Goal: Transaction & Acquisition: Purchase product/service

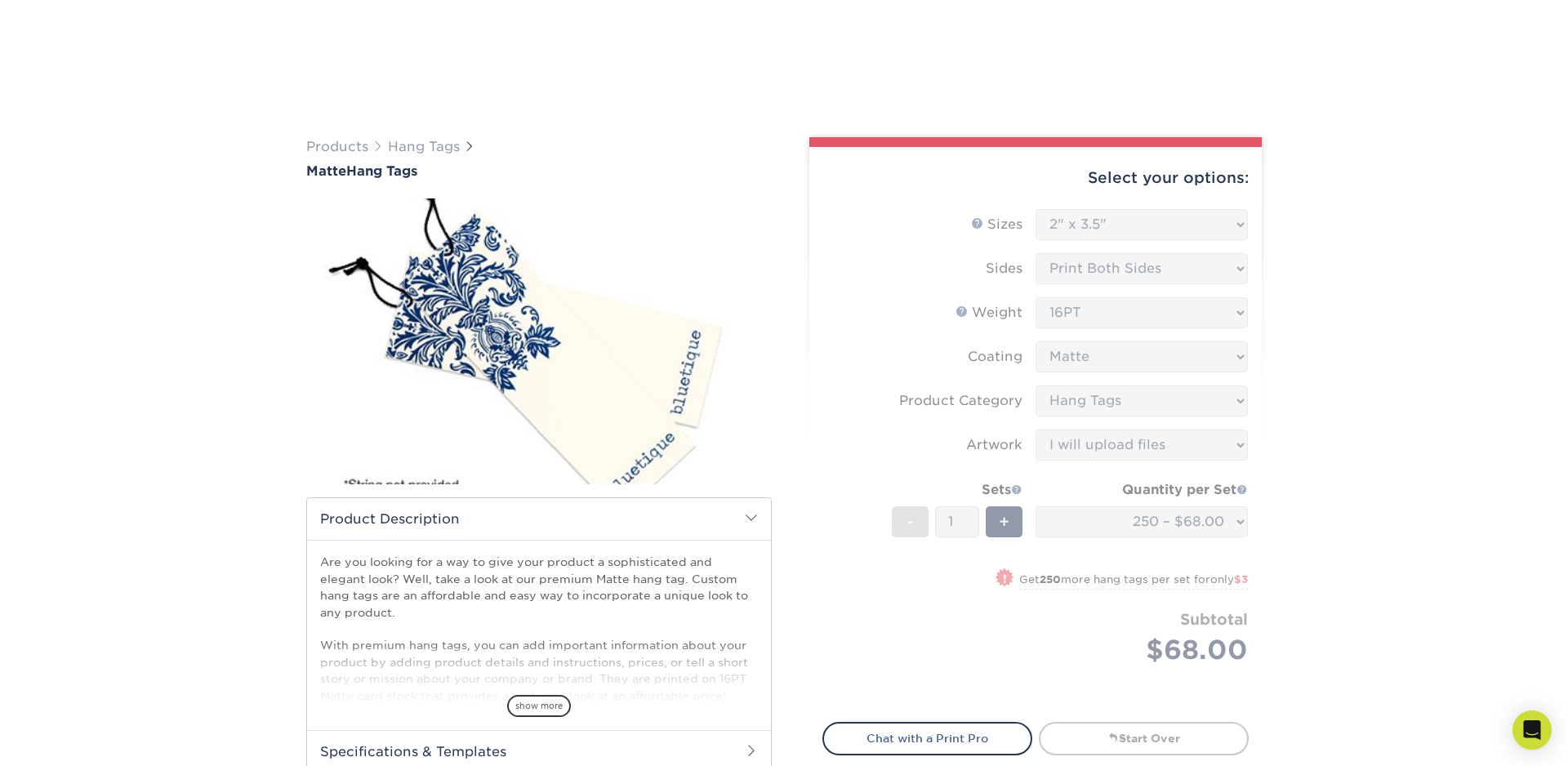
select select "2.00x3.50"
select select "428aa75b-4ae7-4398-9e0a-74f4b33909ed"
select select "upload"
select select "250 – $68.00"
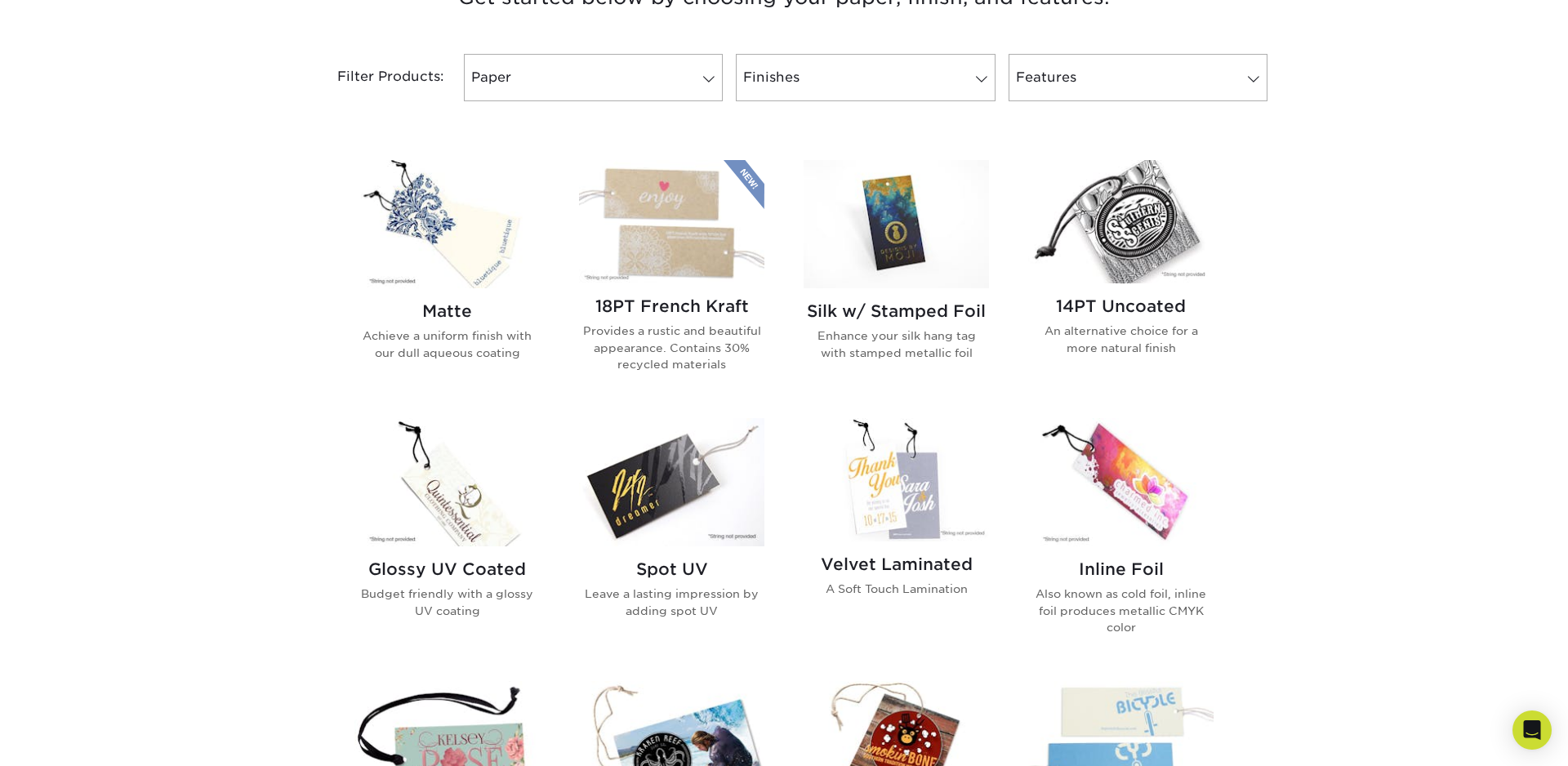
scroll to position [662, 0]
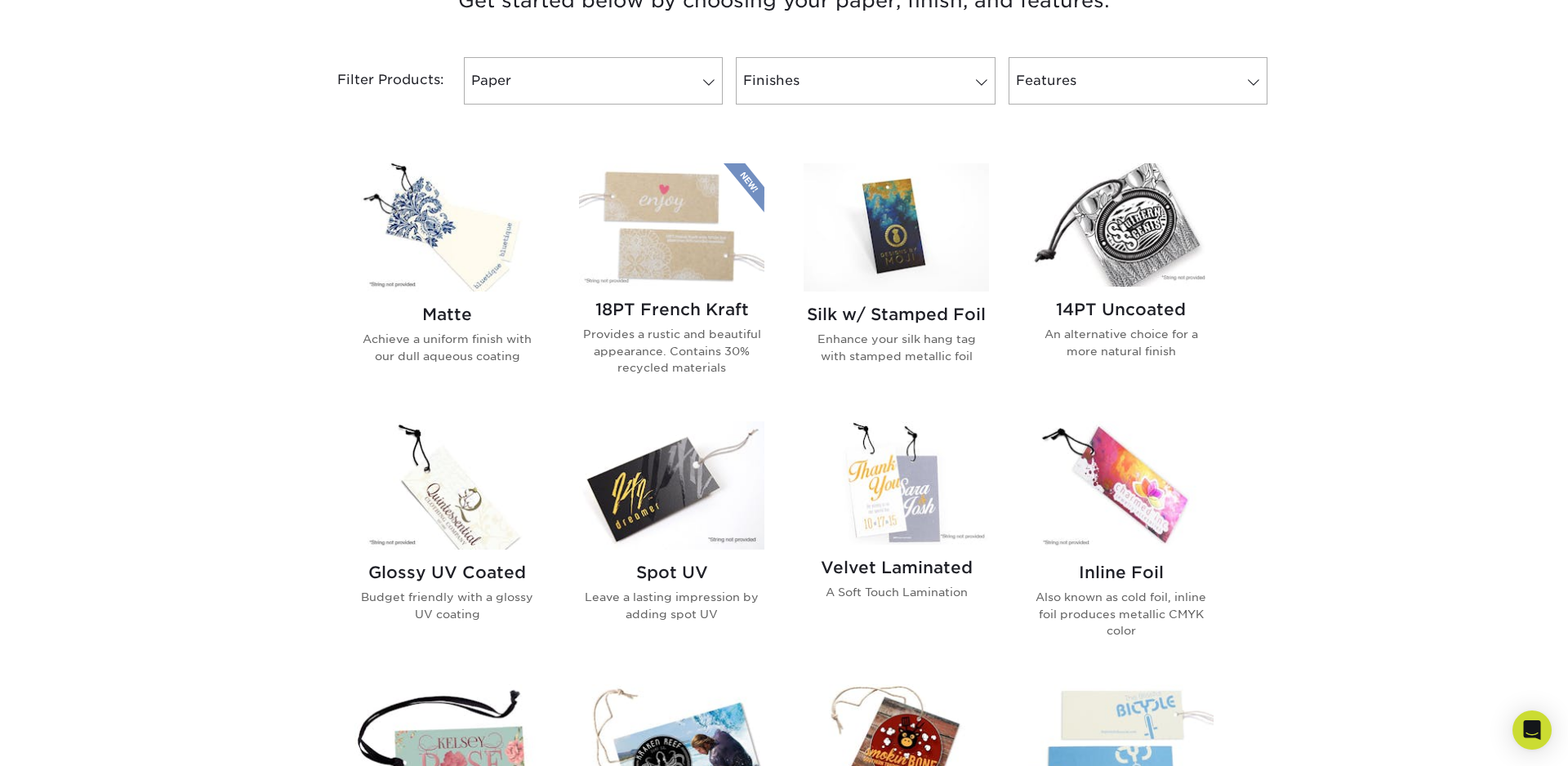
click at [455, 246] on img at bounding box center [446, 227] width 185 height 129
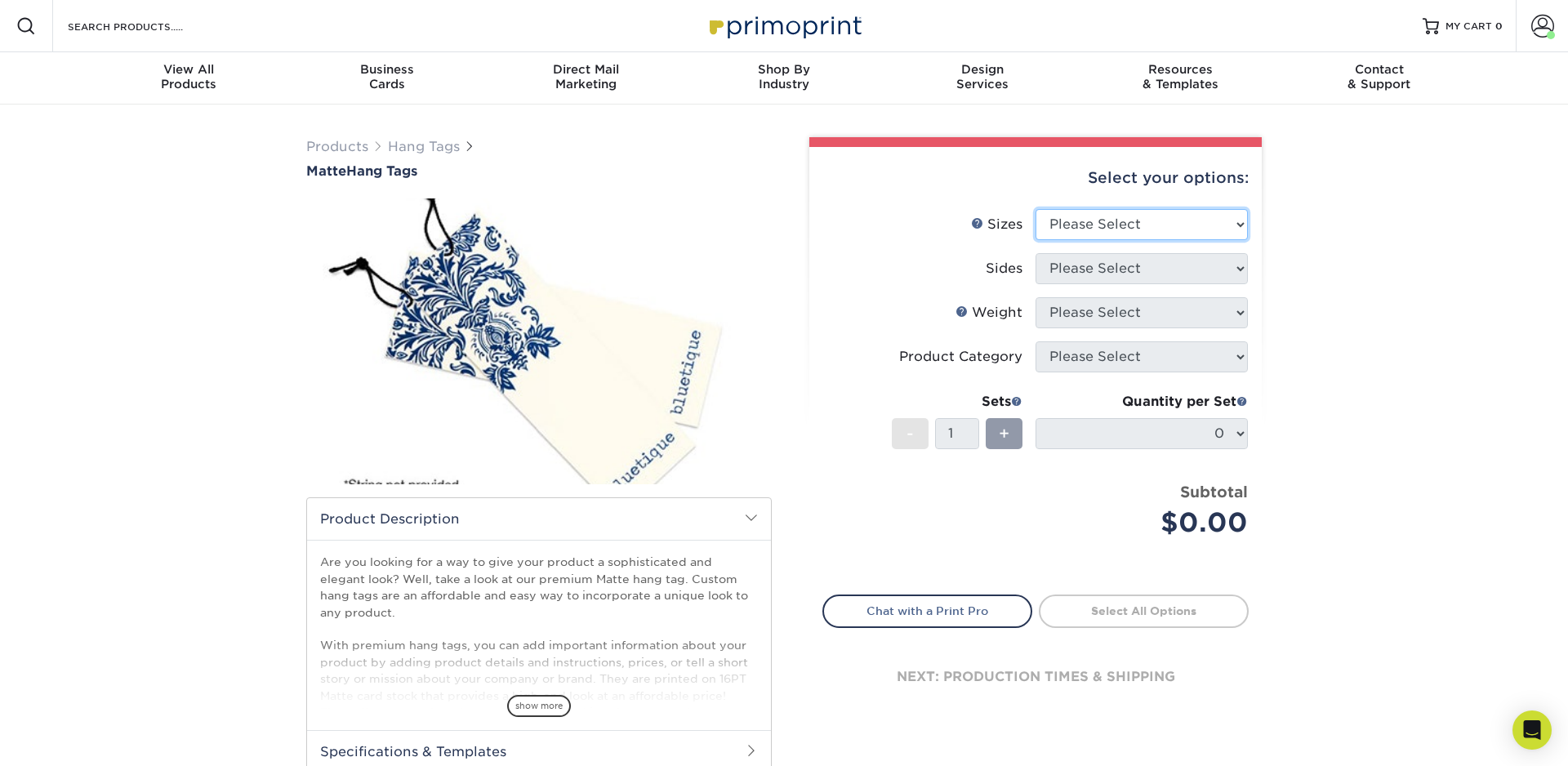
click at [1204, 229] on select "Please Select 1.5" x 3.5" 1.75" x 3.5" 2" x 2" 2" x 3.5" 2" x 4" 2" x 6" 2.5" x…" at bounding box center [1142, 224] width 212 height 31
select select "2.00x3.50"
click at [1238, 267] on select "Please Select Print Both Sides Print Front Only" at bounding box center [1142, 268] width 212 height 31
select select "13abbda7-1d64-4f25-8bb2-c179b224825d"
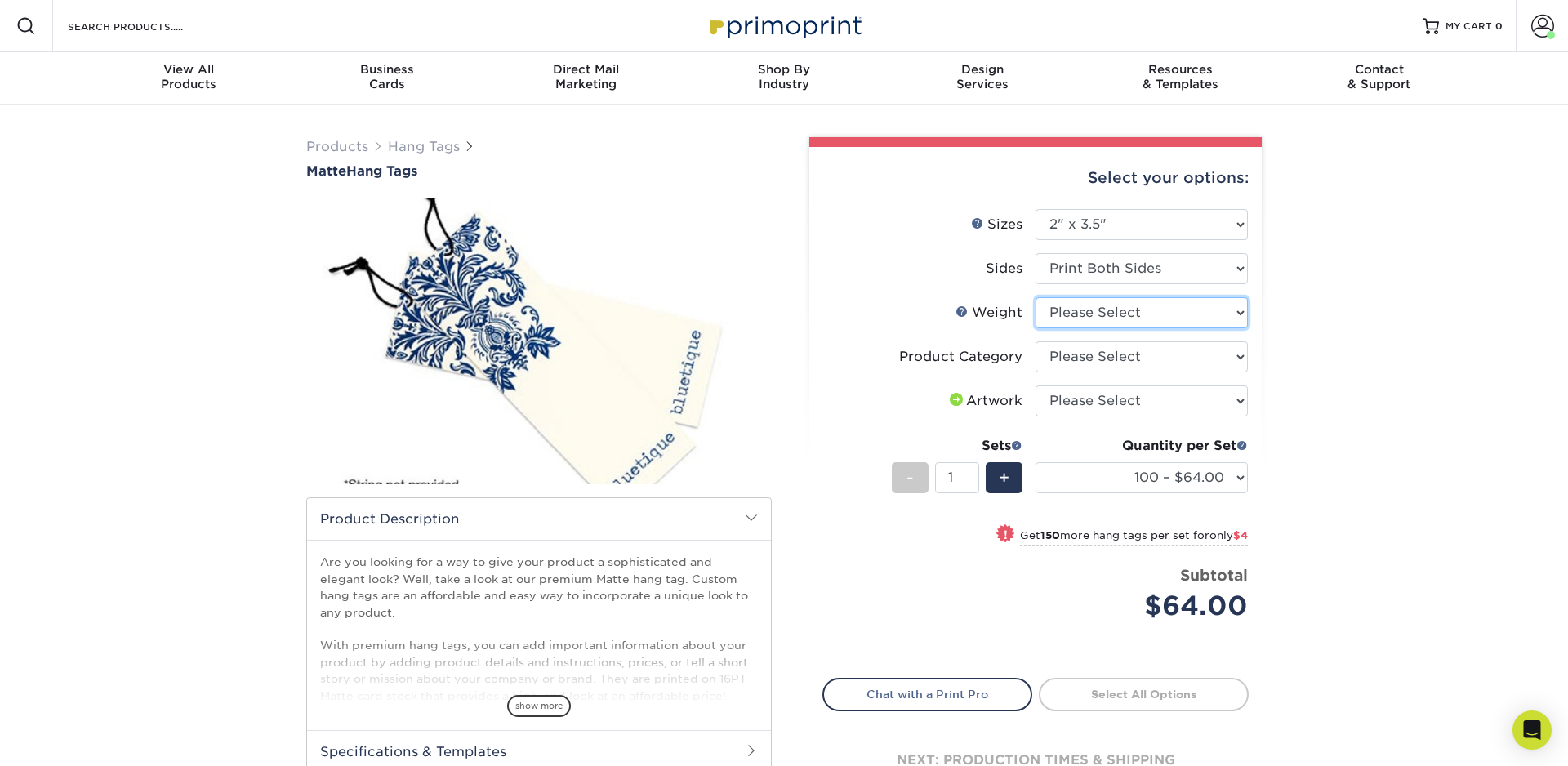
click at [1160, 310] on select "Please Select 16PT" at bounding box center [1142, 312] width 212 height 31
select select "16PT"
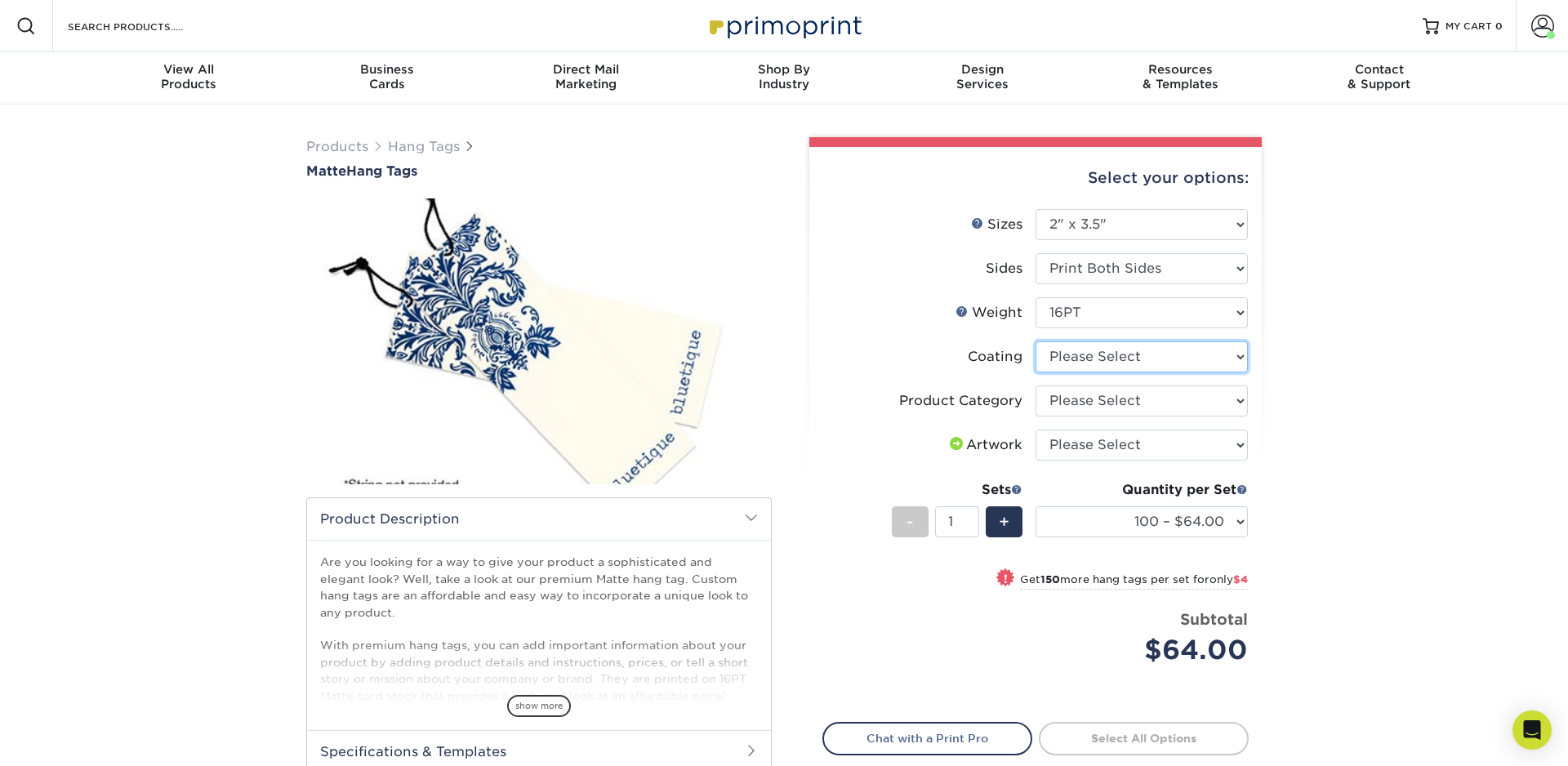
click at [1142, 353] on select at bounding box center [1142, 356] width 212 height 31
select select "121bb7b5-3b4d-429f-bd8d-bbf80e953313"
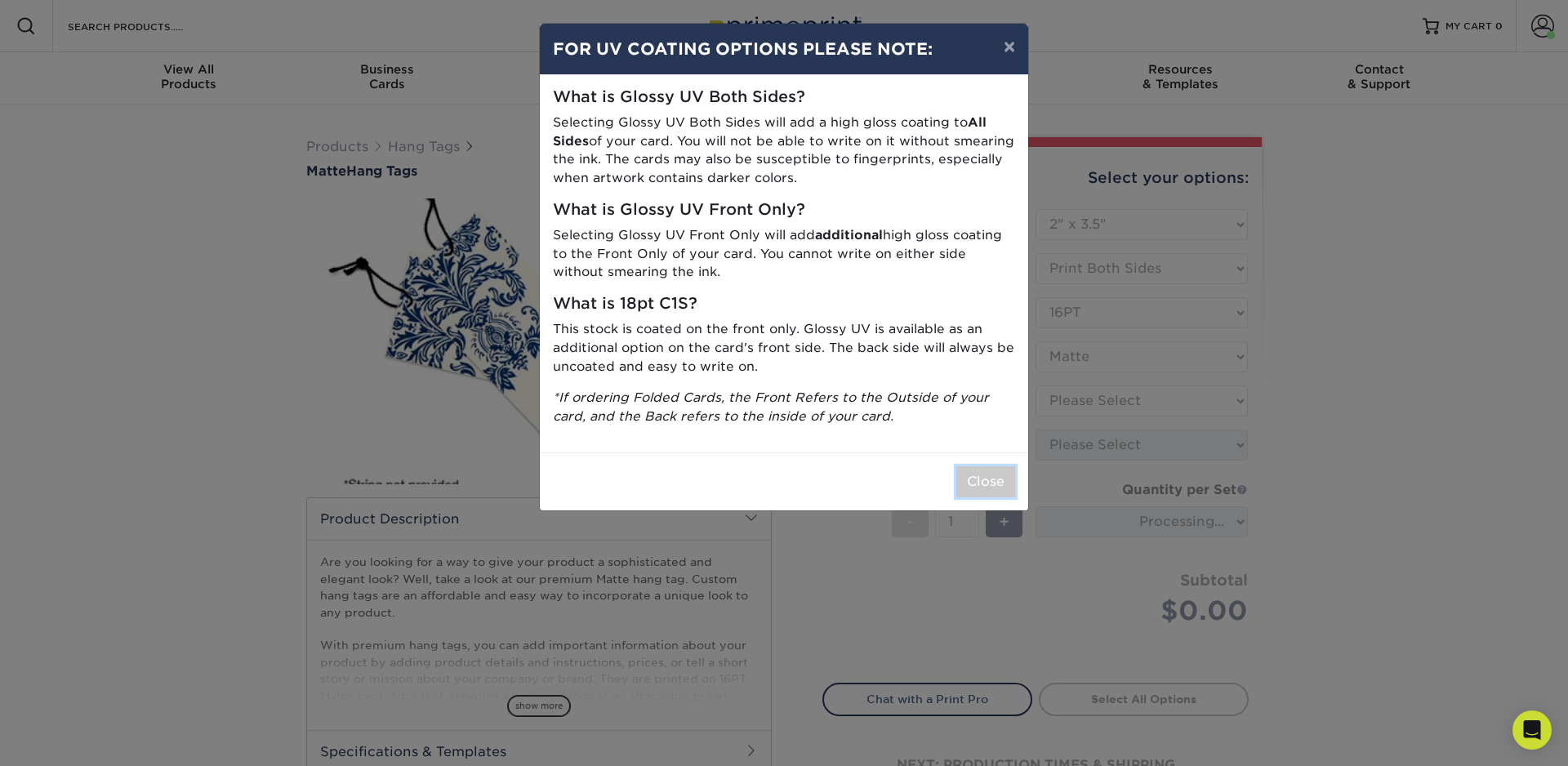
click at [991, 478] on button "Close" at bounding box center [986, 481] width 59 height 31
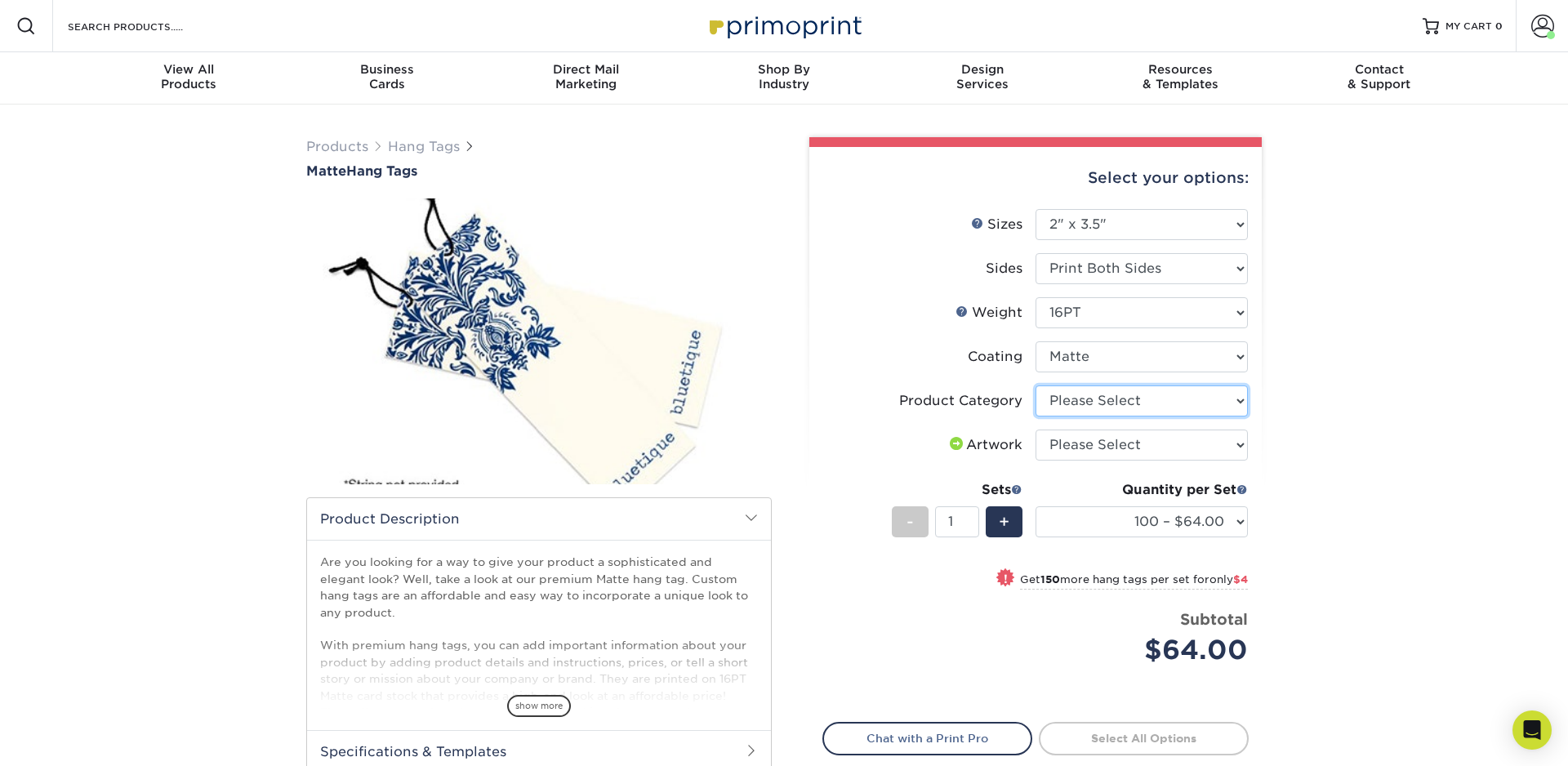
click at [1121, 404] on select "Please Select Hang Tags" at bounding box center [1142, 401] width 212 height 31
select select "428aa75b-4ae7-4398-9e0a-74f4b33909ed"
click at [1103, 450] on select "Please Select I will upload files I need a design - $75" at bounding box center [1142, 445] width 212 height 31
select select "upload"
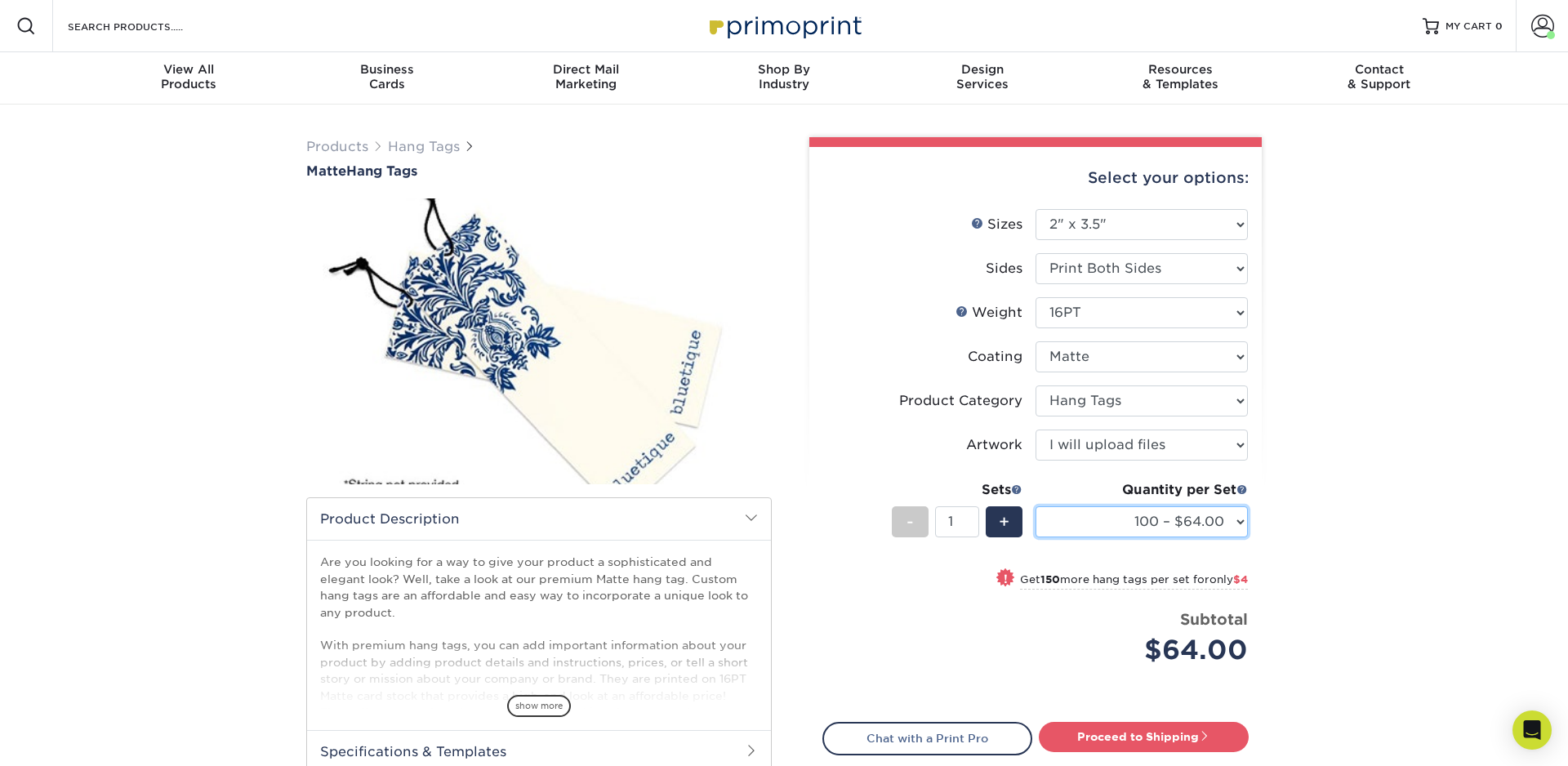
click at [1235, 522] on select "100 – $64.00 250 – $68.00 500 – $71.00 1000 – $82.00 2500 – $189.00 5000 – $316…" at bounding box center [1142, 521] width 212 height 31
click at [1238, 518] on select "100 – $64.00 250 – $68.00 500 – $71.00 1000 – $82.00 2500 – $189.00 5000 – $316…" at bounding box center [1142, 521] width 212 height 31
click at [1240, 521] on select "100 – $64.00 250 – $68.00 500 – $71.00 1000 – $82.00 2500 – $189.00 5000 – $316…" at bounding box center [1142, 521] width 212 height 31
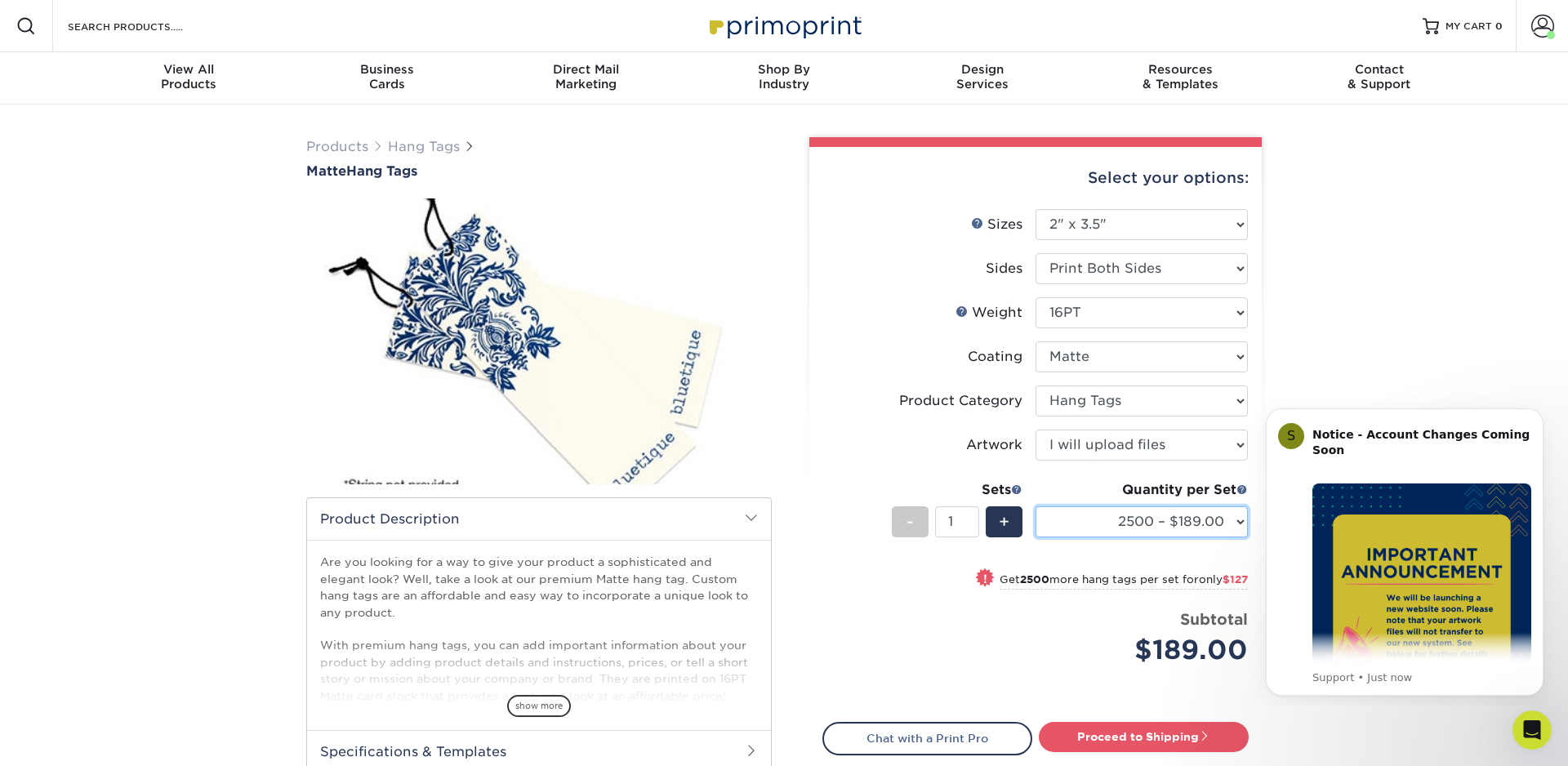
click at [1236, 520] on select "100 – $64.00 250 – $68.00 500 – $71.00 1000 – $82.00 2500 – $189.00 5000 – $316…" at bounding box center [1142, 521] width 212 height 31
select select "250 – $68.00"
click at [1254, 524] on body "S Notice - Account Changes Coming Soon ​ Past Order Files Will Not Transfer: Wh…" at bounding box center [1405, 549] width 314 height 299
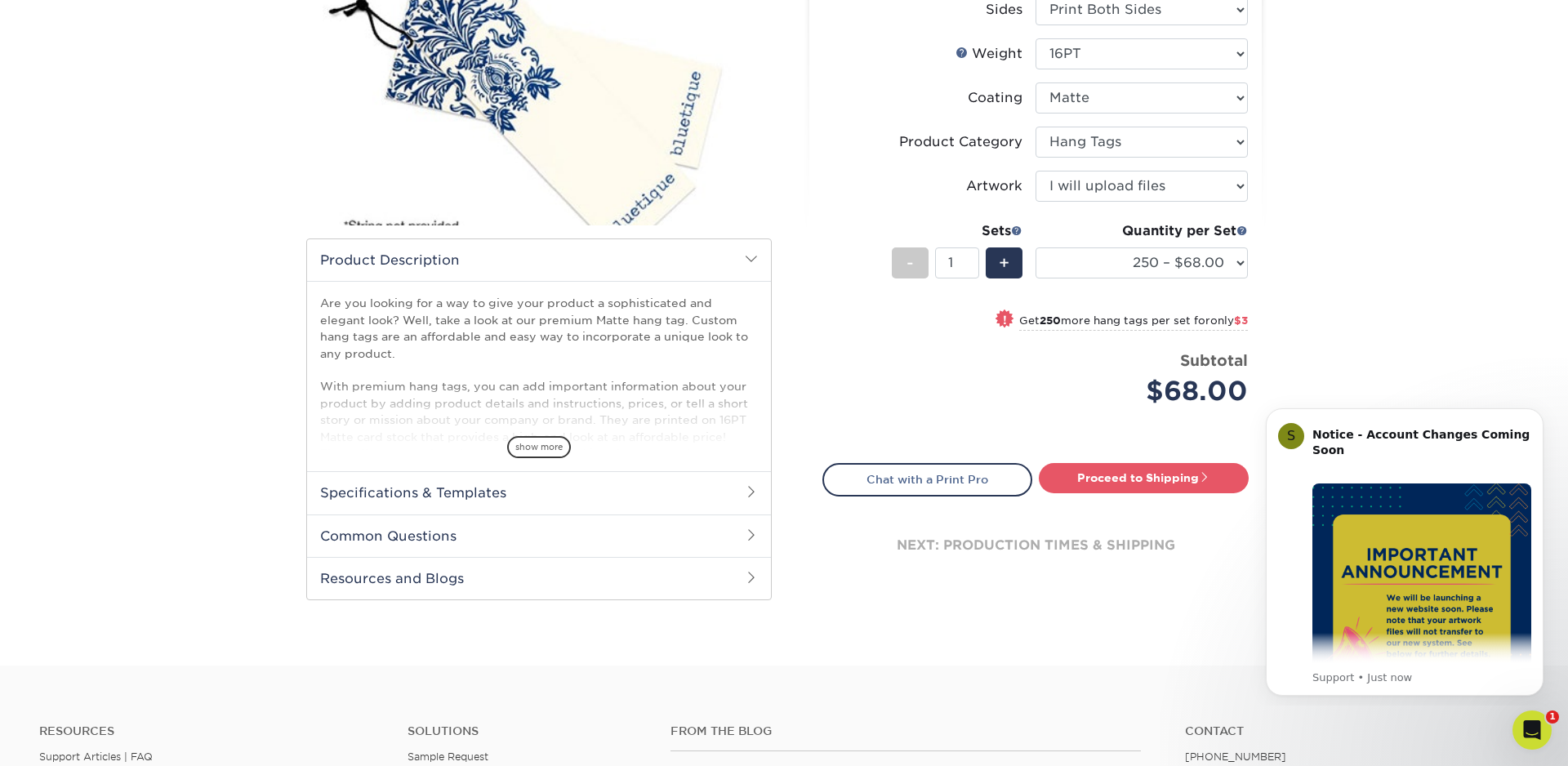
scroll to position [258, 0]
click at [1147, 476] on link "Proceed to Shipping" at bounding box center [1143, 478] width 210 height 29
type input "Set 1"
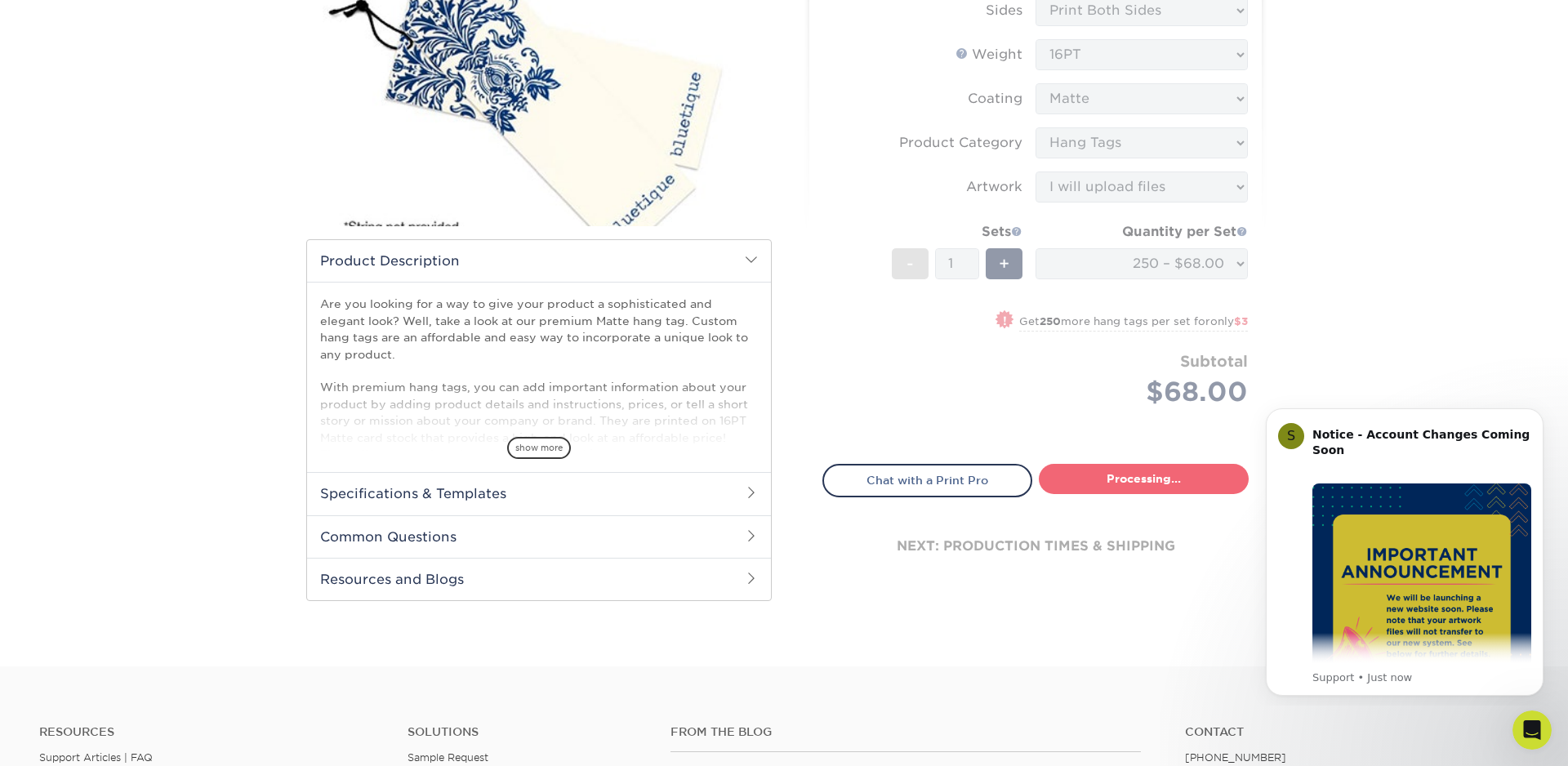
select select "5a8129e7-6d1e-4f3b-9111-a4b80cd7e23b"
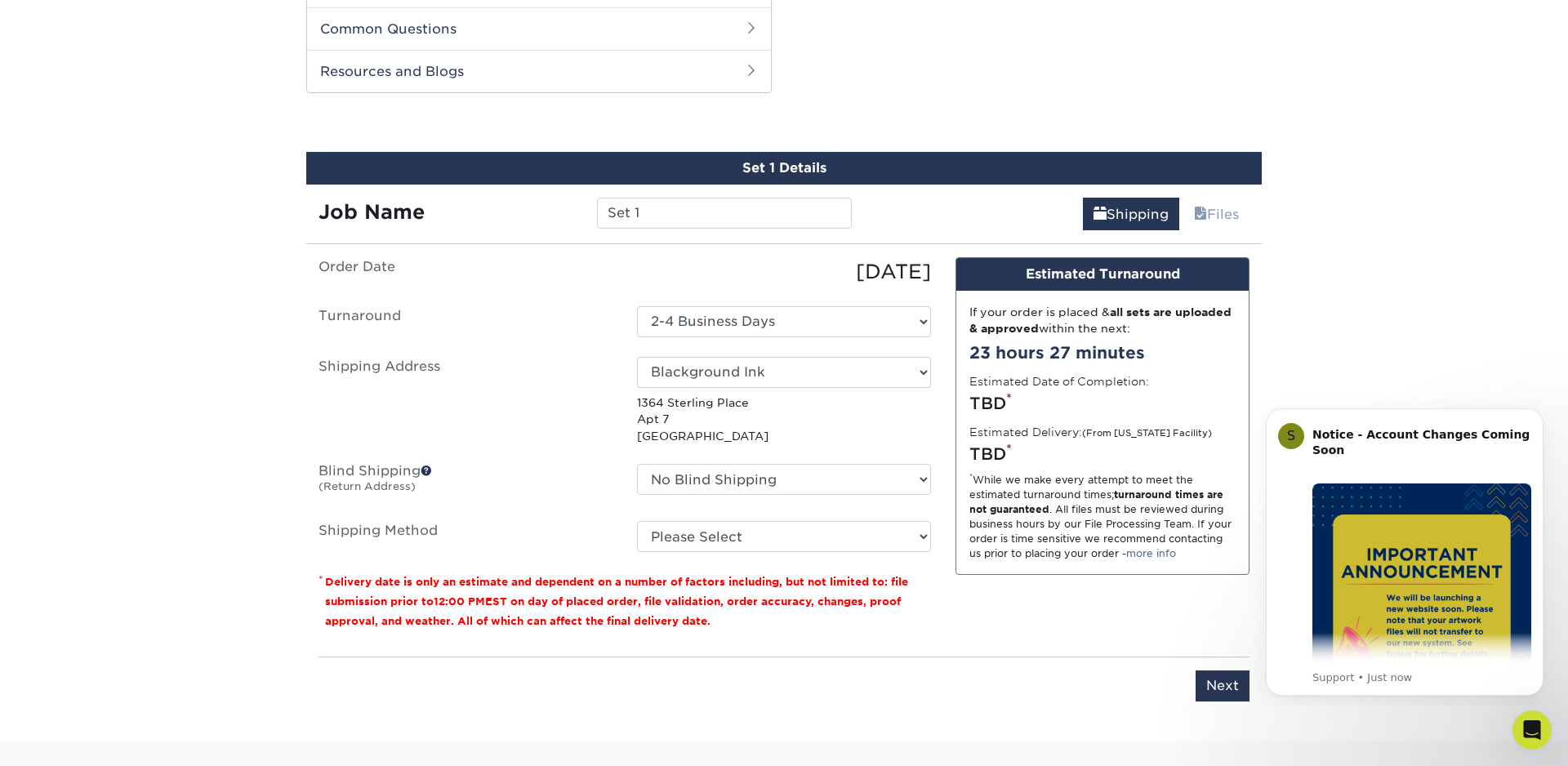
scroll to position [773, 0]
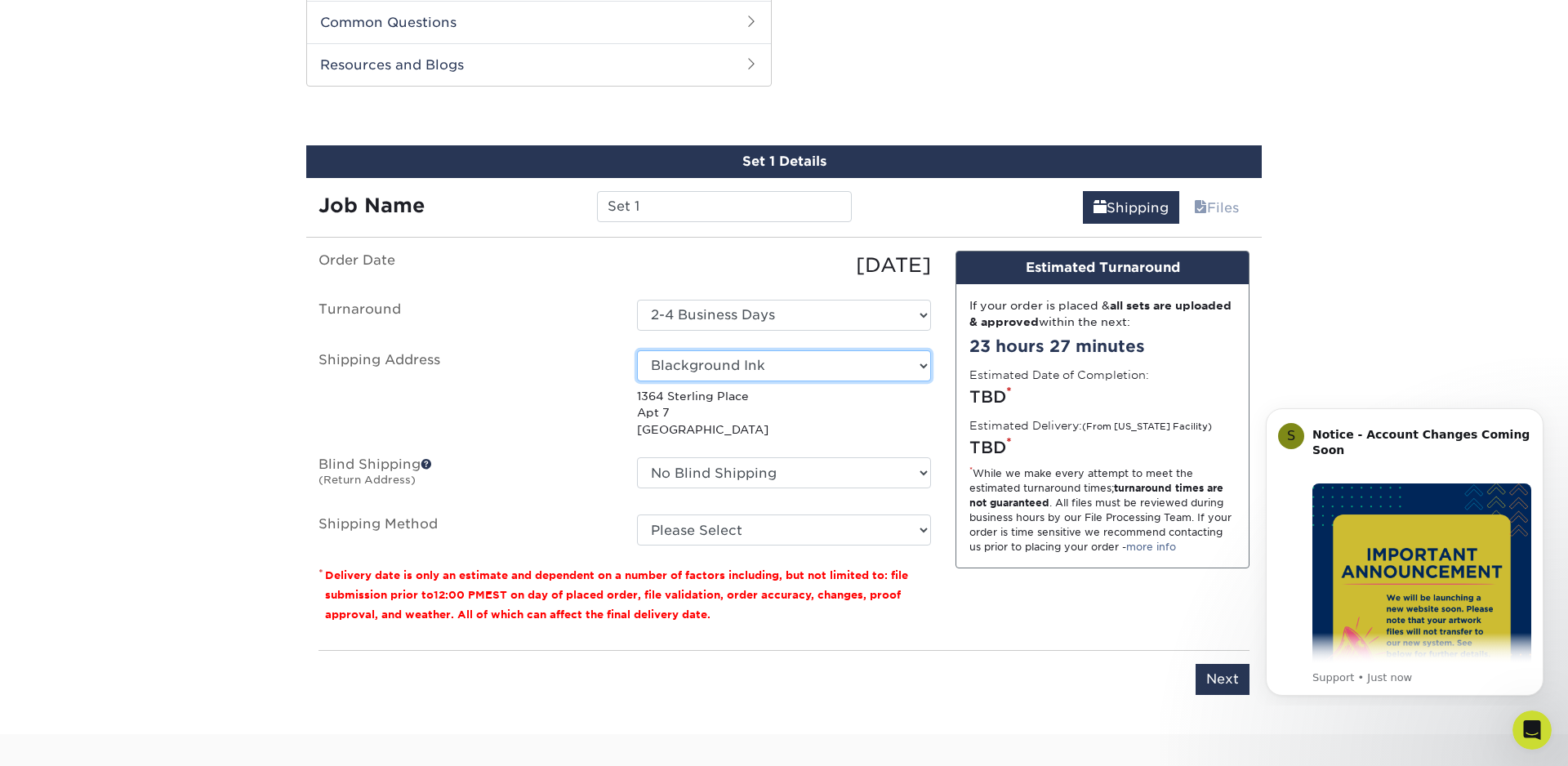
click at [920, 363] on select "Select One amex Blackground Ink Cards DJ T.Boogie Cards DrJays Home Office Work…" at bounding box center [784, 365] width 294 height 31
select select "17212"
click at [426, 463] on span at bounding box center [426, 464] width 12 height 12
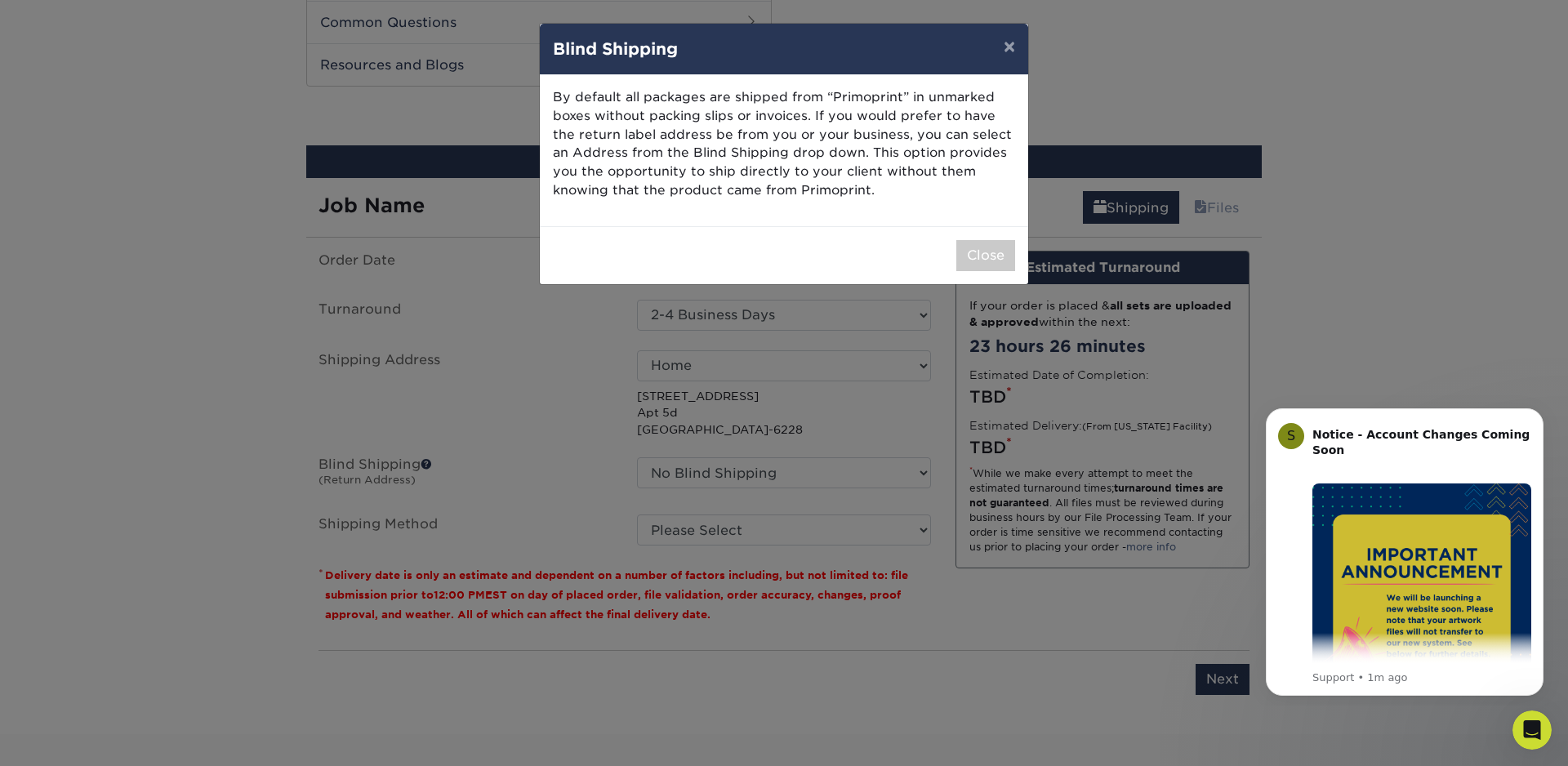
click at [522, 387] on div "× Blind Shipping By default all packages are shipped from “Primoprint” in unmar…" at bounding box center [784, 383] width 1568 height 766
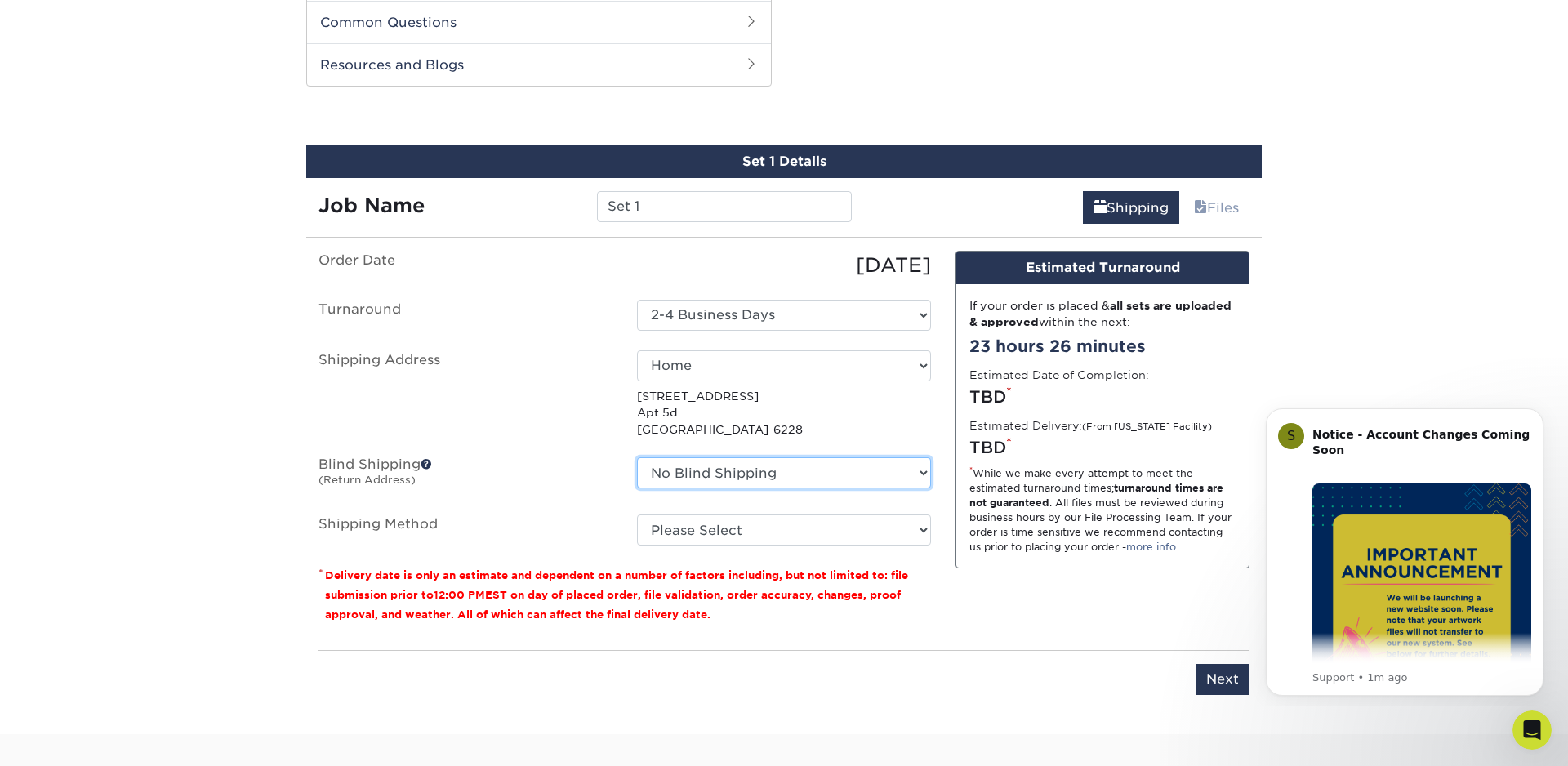
click at [837, 470] on select "No Blind Shipping amex Blackground Ink Cards DJ T.Boogie Cards DrJays Home Offi…" at bounding box center [784, 472] width 294 height 31
click at [796, 520] on select "Please Select Ground Shipping (+$24.40) 3 Day Shipping Service (+$31.17) 2 Day …" at bounding box center [784, 529] width 294 height 31
select select "03"
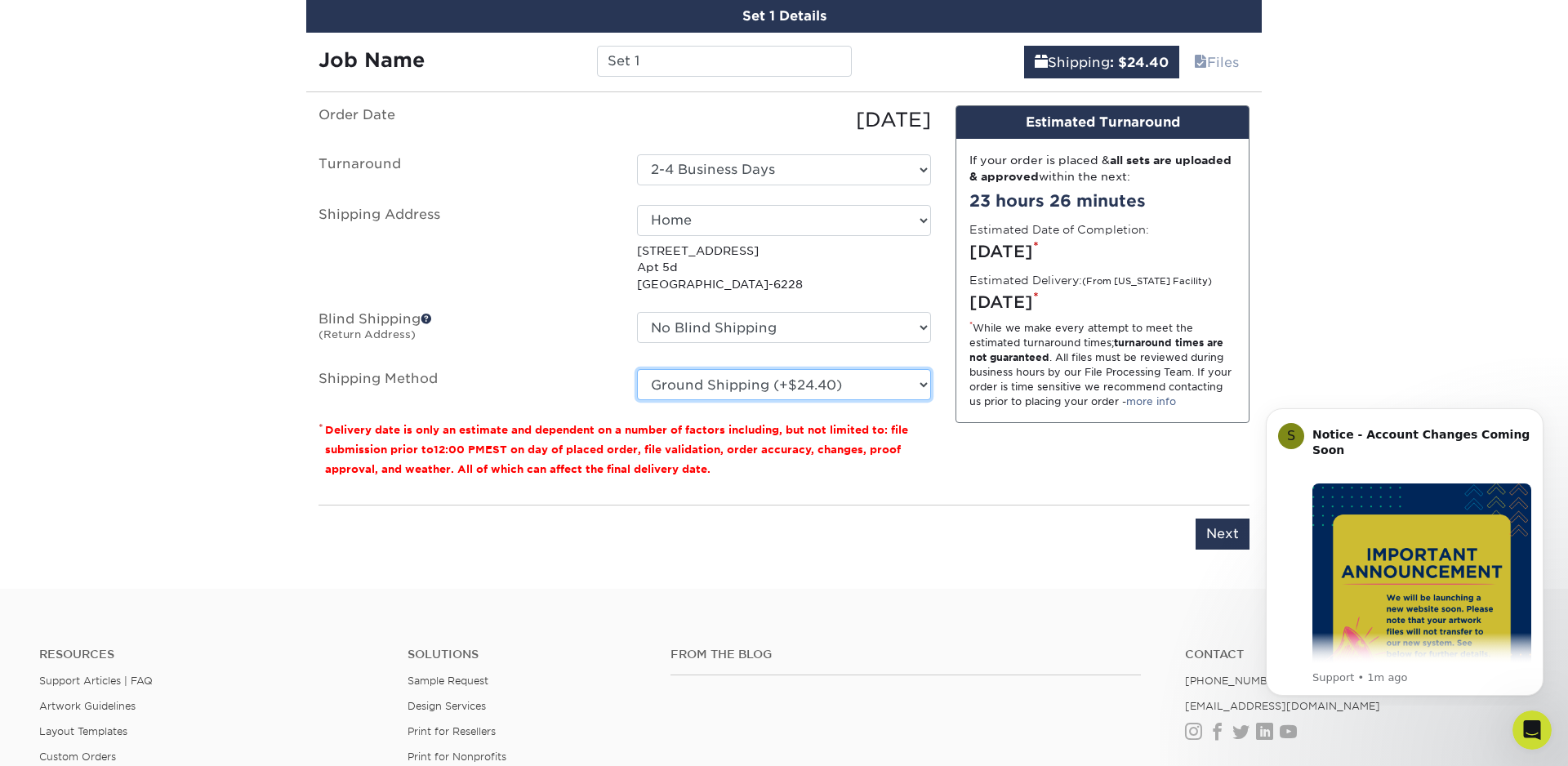
scroll to position [954, 0]
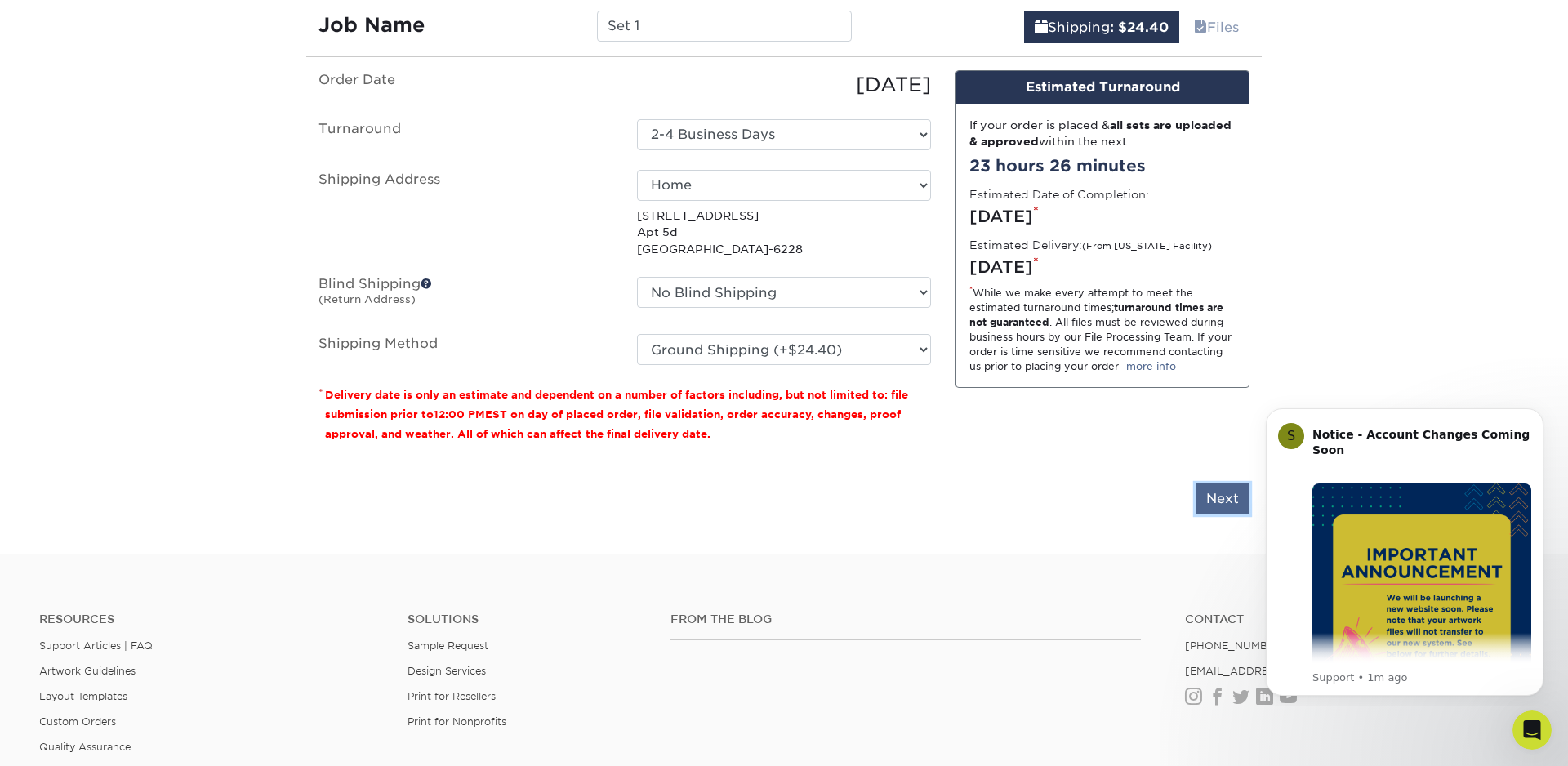
click at [1213, 500] on input "Next" at bounding box center [1222, 499] width 54 height 31
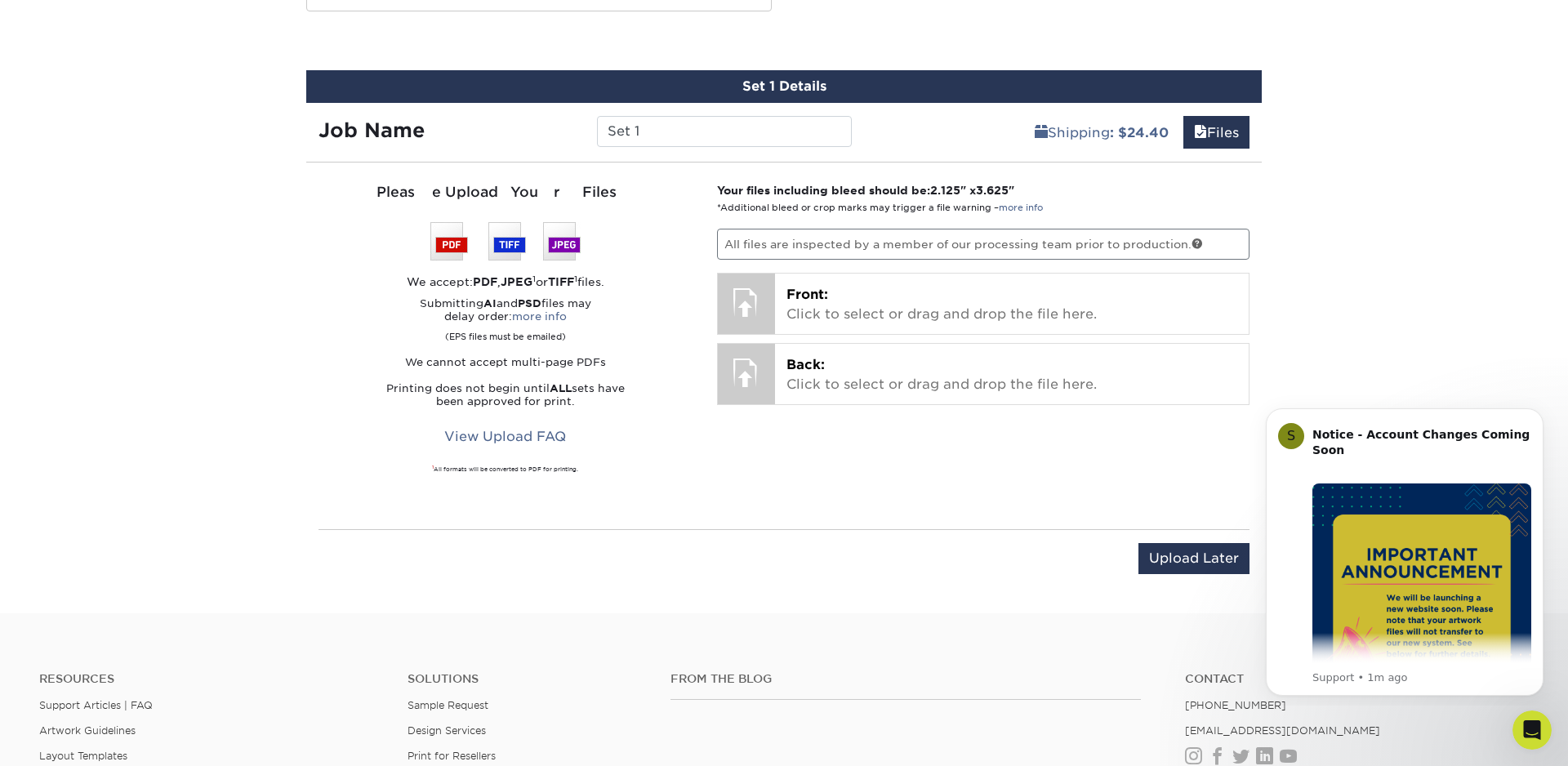
scroll to position [847, 0]
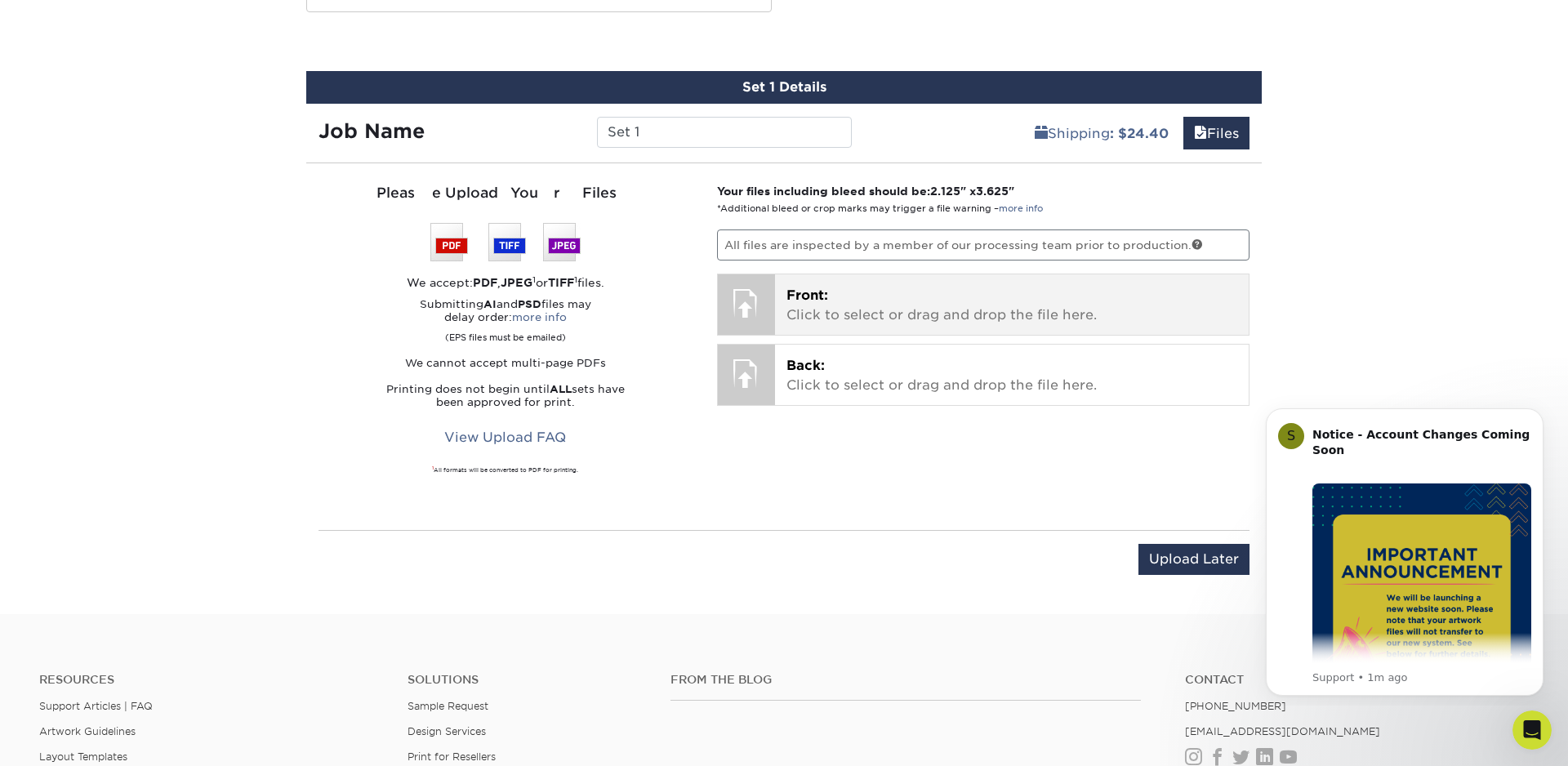
click at [835, 309] on p "Front: Click to select or drag and drop the file here." at bounding box center [1012, 305] width 451 height 39
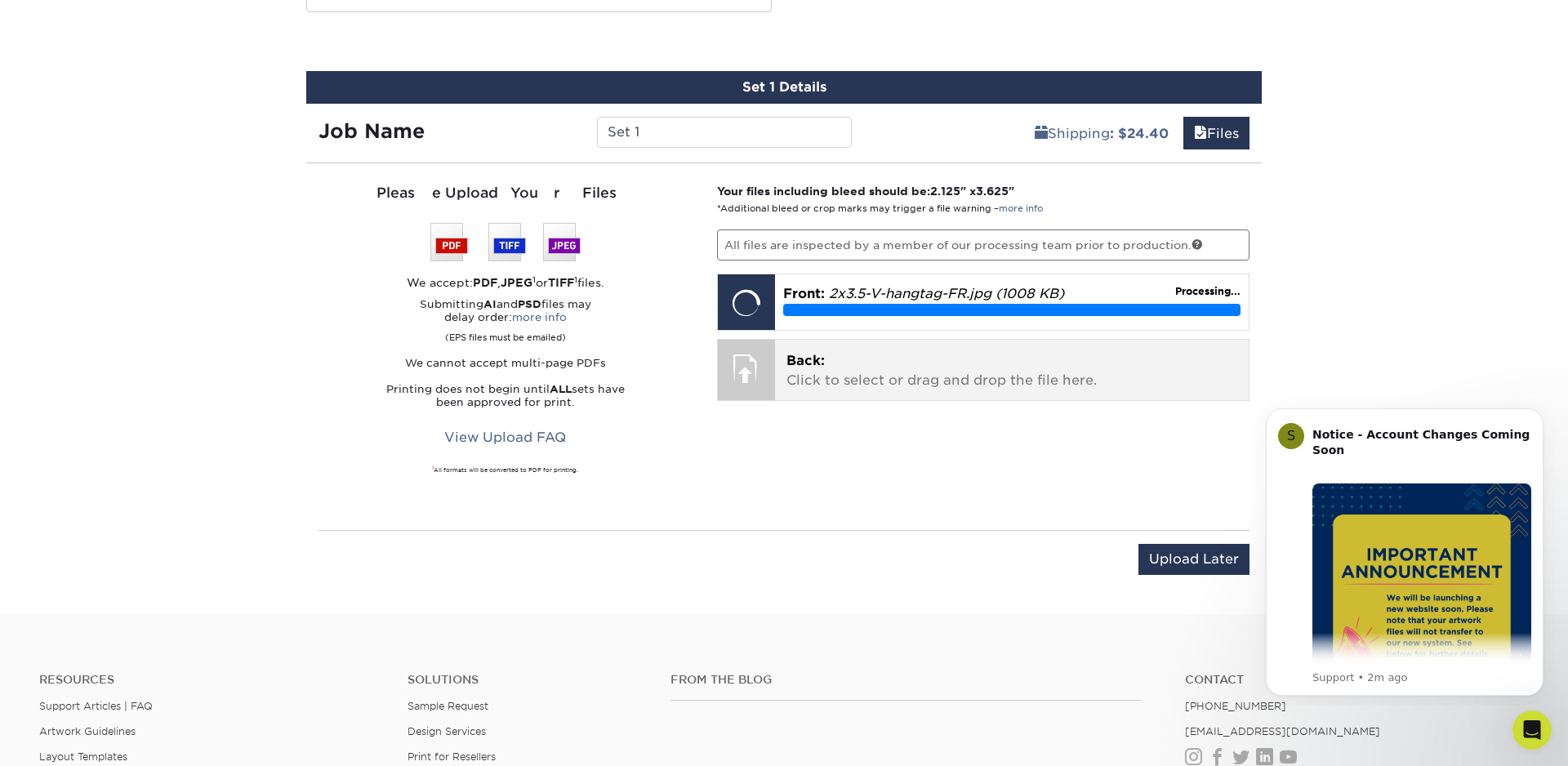
click at [811, 367] on span "Back:" at bounding box center [806, 360] width 38 height 16
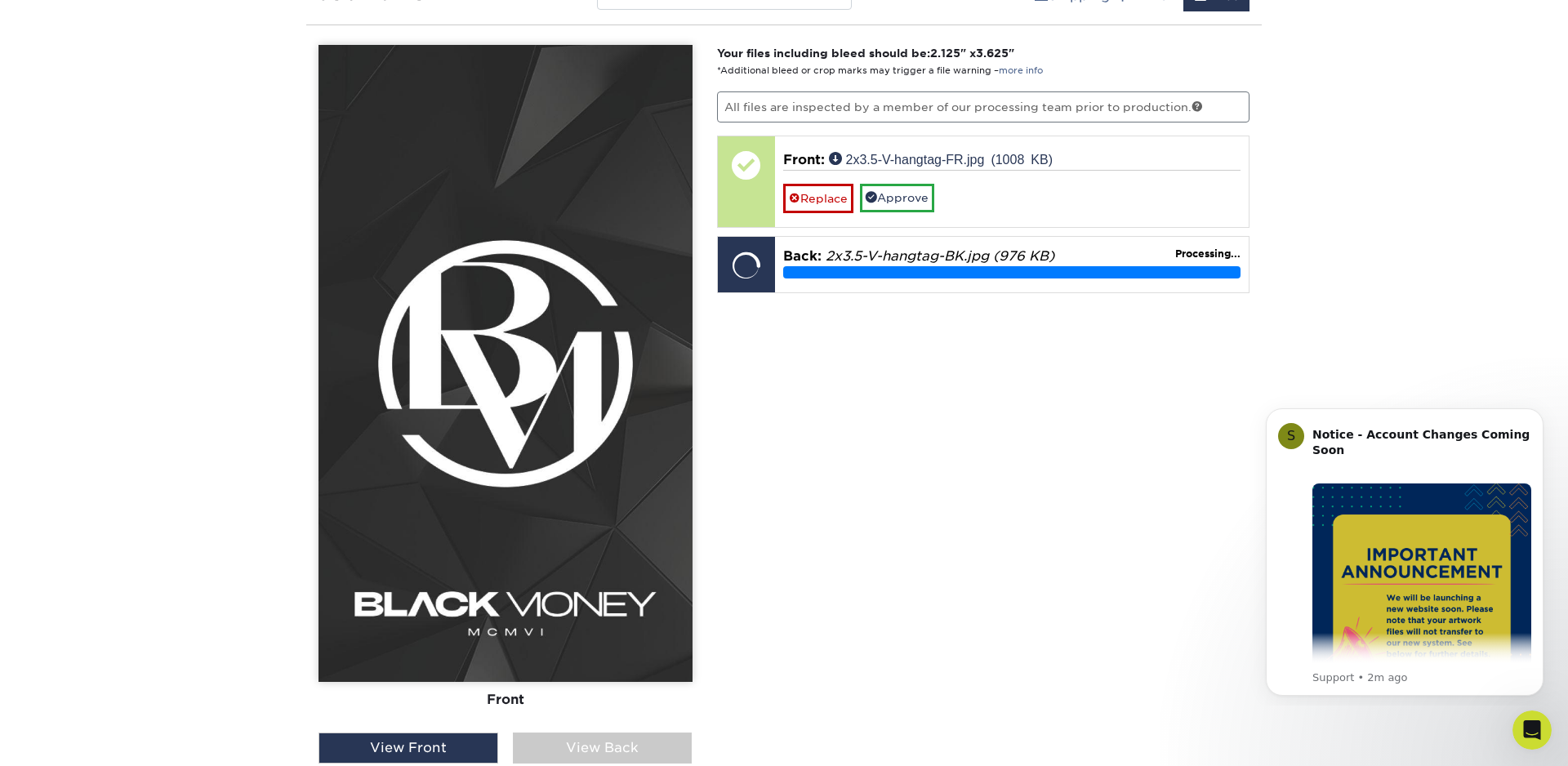
scroll to position [984, 0]
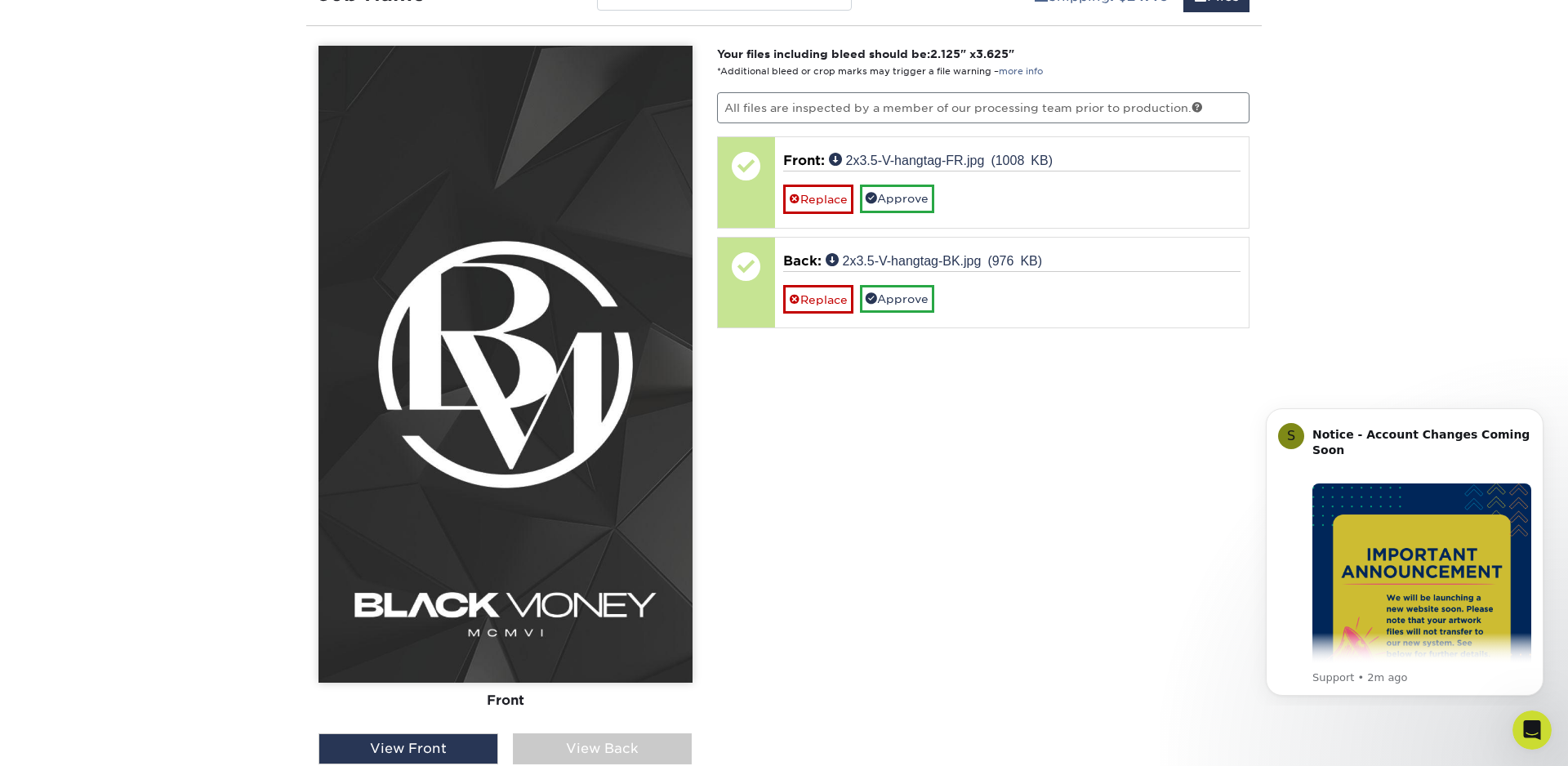
click at [623, 751] on div "View Back" at bounding box center [602, 749] width 180 height 31
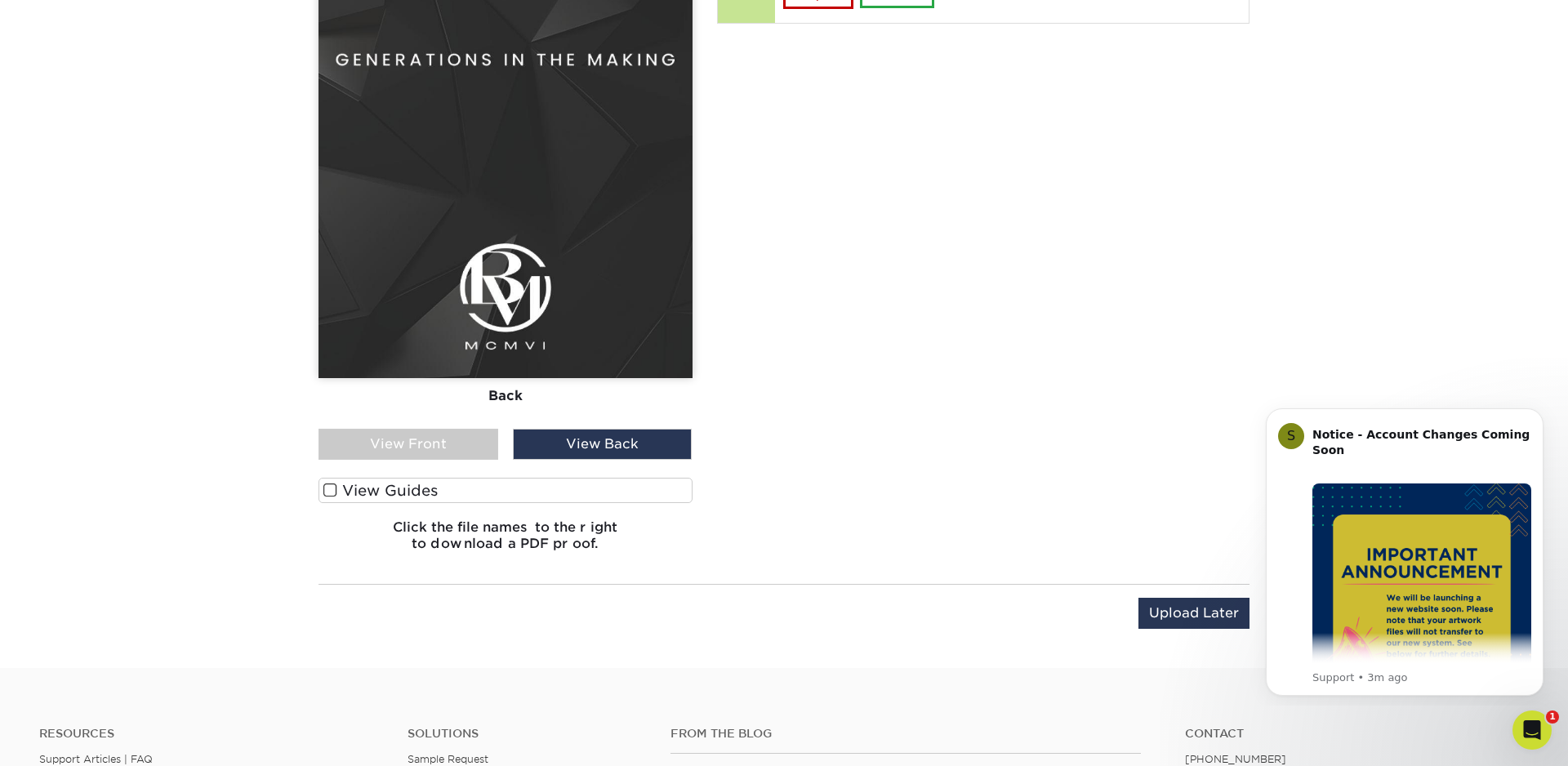
scroll to position [1287, 0]
click at [335, 495] on span at bounding box center [330, 492] width 14 height 16
click at [0, 0] on input "View Guides" at bounding box center [0, 0] width 0 height 0
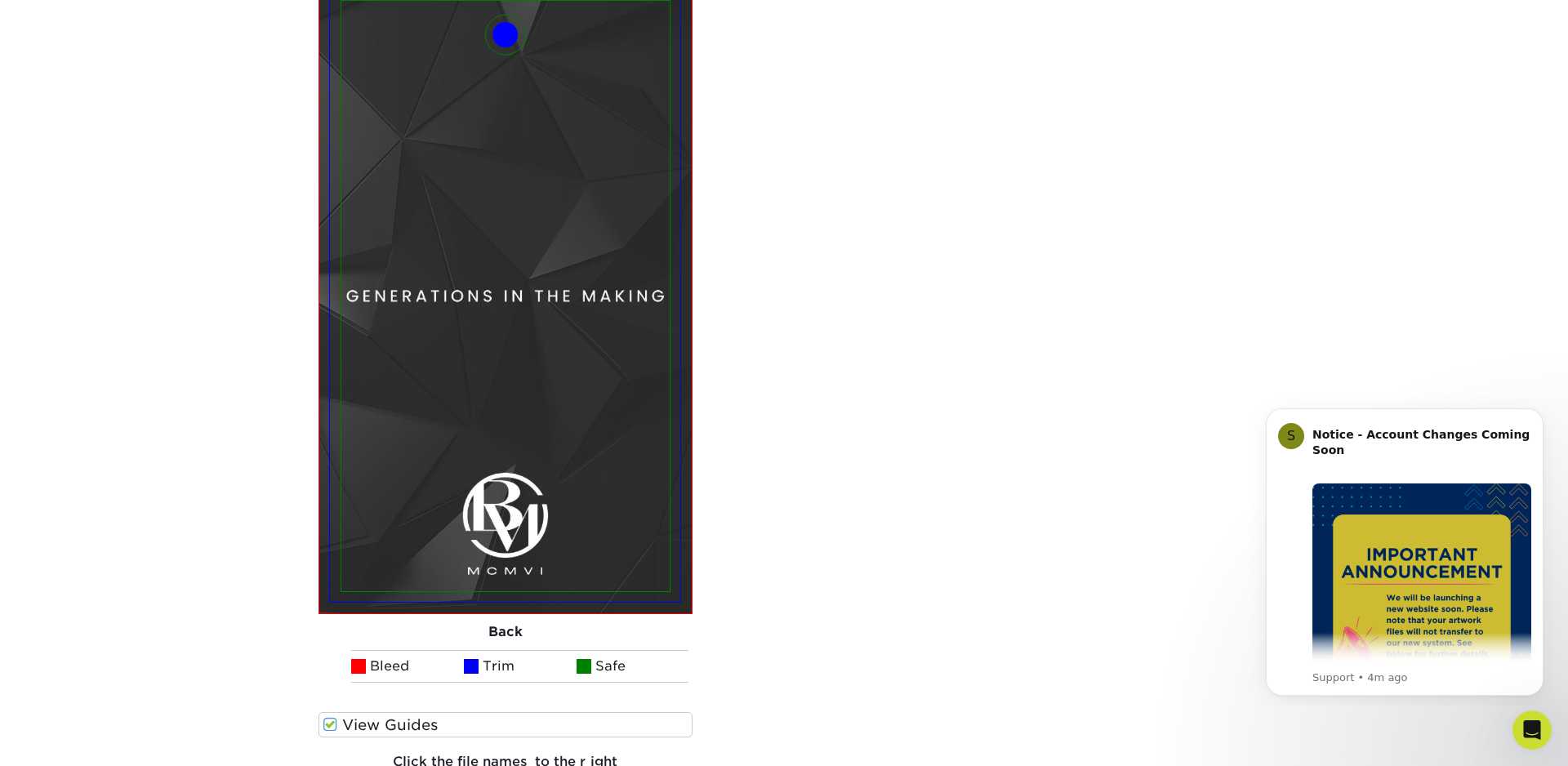
scroll to position [1709, 0]
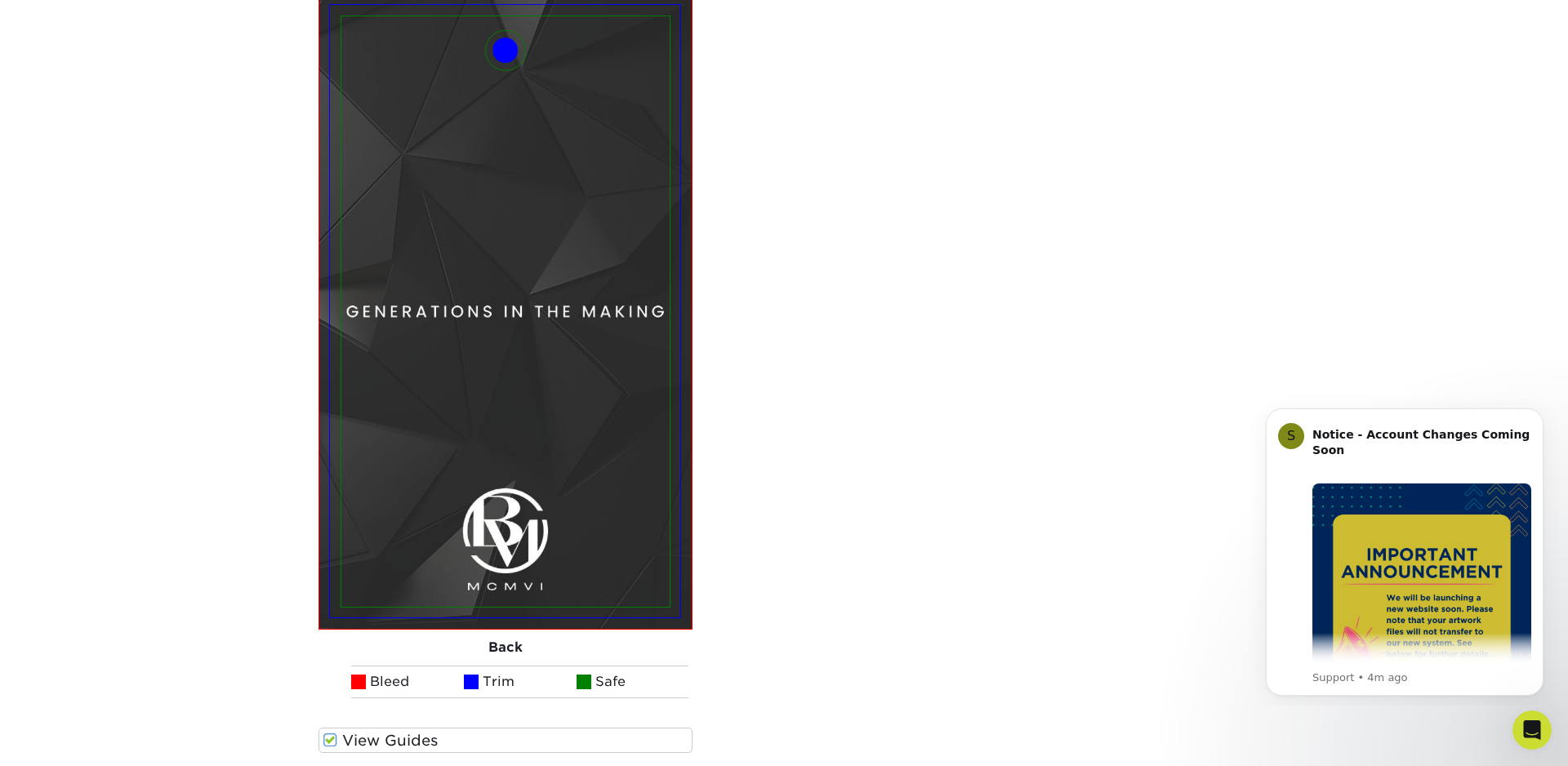
click at [333, 746] on span at bounding box center [330, 740] width 14 height 16
click at [0, 0] on input "View Guides" at bounding box center [0, 0] width 0 height 0
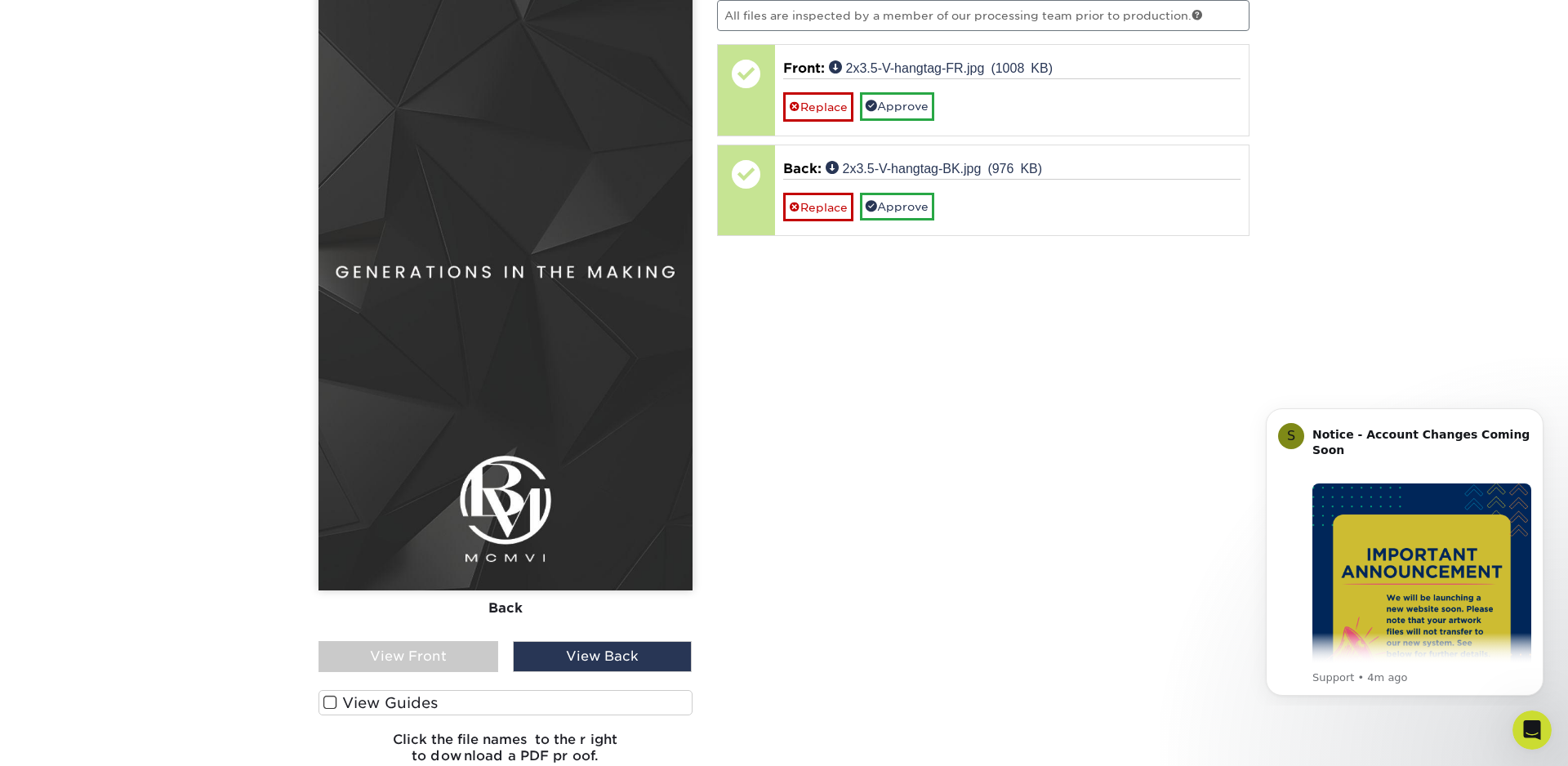
scroll to position [1078, 0]
click at [407, 658] on div "View Front" at bounding box center [408, 655] width 180 height 31
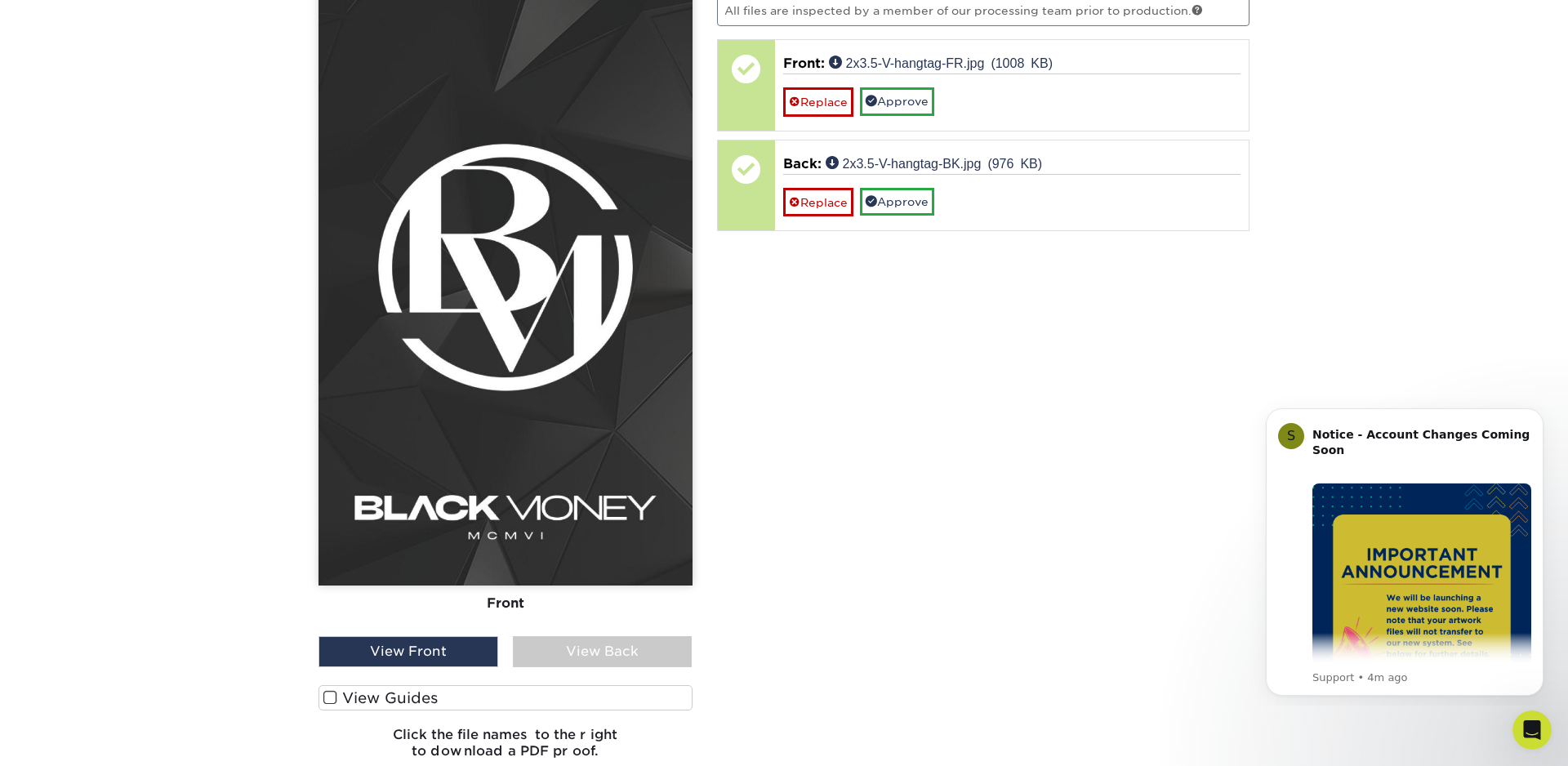
click at [582, 653] on div "View Back" at bounding box center [602, 651] width 180 height 31
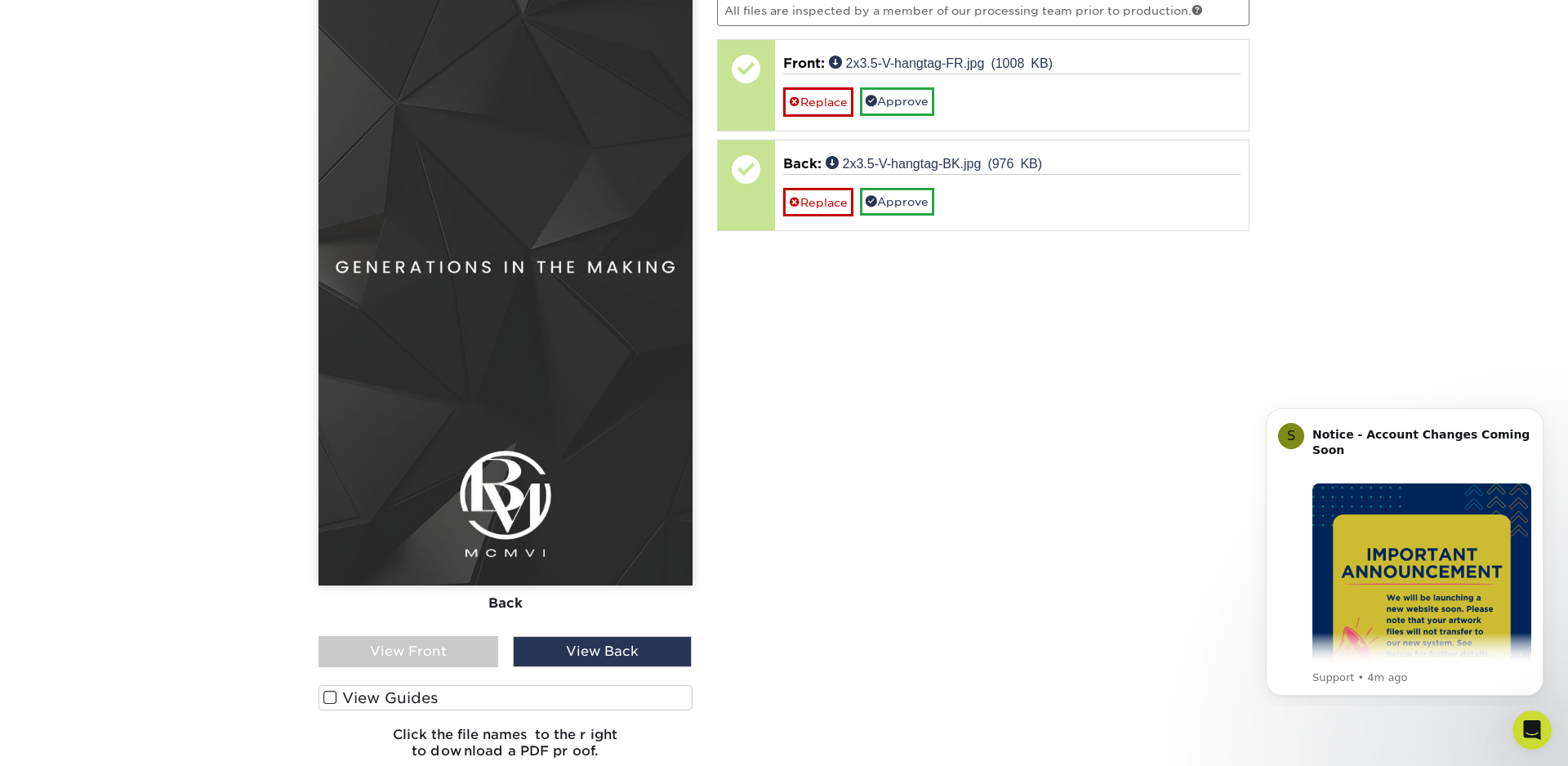
scroll to position [1077, 0]
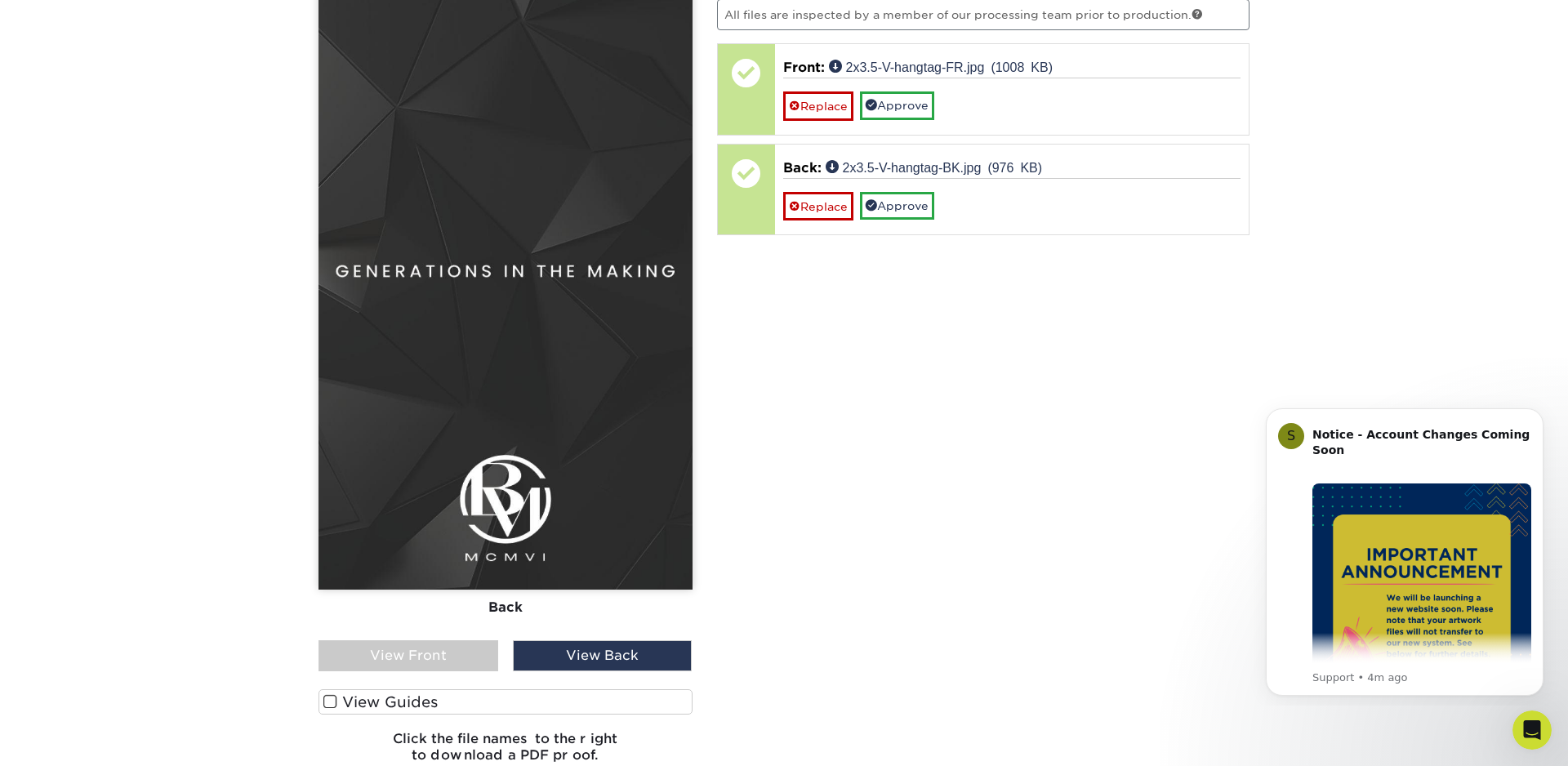
click at [475, 650] on div "View Front" at bounding box center [408, 656] width 180 height 31
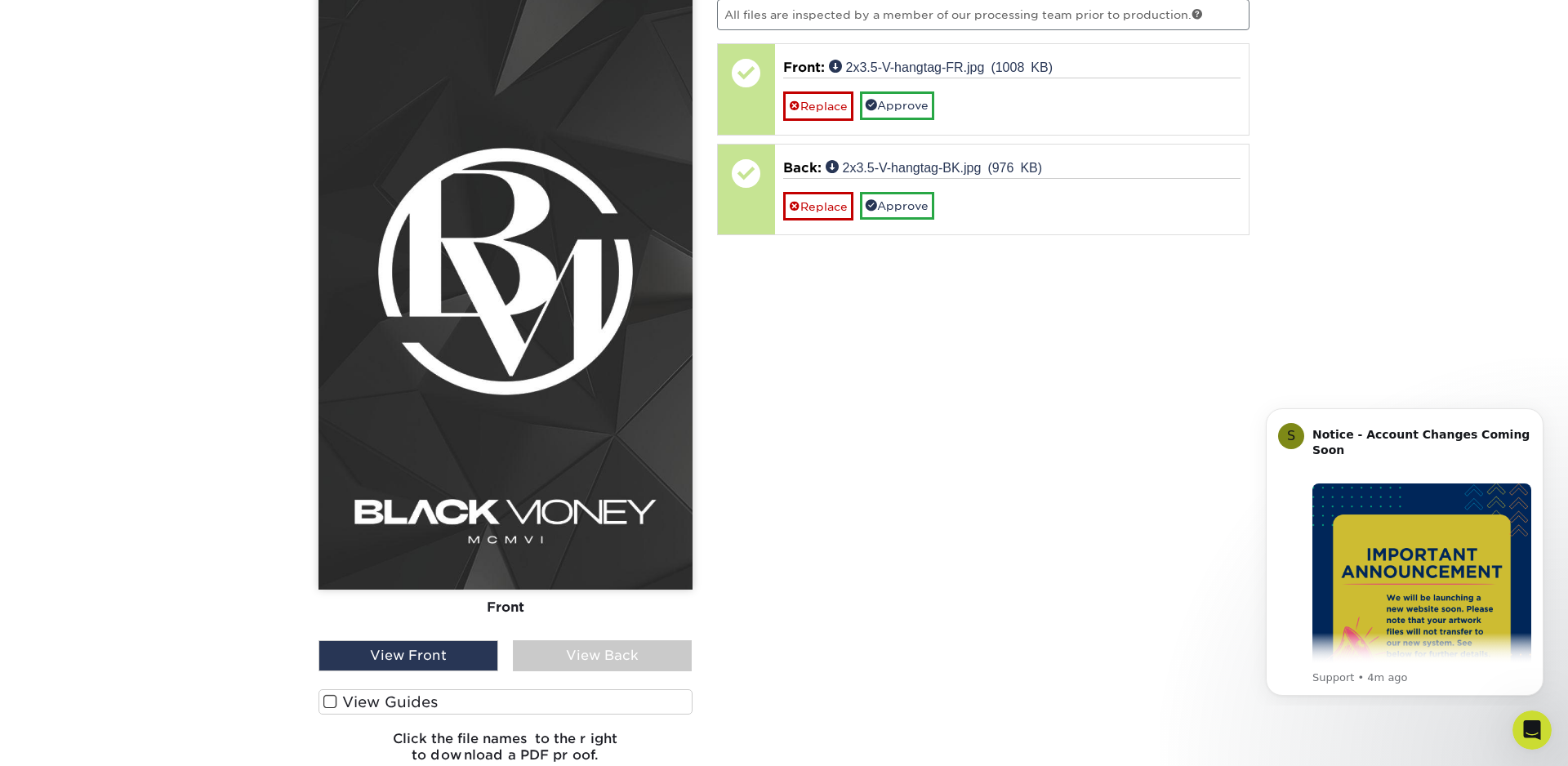
click at [602, 651] on div "View Back" at bounding box center [602, 656] width 180 height 31
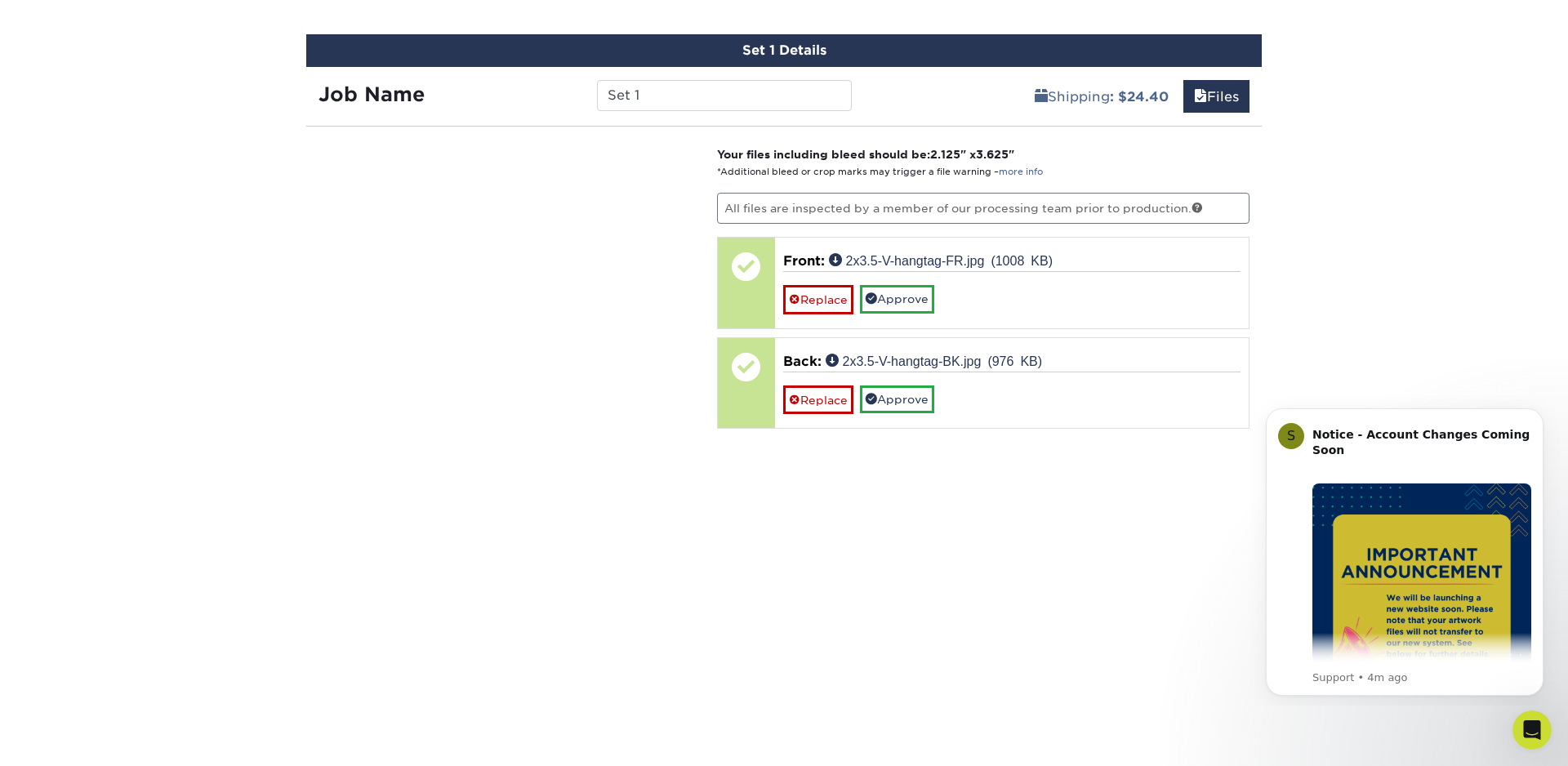
scroll to position [873, 0]
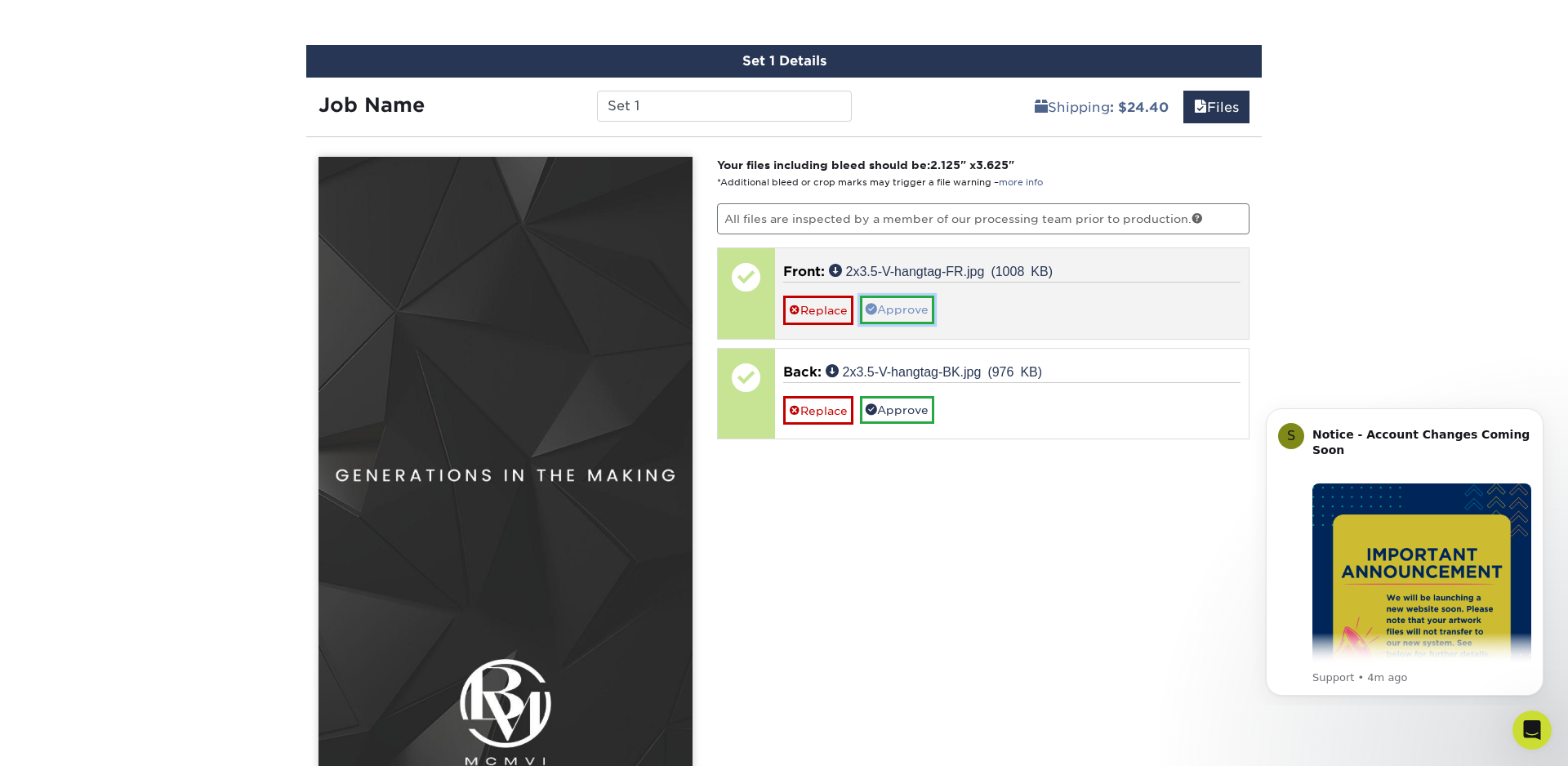
click at [905, 310] on link "Approve" at bounding box center [898, 309] width 75 height 27
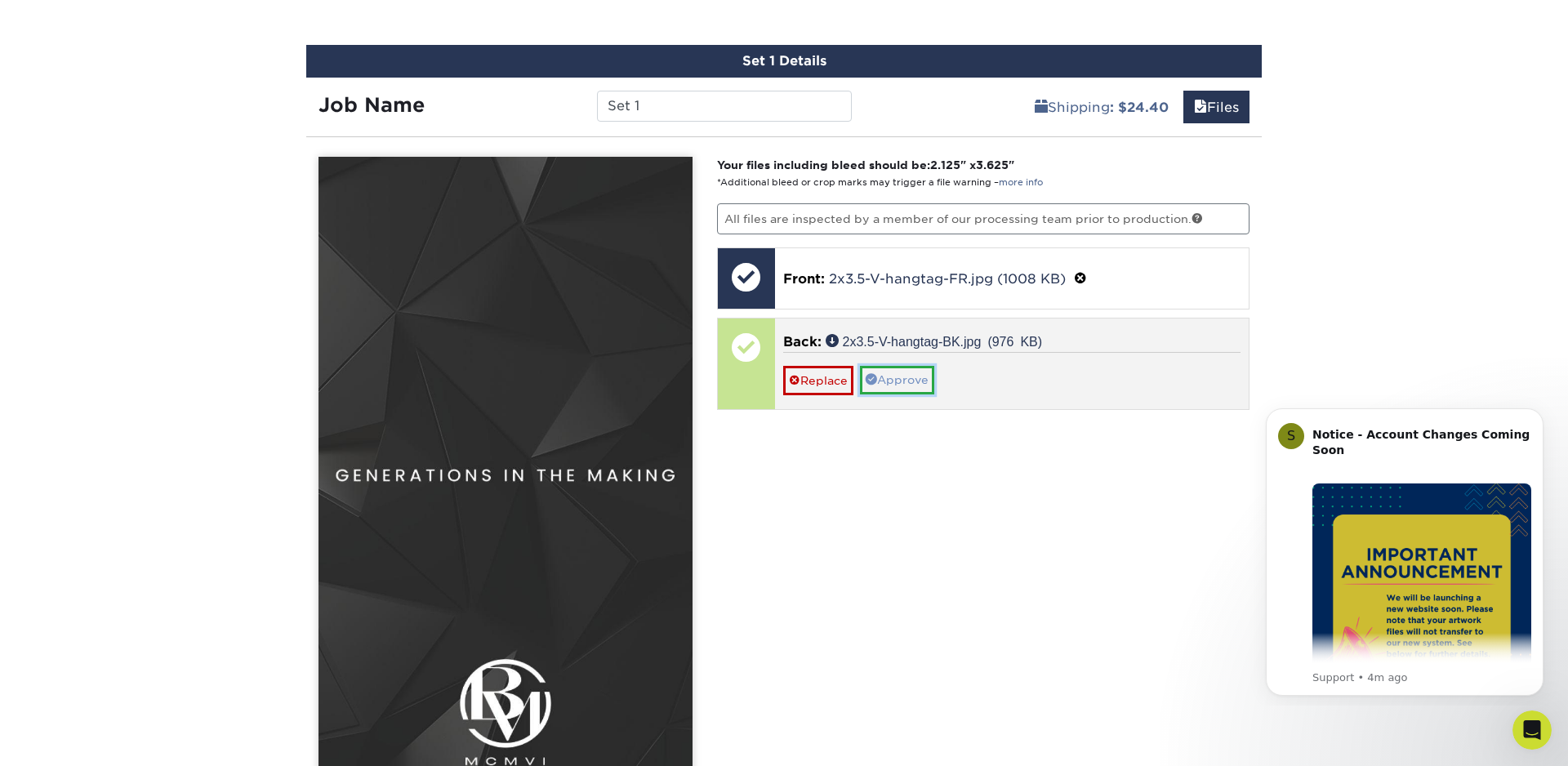
click at [885, 373] on link "Approve" at bounding box center [898, 379] width 75 height 27
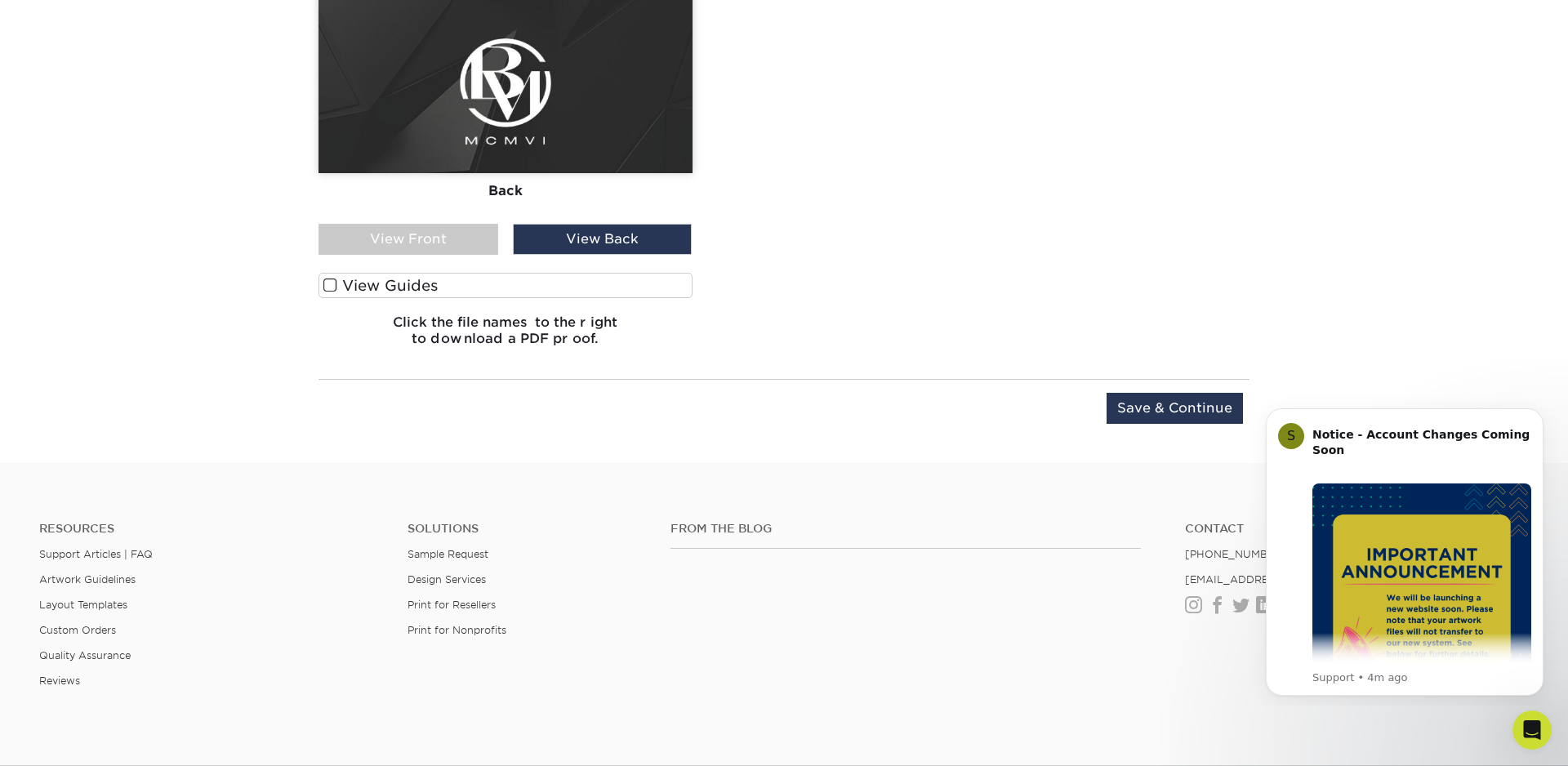
scroll to position [1504, 0]
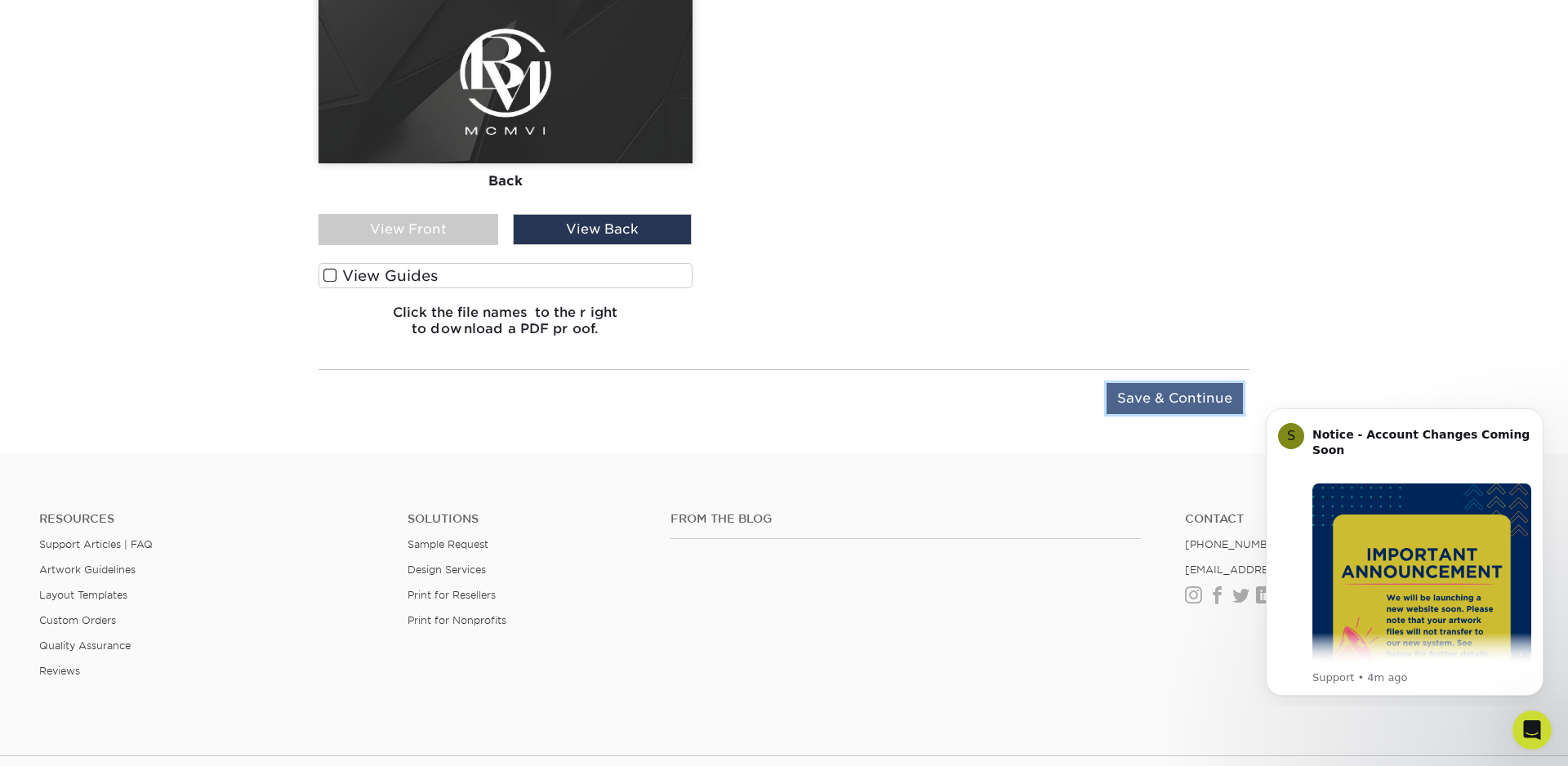
click at [1176, 397] on input "Save & Continue" at bounding box center [1175, 398] width 136 height 31
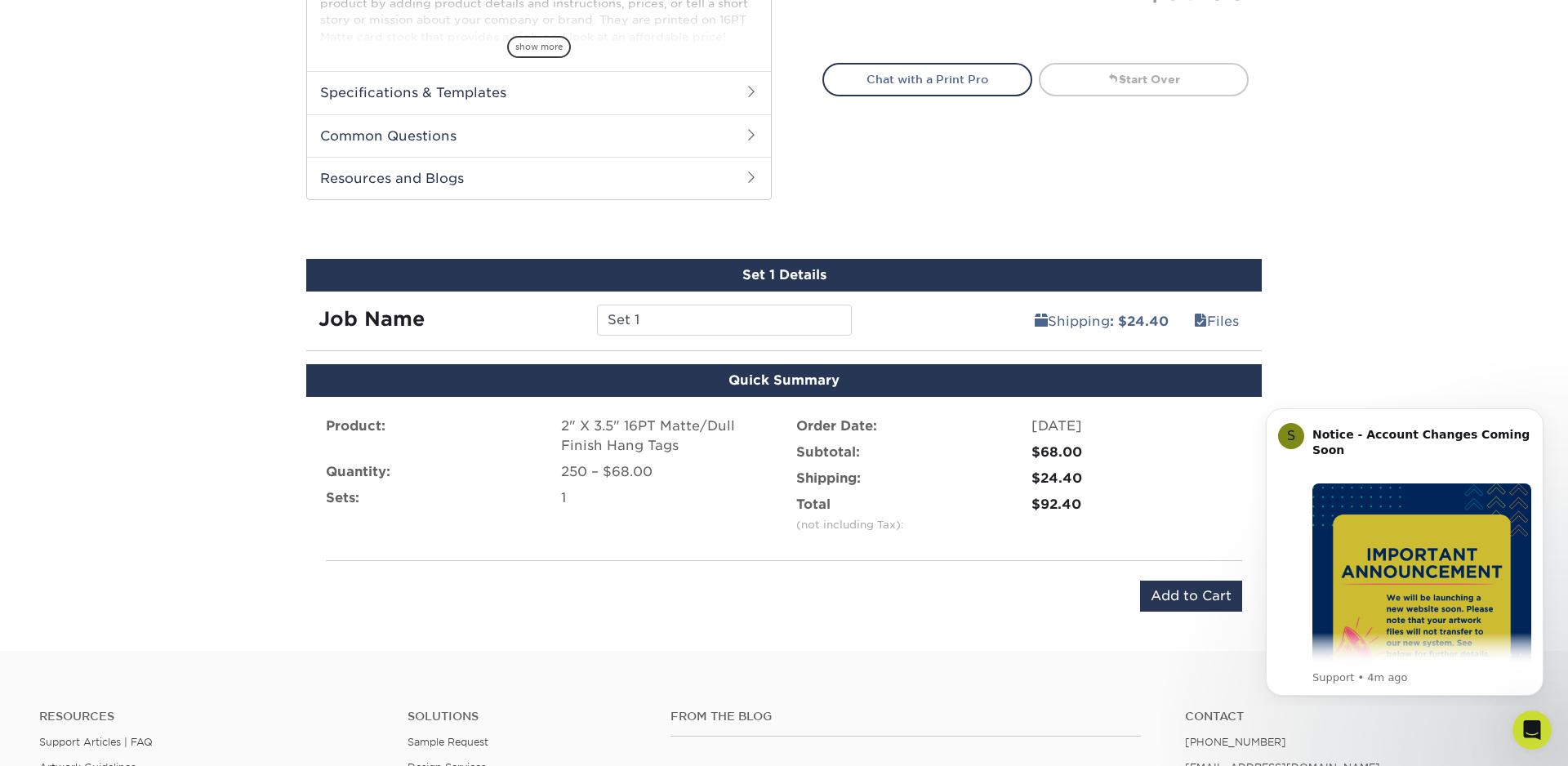
scroll to position [648, 0]
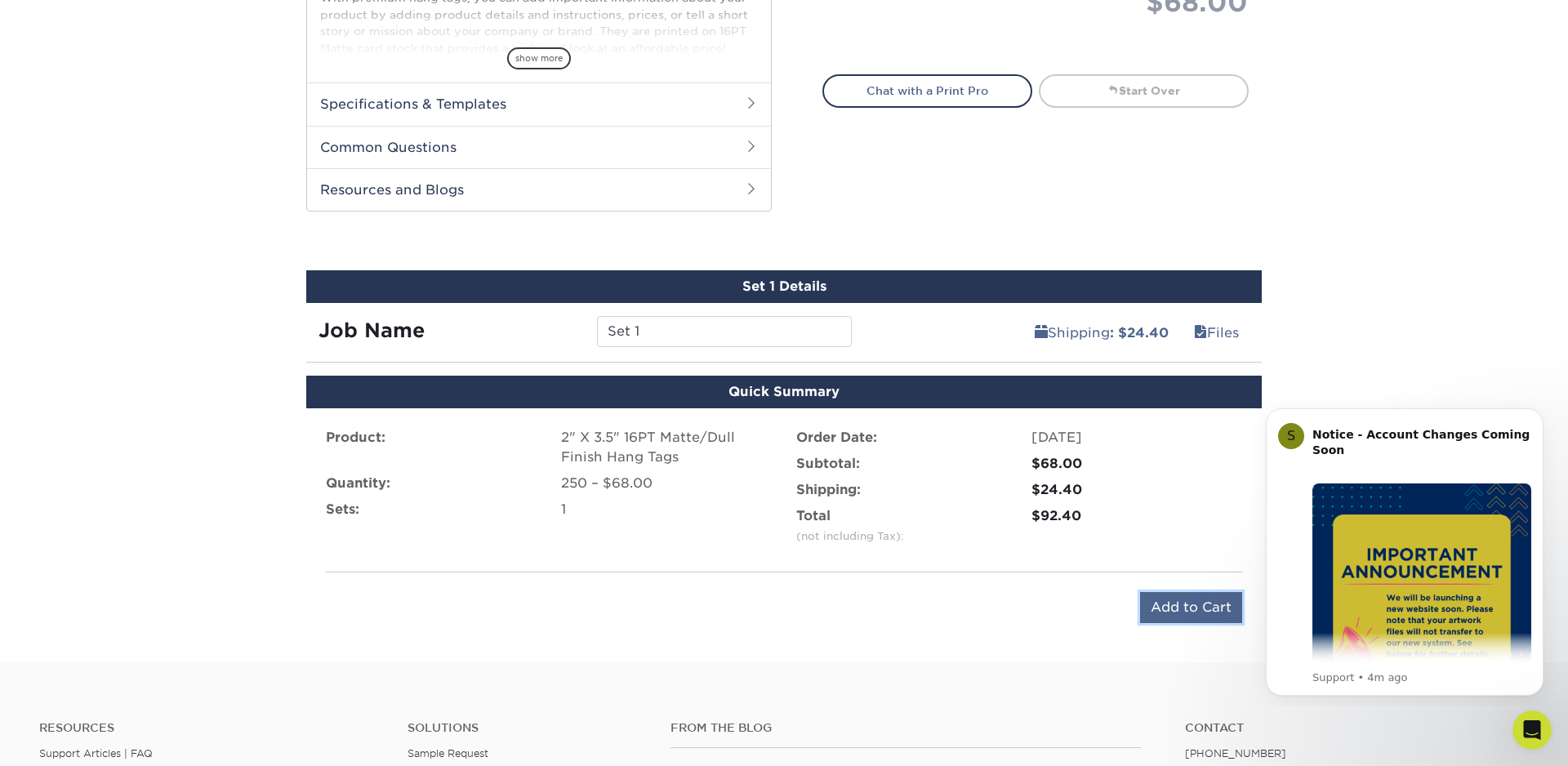
click at [1198, 607] on input "Add to Cart" at bounding box center [1191, 607] width 102 height 31
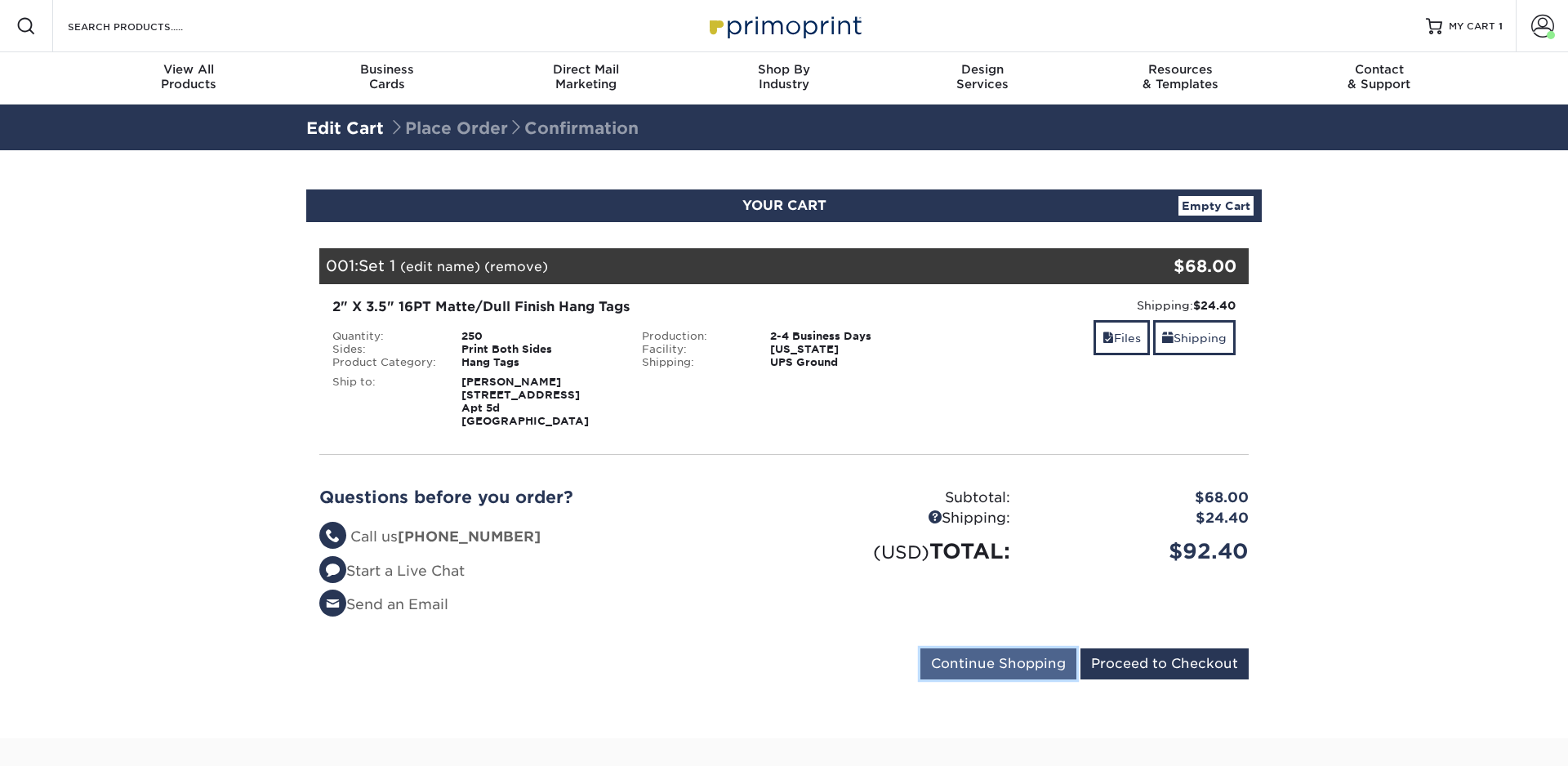
click at [1024, 666] on input "Continue Shopping" at bounding box center [998, 664] width 156 height 31
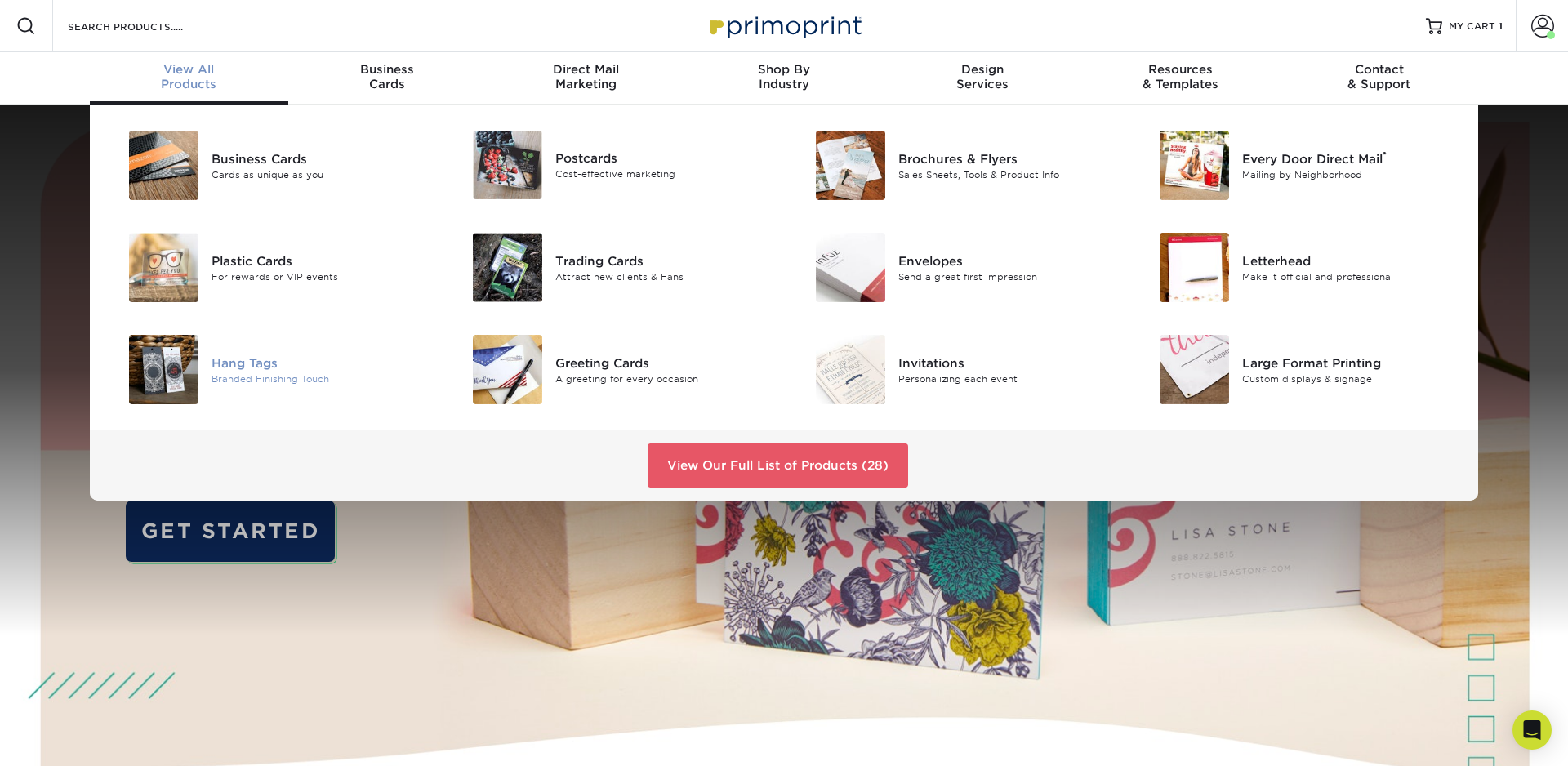
click at [271, 356] on div "Hang Tags" at bounding box center [319, 363] width 217 height 18
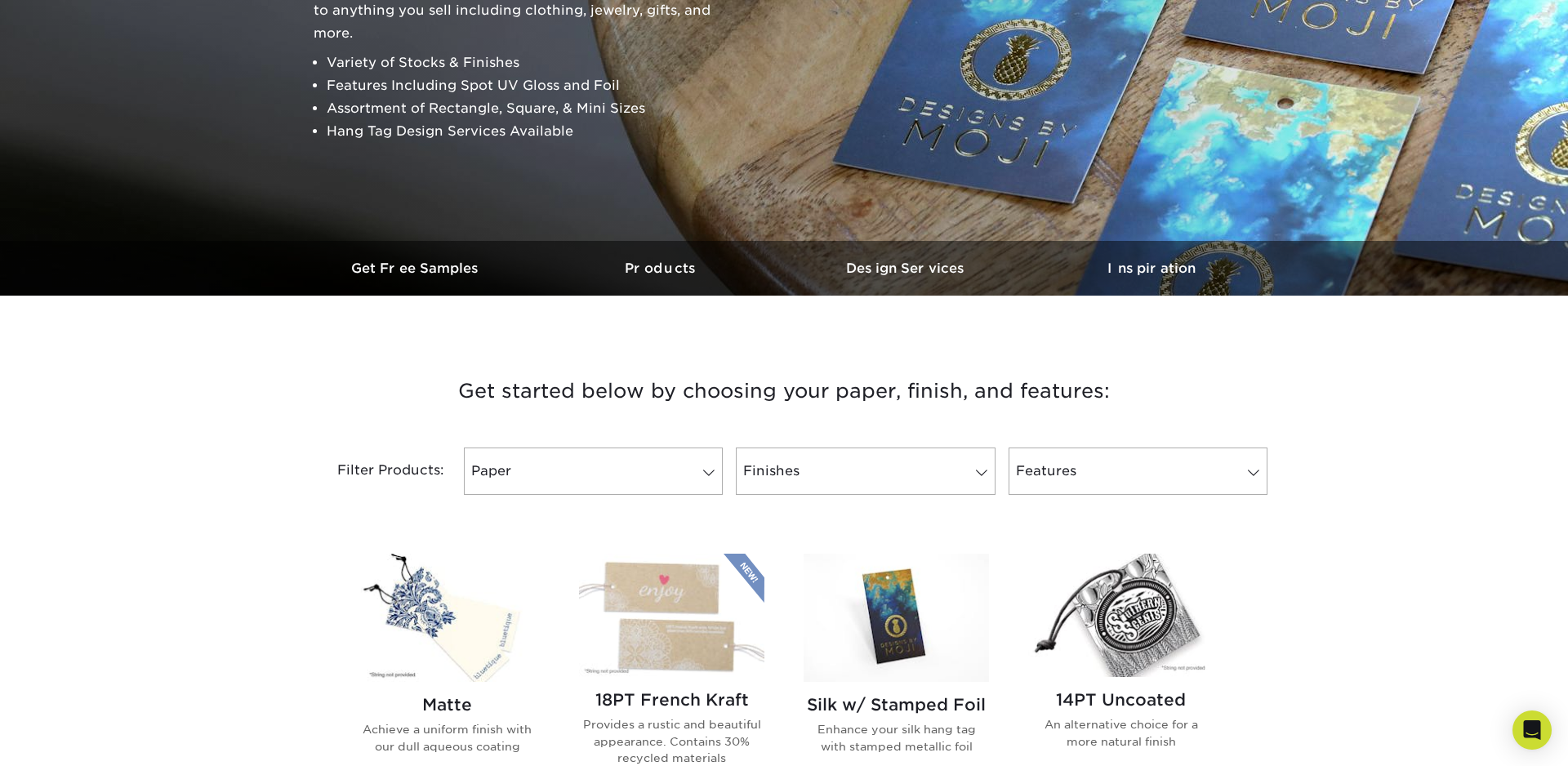
scroll to position [492, 0]
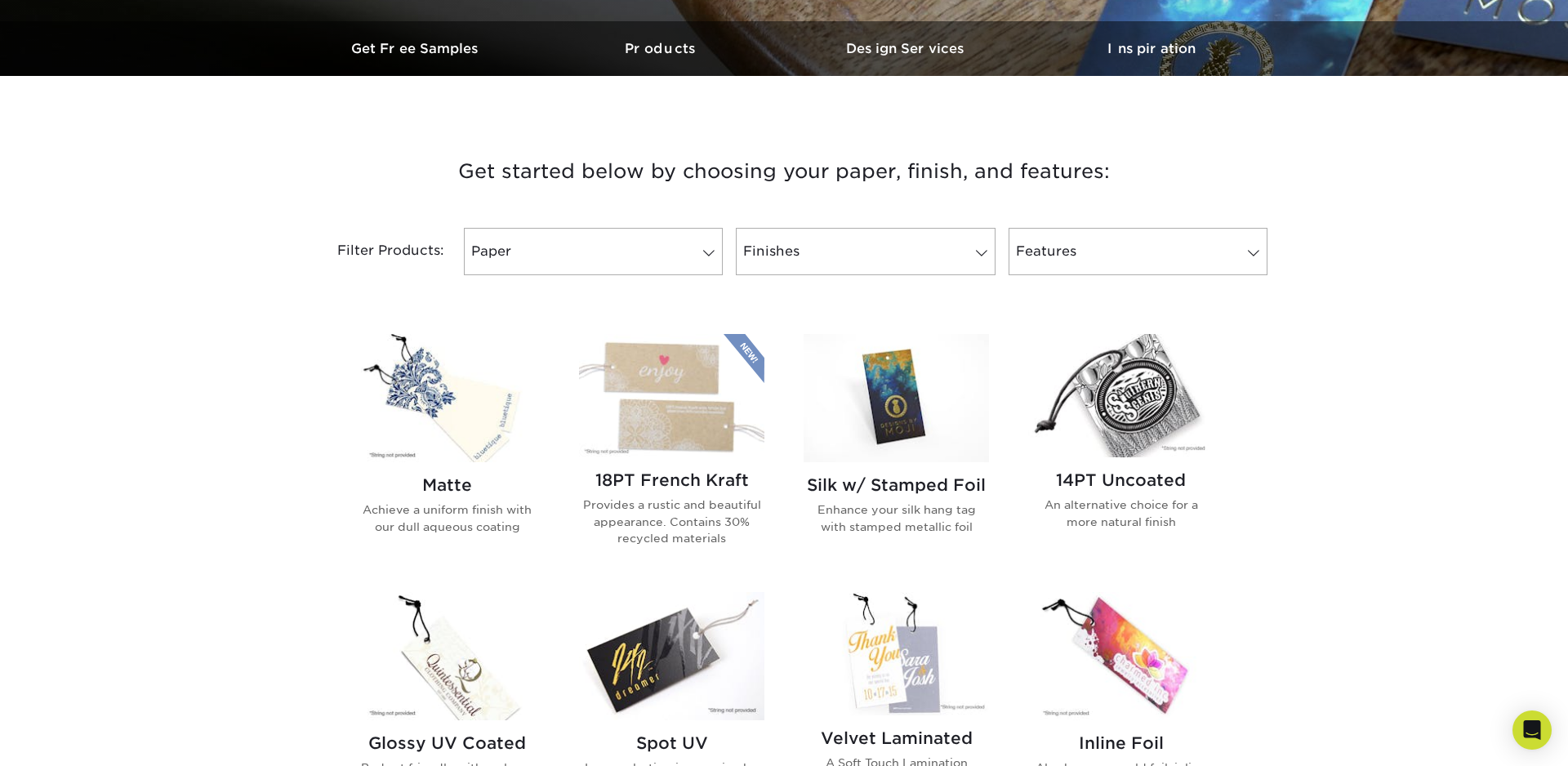
click at [441, 431] on img at bounding box center [446, 398] width 185 height 129
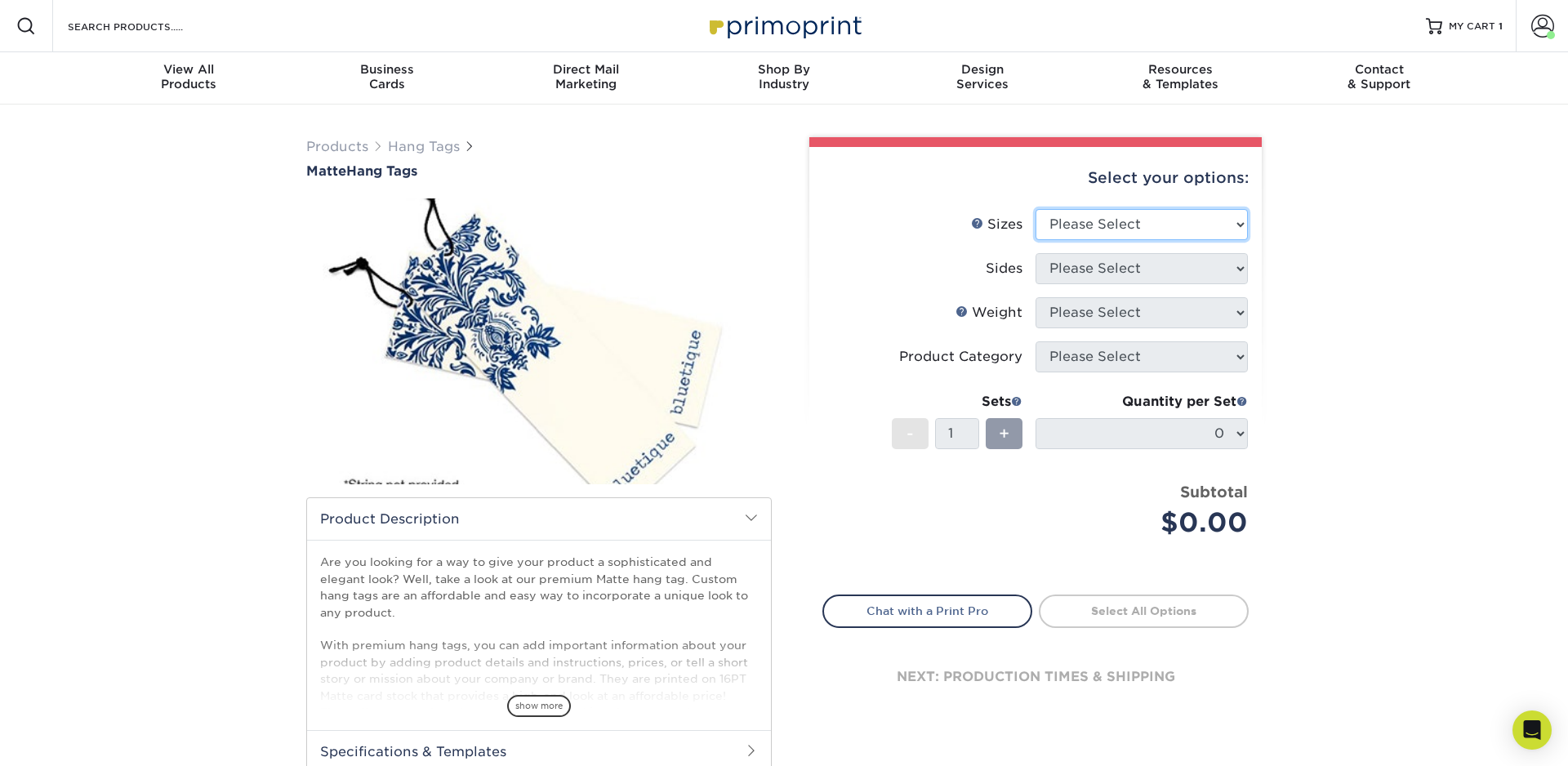
click at [1237, 226] on select "Please Select 1.5" x 3.5" 1.75" x 3.5" 2" x 2" 2" x 3.5" 2" x 4" 2" x 6" 2.5" x…" at bounding box center [1142, 224] width 212 height 31
select select "2.00x3.50"
click at [1137, 266] on select "Please Select Print Both Sides Print Front Only" at bounding box center [1142, 268] width 212 height 31
select select "13abbda7-1d64-4f25-8bb2-c179b224825d"
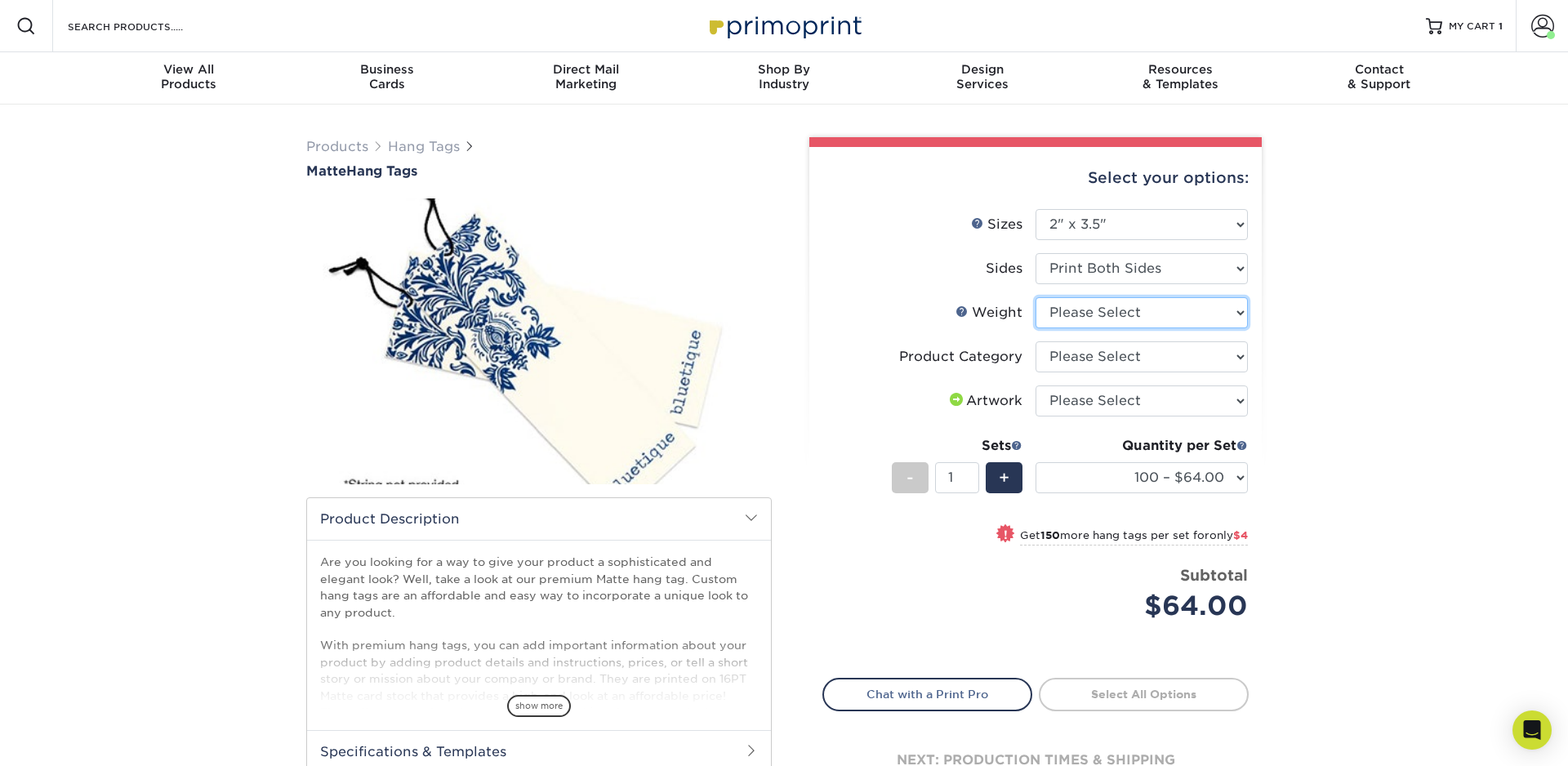
click at [1111, 300] on select "Please Select 16PT" at bounding box center [1142, 312] width 212 height 31
select select "16PT"
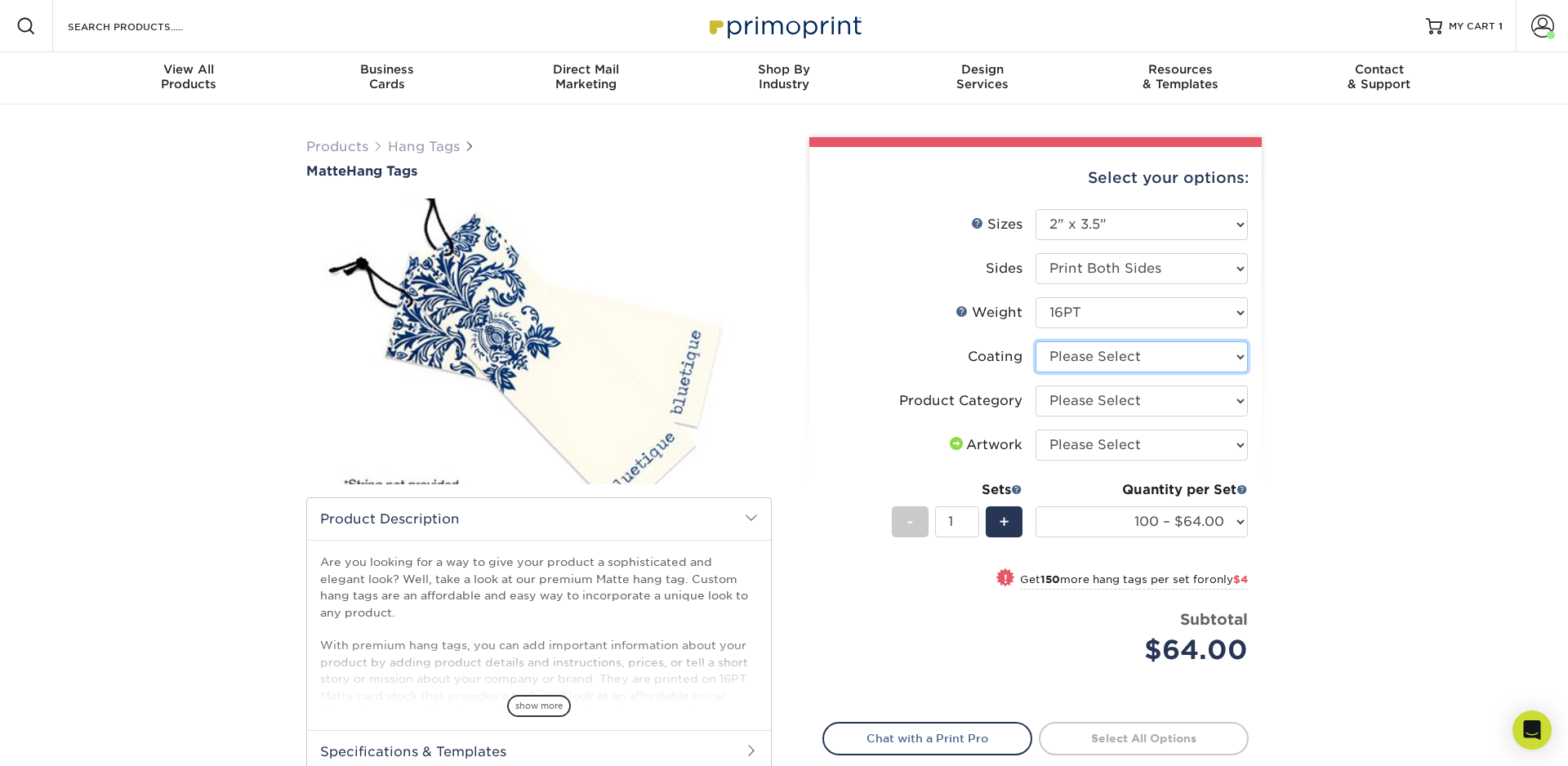
click at [1137, 358] on select at bounding box center [1142, 356] width 212 height 31
select select "121bb7b5-3b4d-429f-bd8d-bbf80e953313"
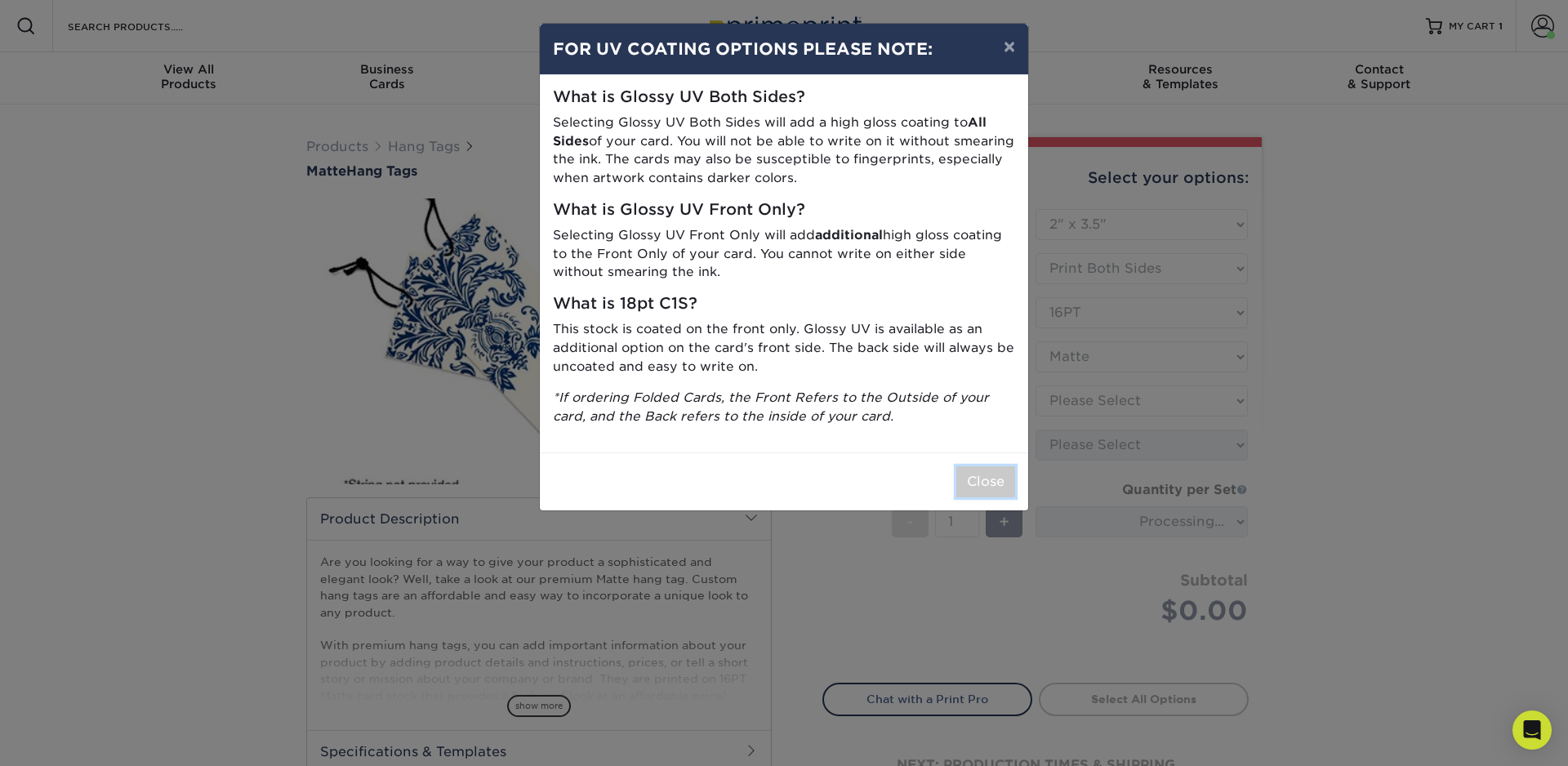
click at [989, 471] on button "Close" at bounding box center [986, 481] width 59 height 31
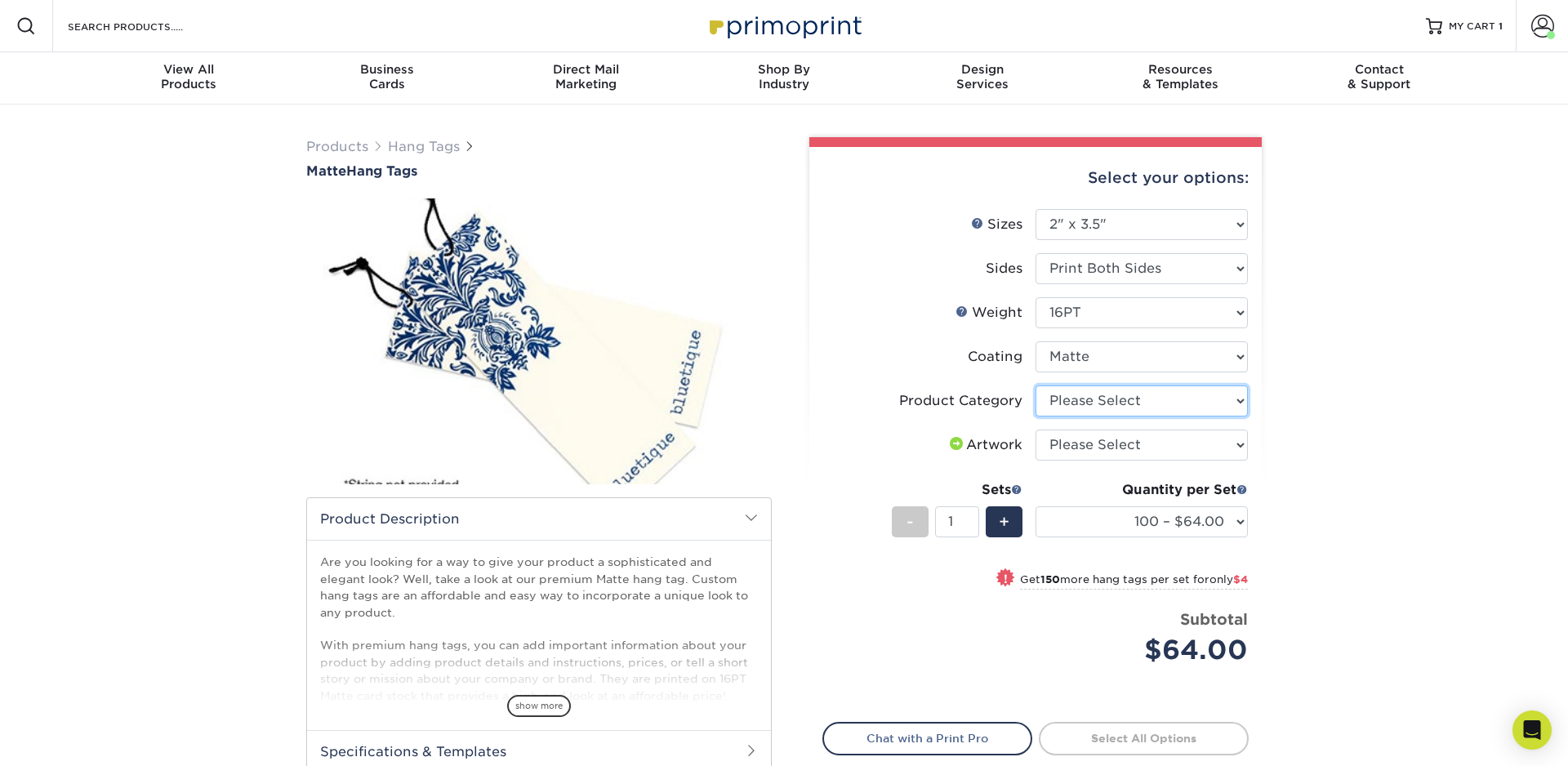
click at [1127, 397] on select "Please Select Hang Tags" at bounding box center [1142, 401] width 212 height 31
select select "428aa75b-4ae7-4398-9e0a-74f4b33909ed"
click at [1117, 446] on select "Please Select I will upload files I need a design - $75" at bounding box center [1142, 445] width 212 height 31
select select "upload"
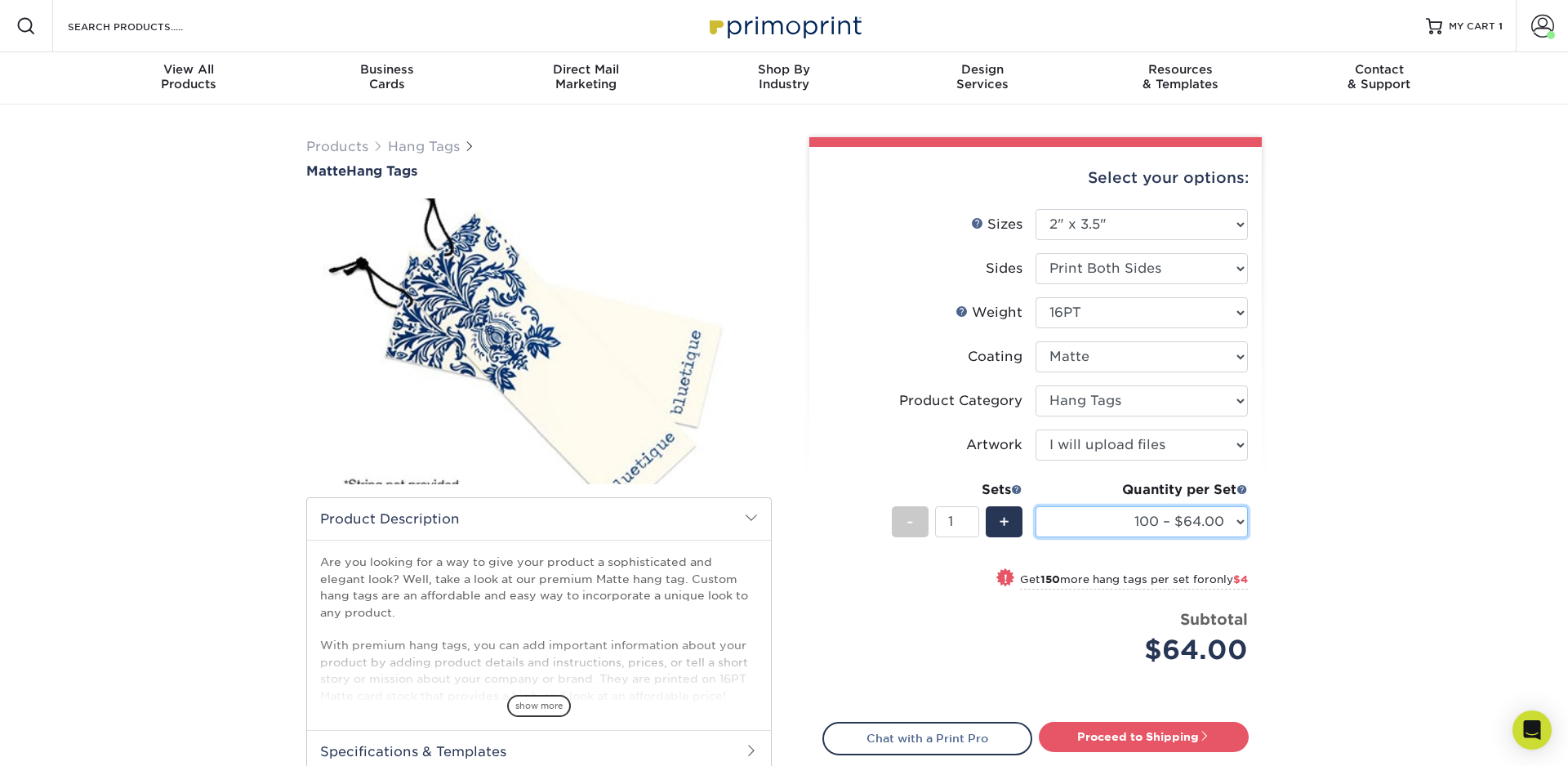
click at [1243, 523] on select "100 – $64.00 250 – $68.00 500 – $71.00 1000 – $82.00 2500 – $189.00 5000 – $316…" at bounding box center [1142, 521] width 212 height 31
select select "250 – $68.00"
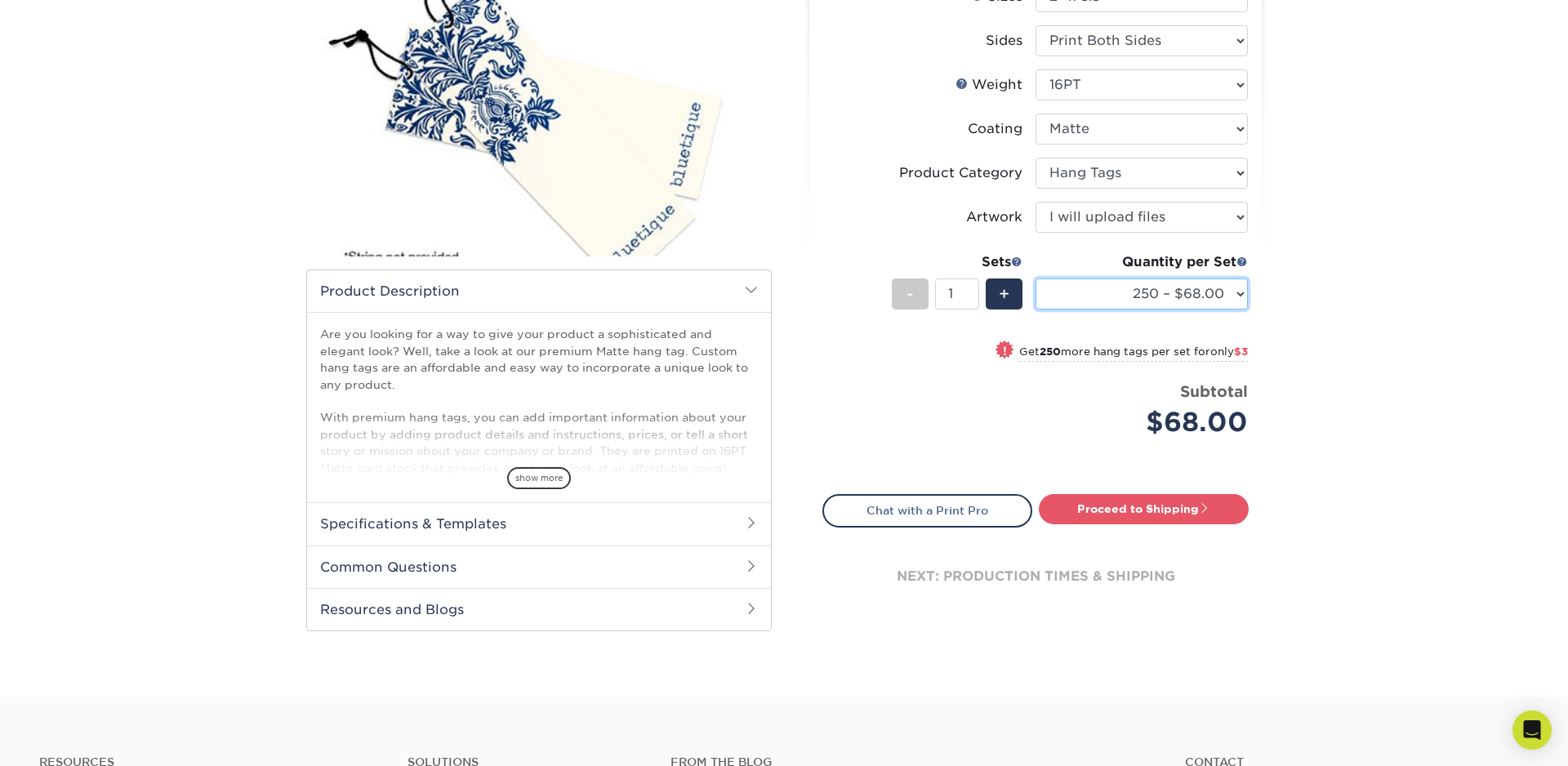
scroll to position [240, 0]
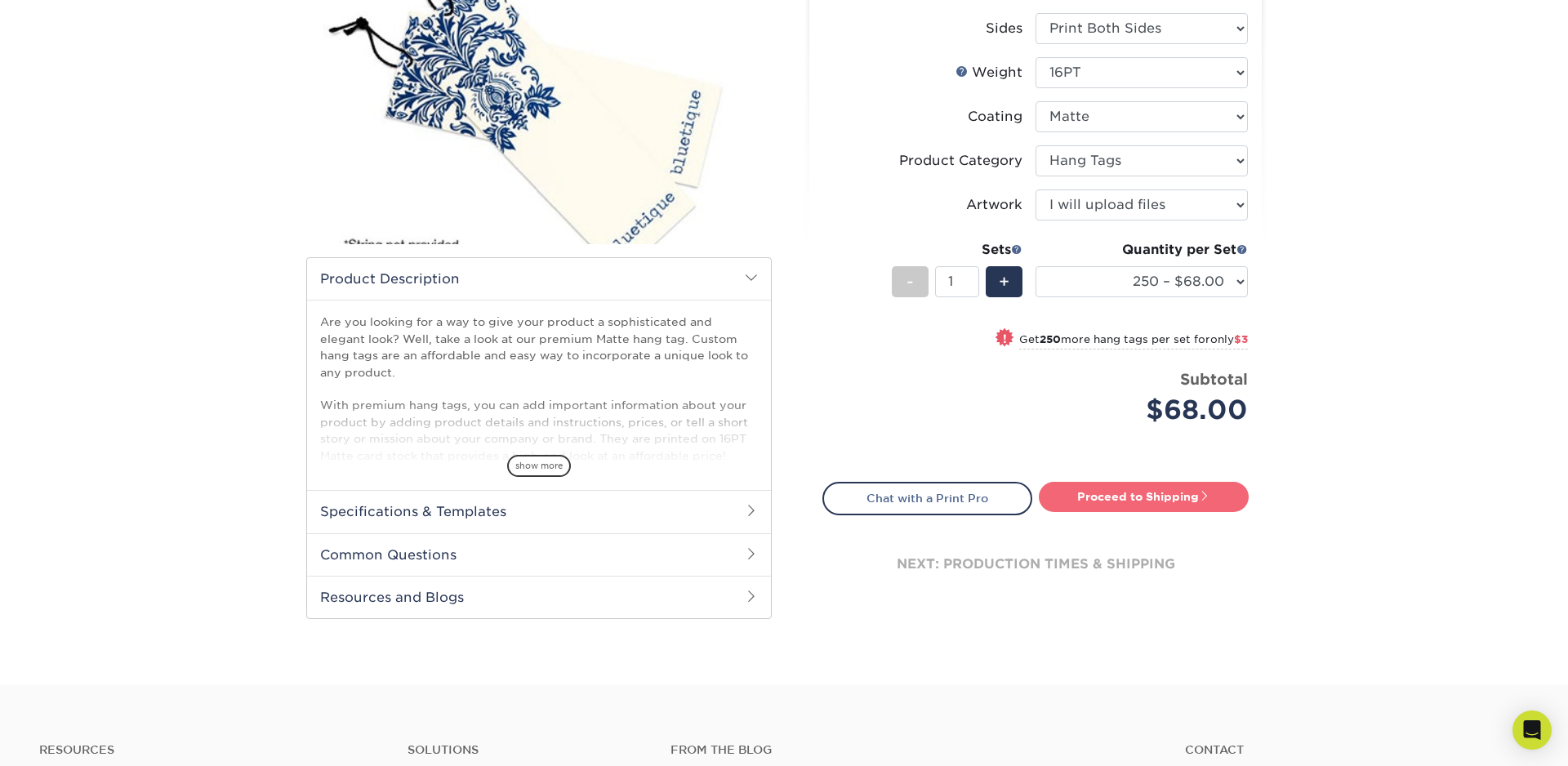
click at [1102, 498] on link "Proceed to Shipping" at bounding box center [1143, 496] width 210 height 29
type input "Set 1"
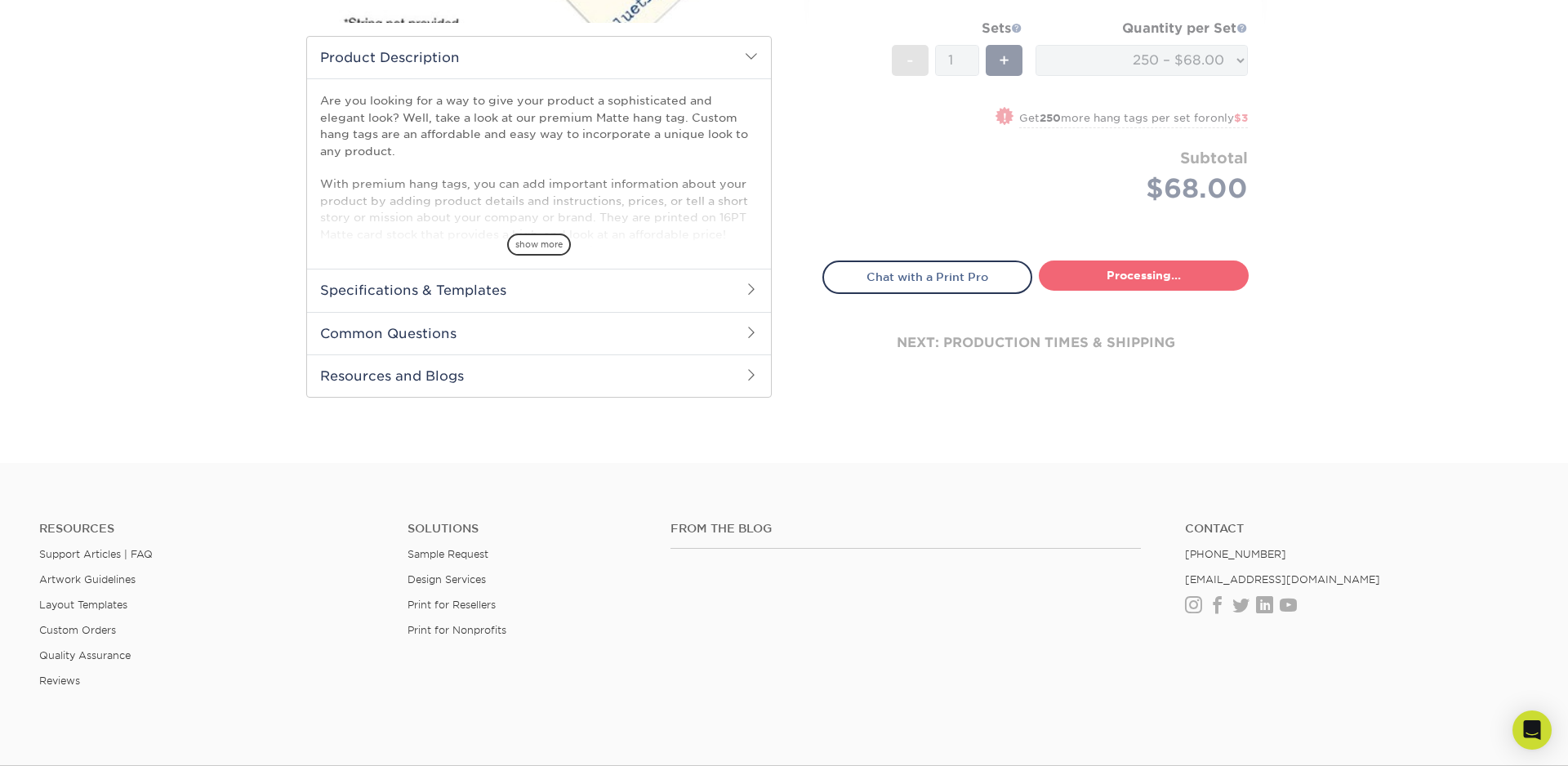
select select "5a8129e7-6d1e-4f3b-9111-a4b80cd7e23b"
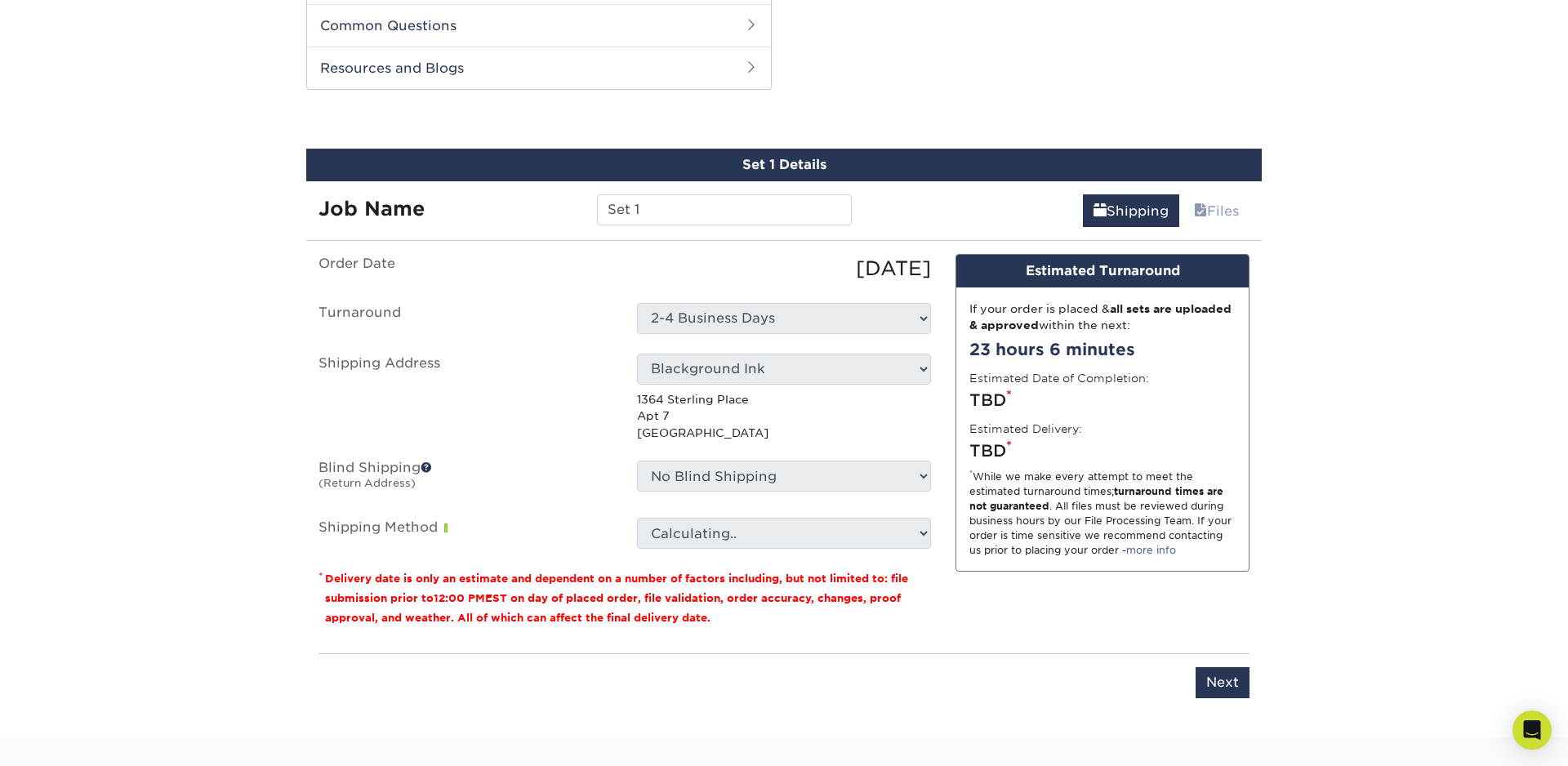
scroll to position [778, 0]
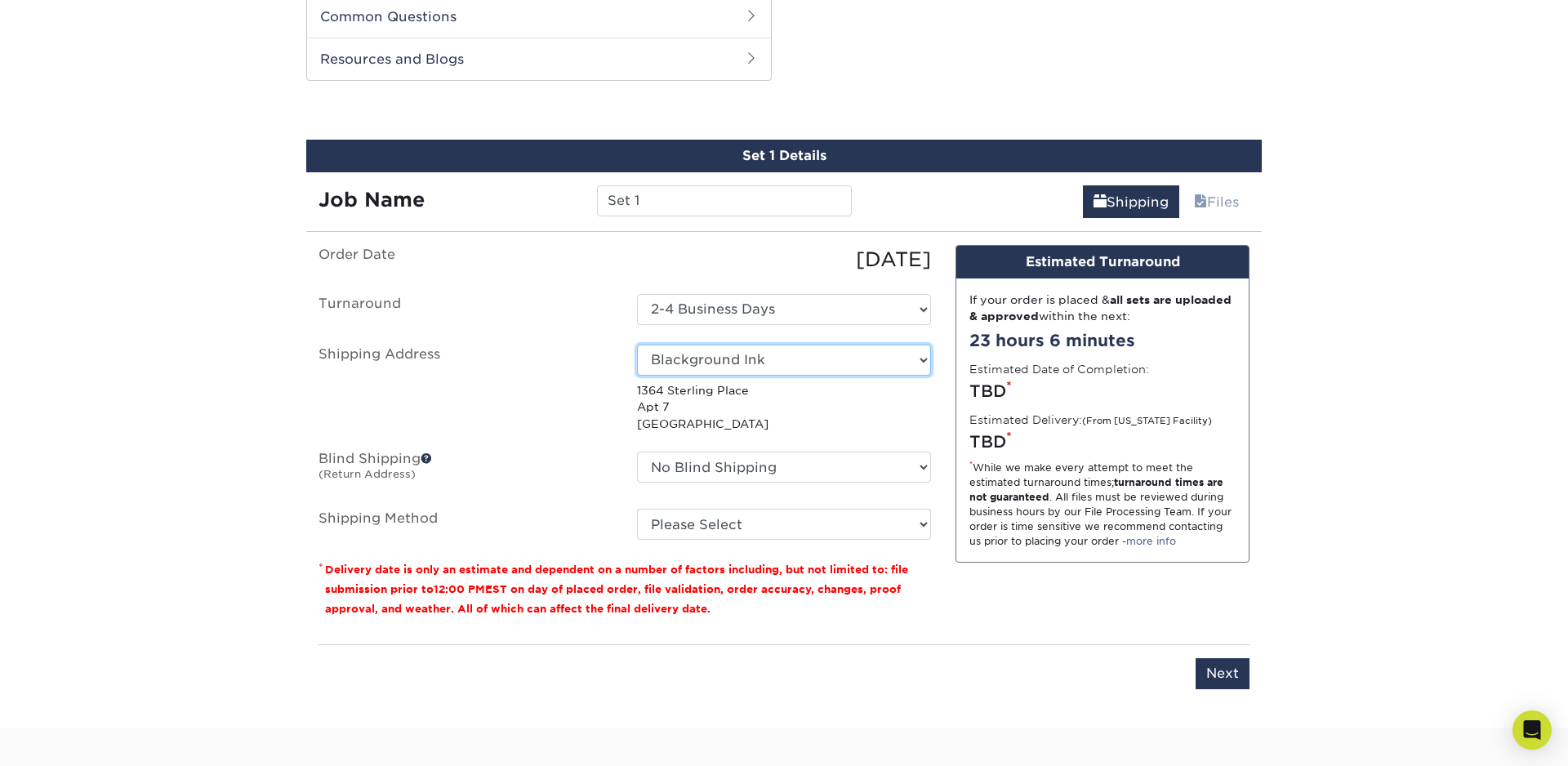
click at [804, 363] on select "Select One amex Blackground Ink Cards DJ T.Boogie Cards DrJays Home Office Work…" at bounding box center [784, 359] width 294 height 31
select select "17212"
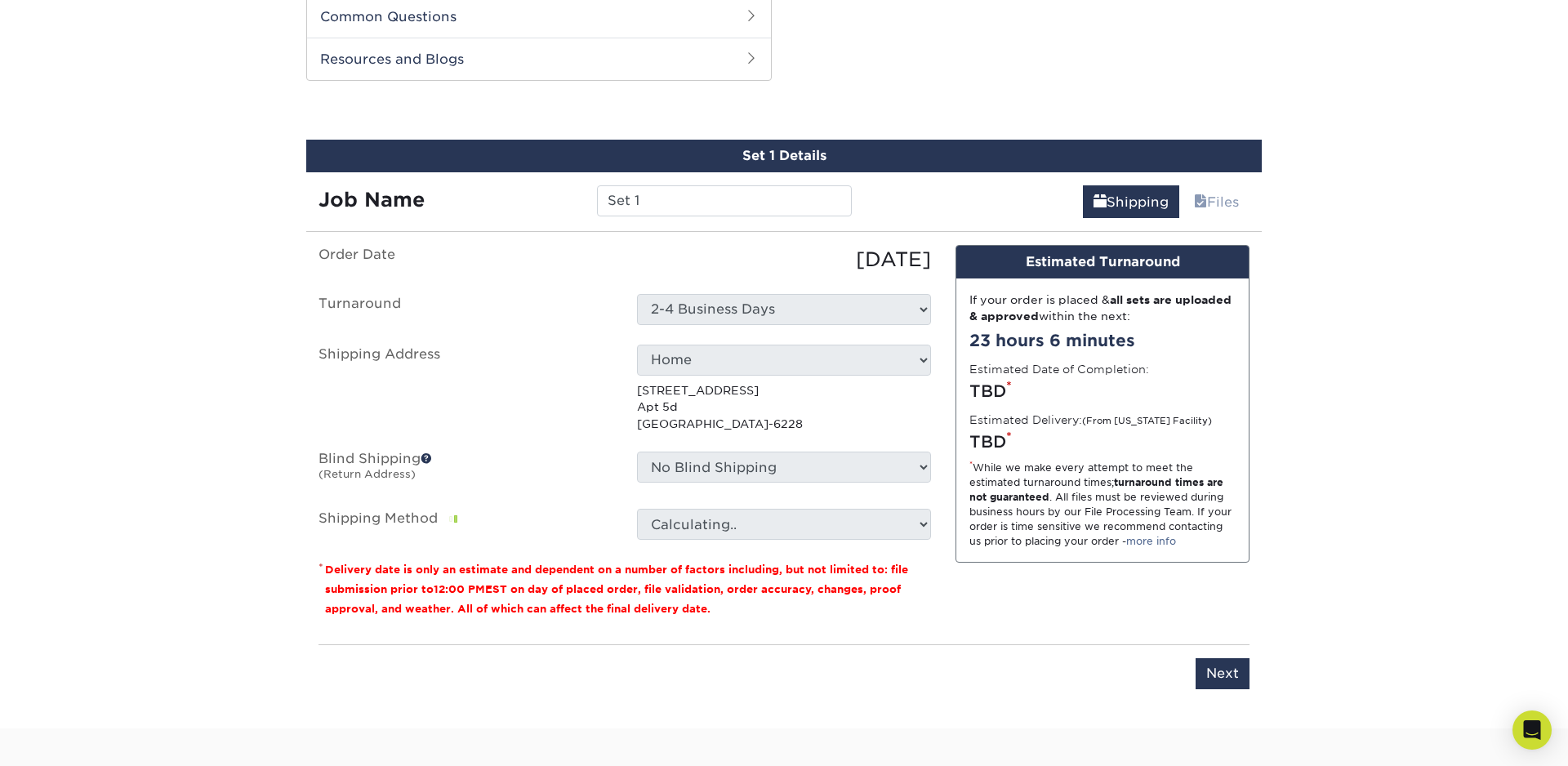
click at [763, 465] on select "No Blind Shipping amex Blackground Ink Cards DJ T.Boogie Cards DrJays Home Offi…" at bounding box center [784, 466] width 294 height 31
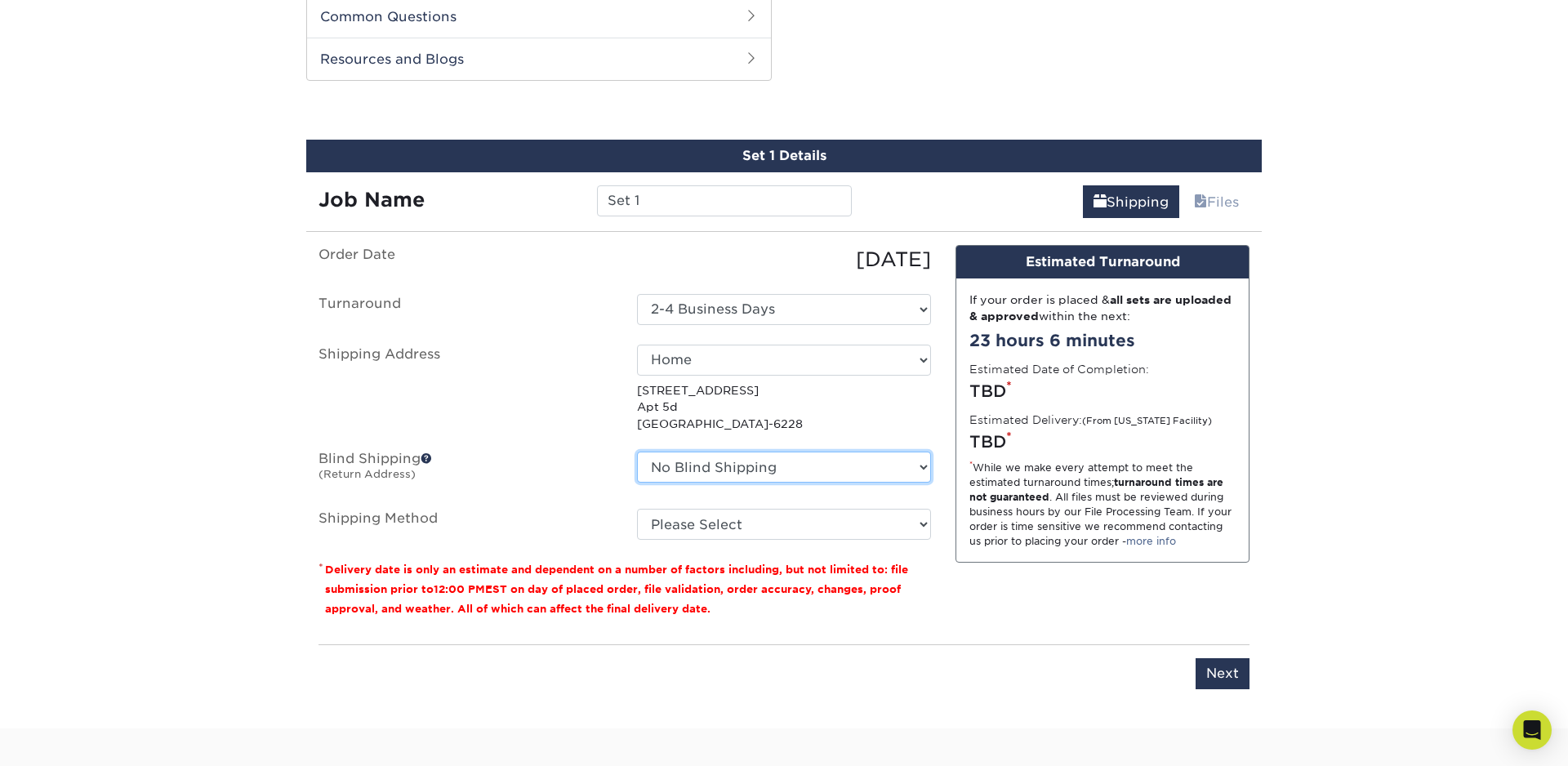
click at [763, 465] on select "No Blind Shipping amex Blackground Ink Cards DJ T.Boogie Cards DrJays Home Offi…" at bounding box center [784, 466] width 294 height 31
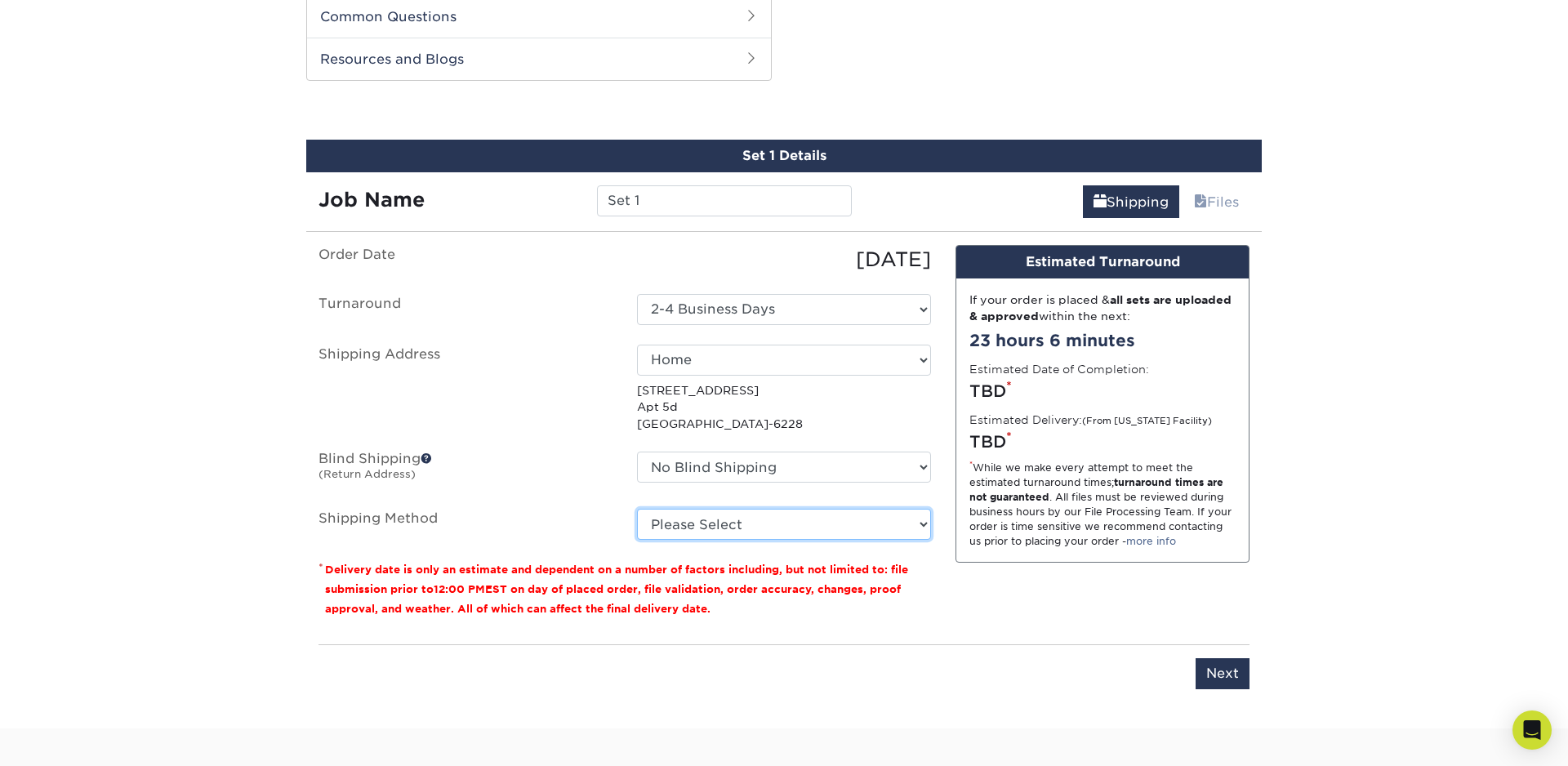
click at [709, 519] on select "Please Select Ground Shipping (+$24.40) 3 Day Shipping Service (+$31.17) 2 Day …" at bounding box center [784, 524] width 294 height 31
select select "03"
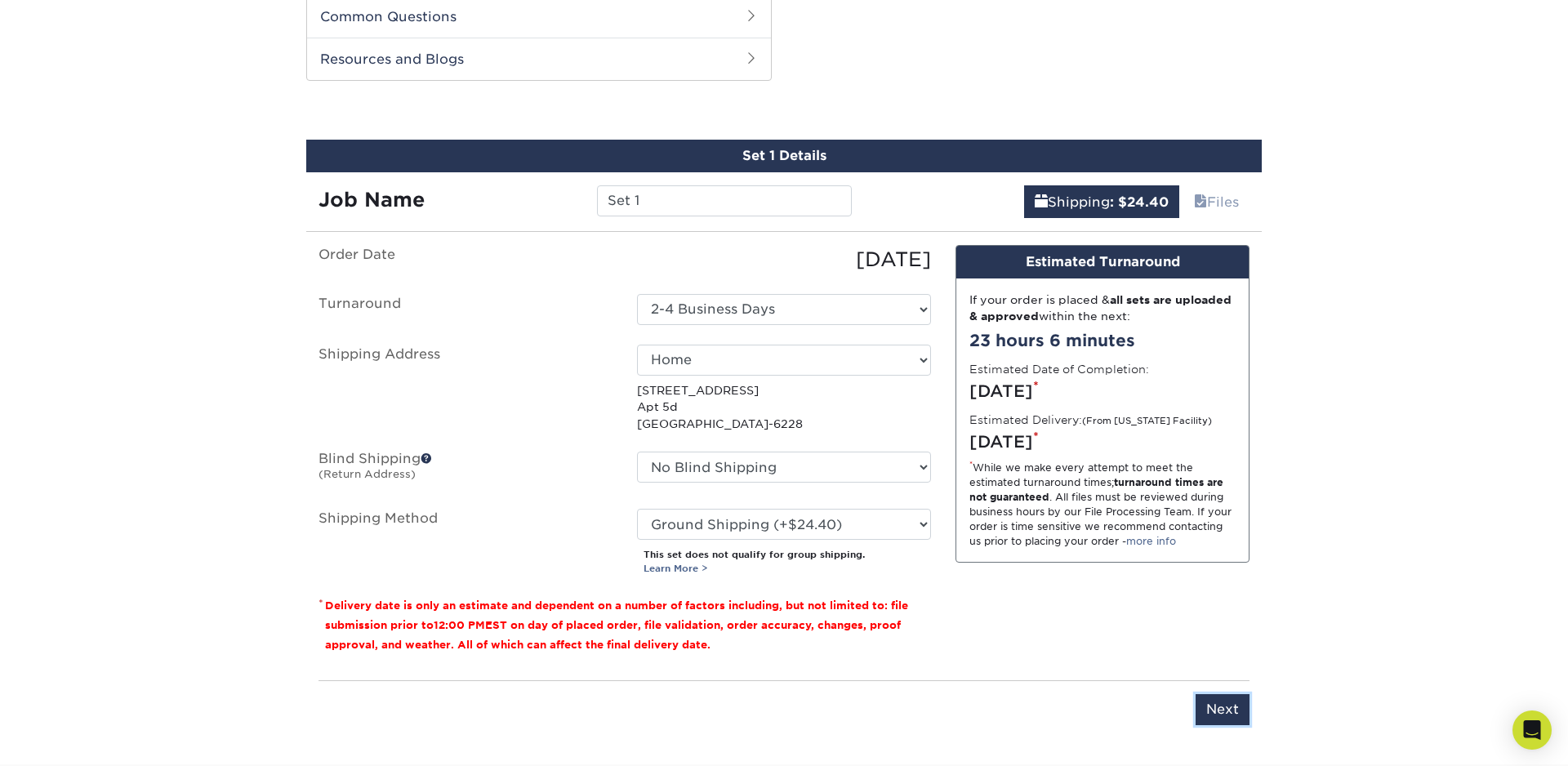
click at [1241, 709] on input "Next" at bounding box center [1222, 710] width 54 height 31
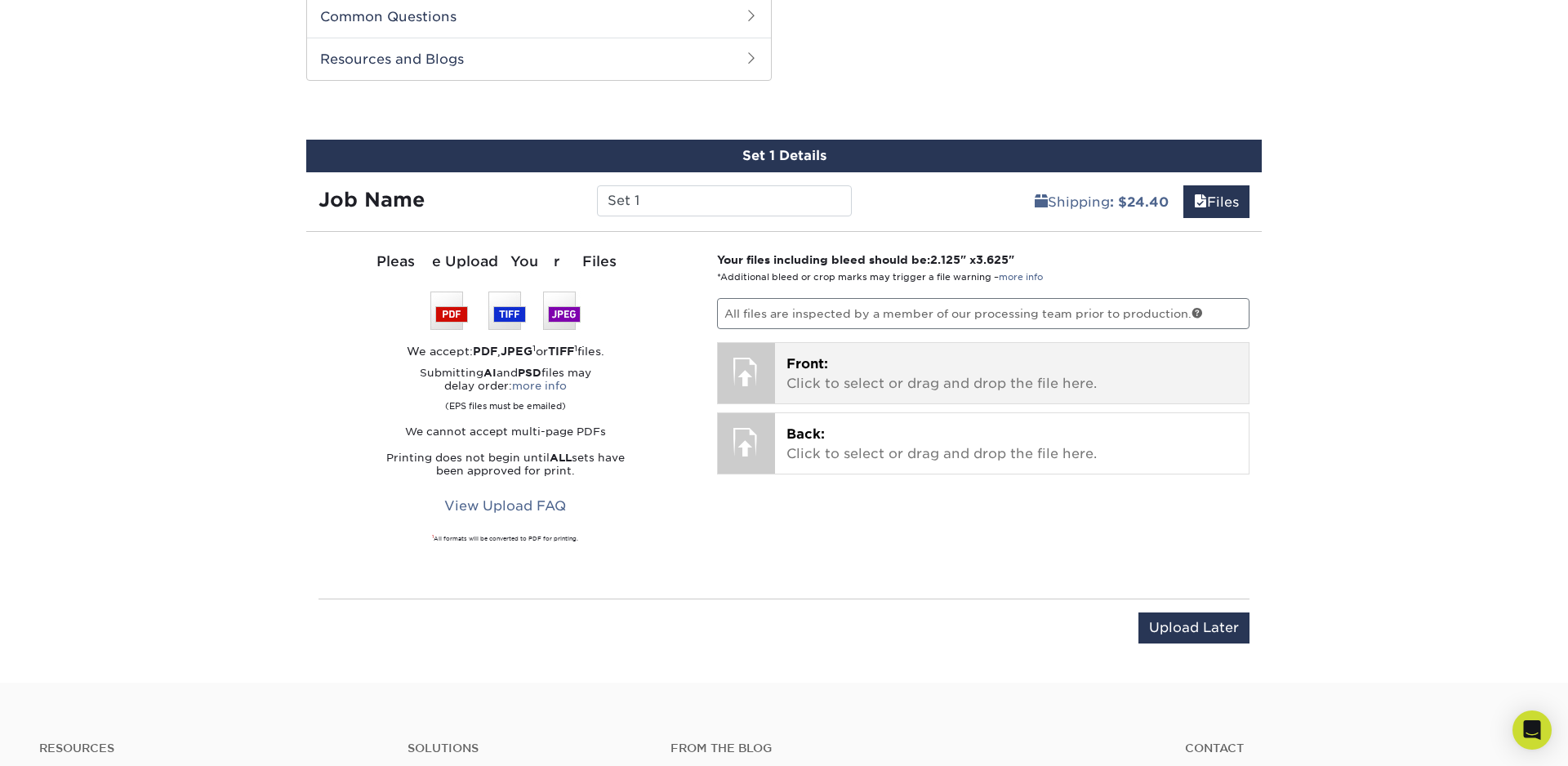
click at [756, 378] on div at bounding box center [746, 371] width 57 height 57
click at [840, 363] on p "Front: Click to select or drag and drop the file here." at bounding box center [1012, 373] width 451 height 39
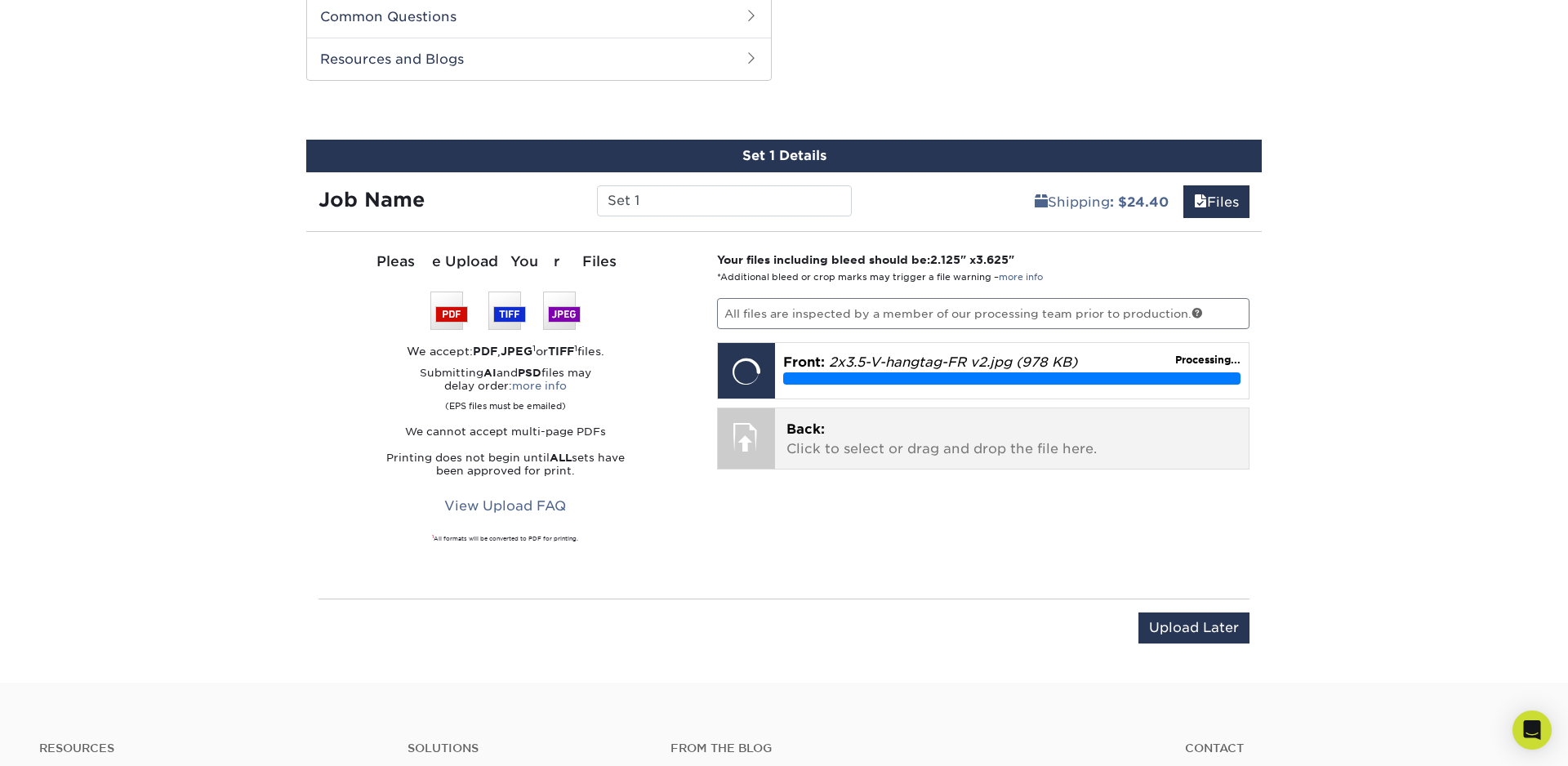
click at [897, 427] on p "Back: Click to select or drag and drop the file here." at bounding box center [1012, 439] width 451 height 39
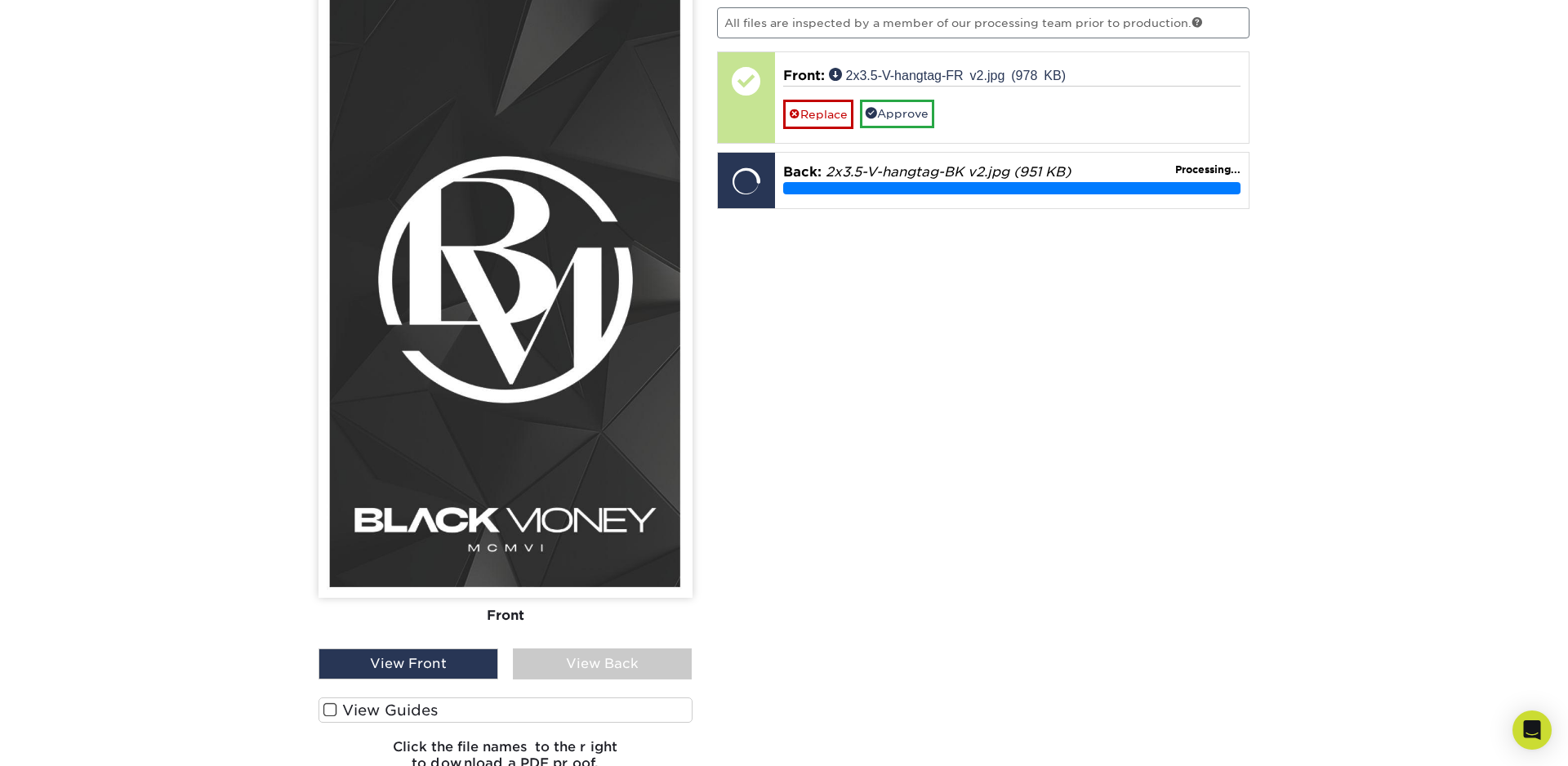
scroll to position [1130, 0]
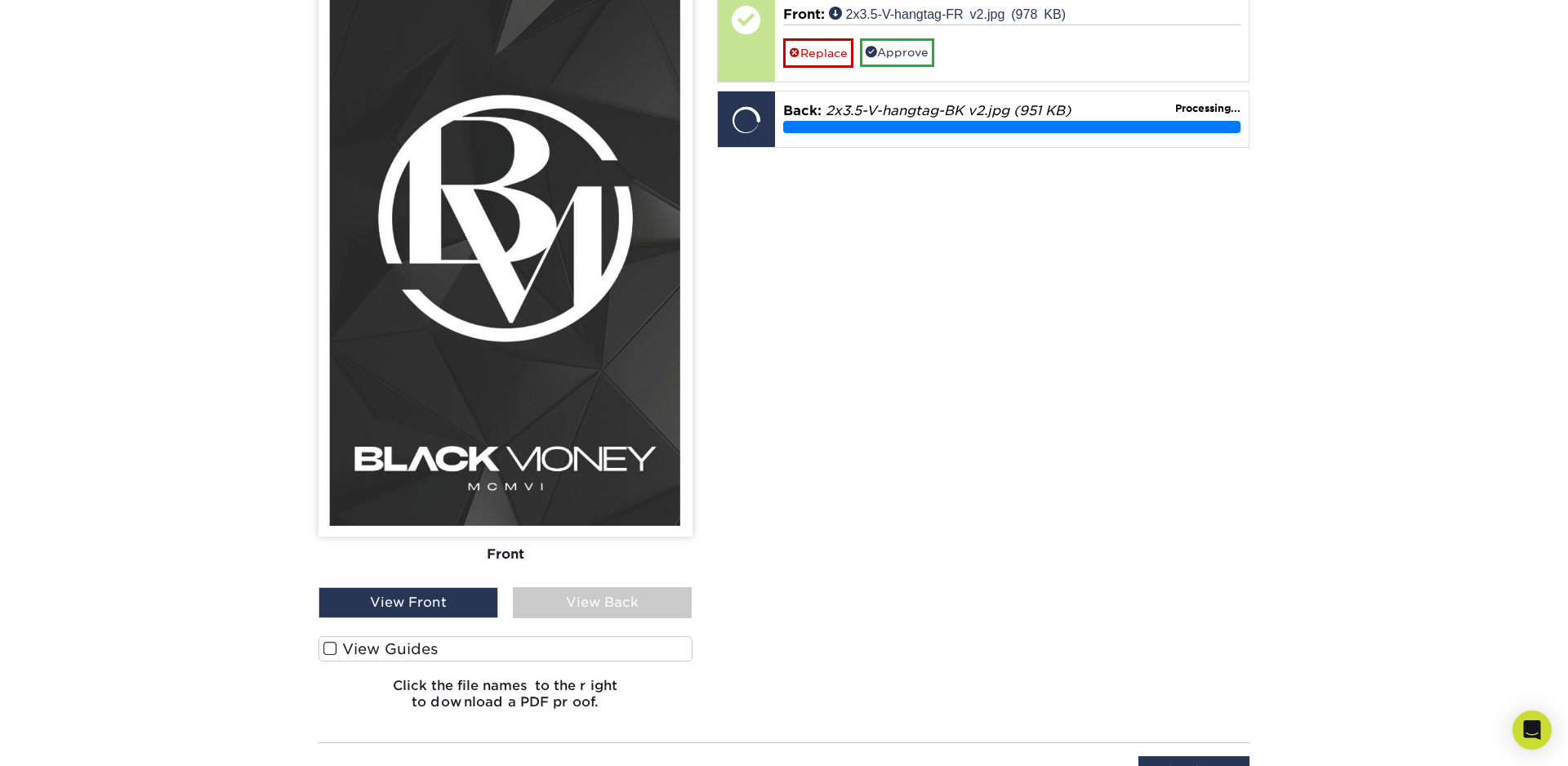
click at [331, 653] on span at bounding box center [330, 649] width 14 height 16
click at [0, 0] on input "View Guides" at bounding box center [0, 0] width 0 height 0
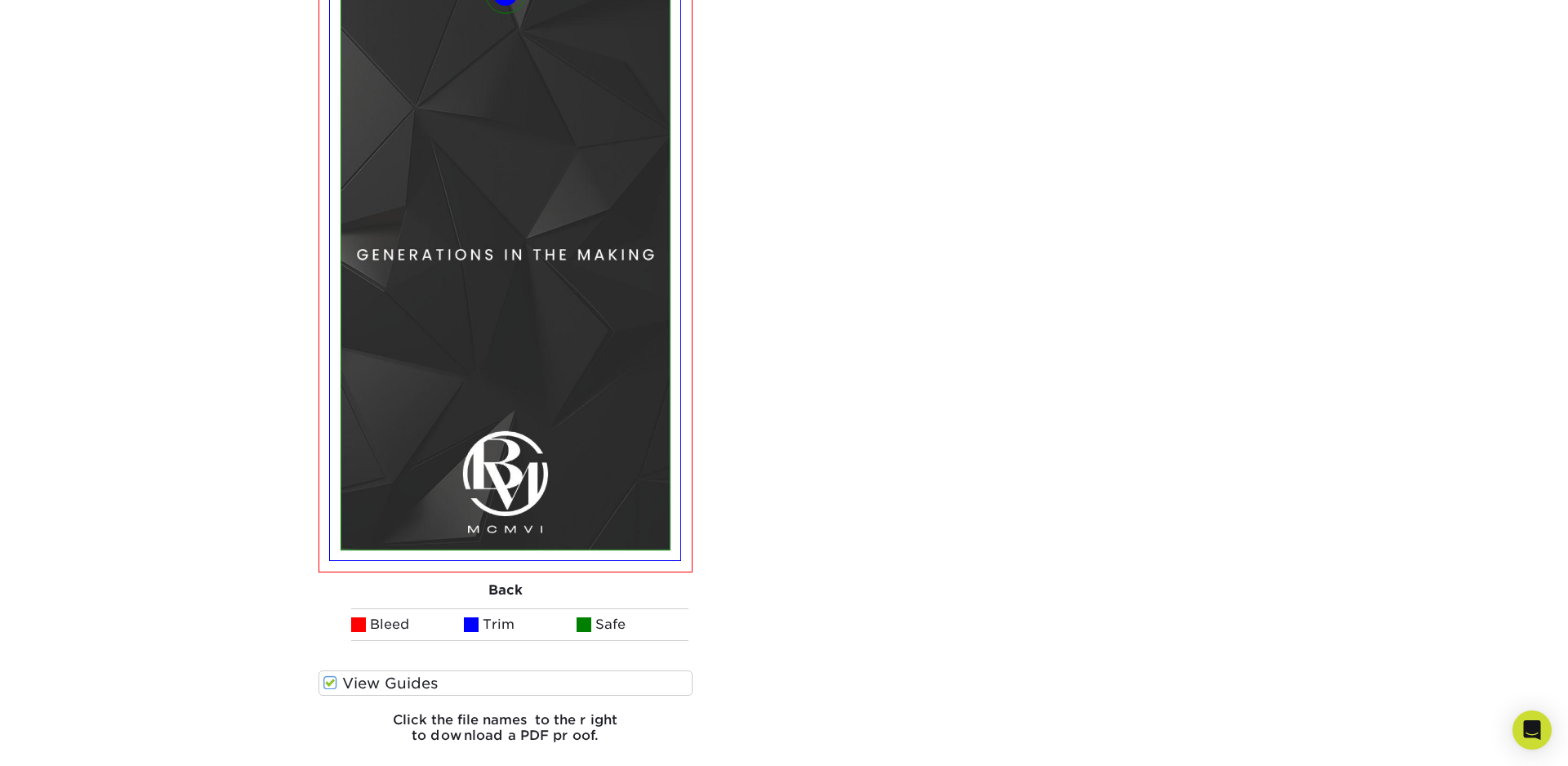
scroll to position [1769, 0]
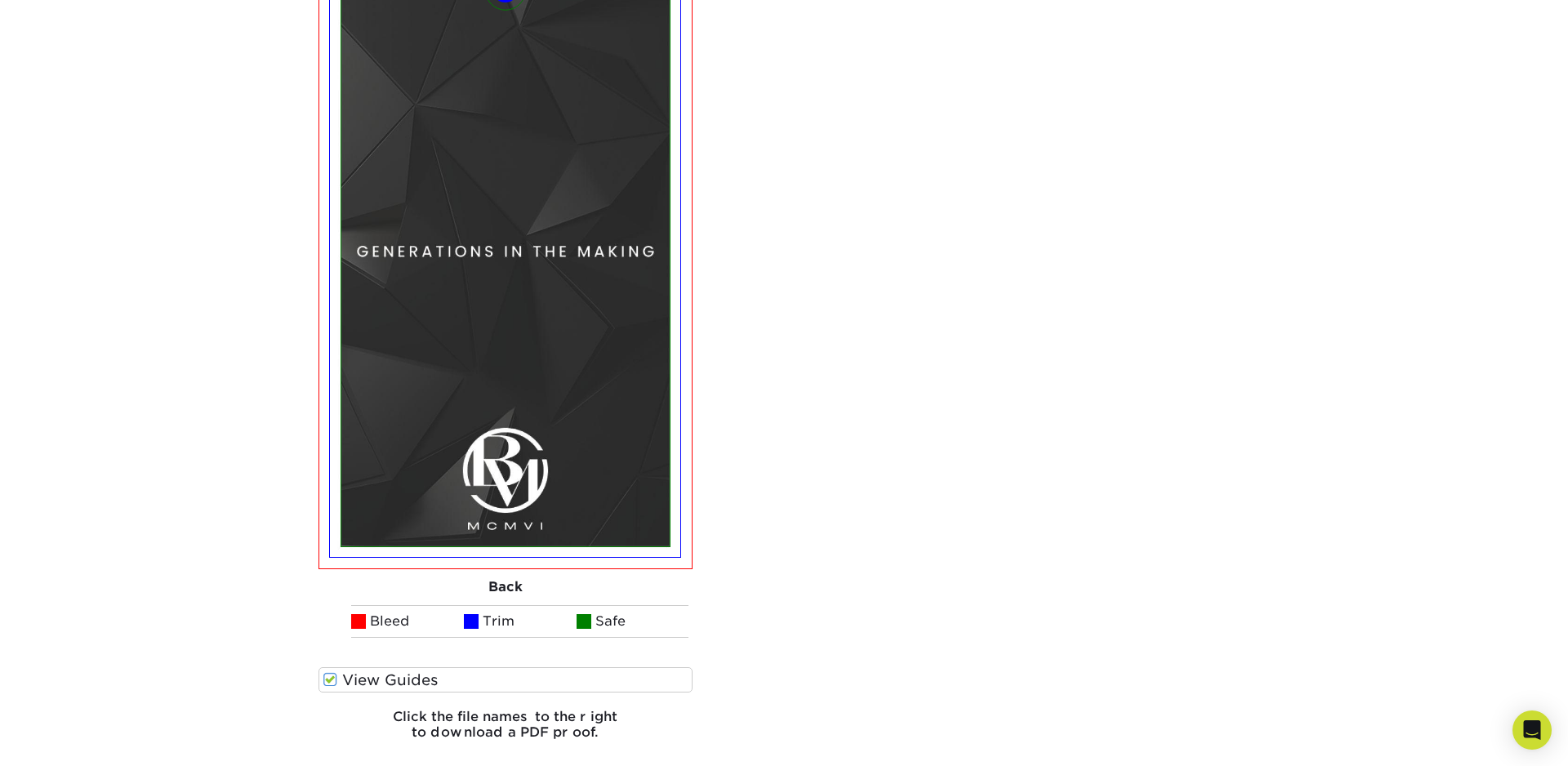
click at [334, 676] on span at bounding box center [330, 680] width 14 height 16
click at [0, 0] on input "View Guides" at bounding box center [0, 0] width 0 height 0
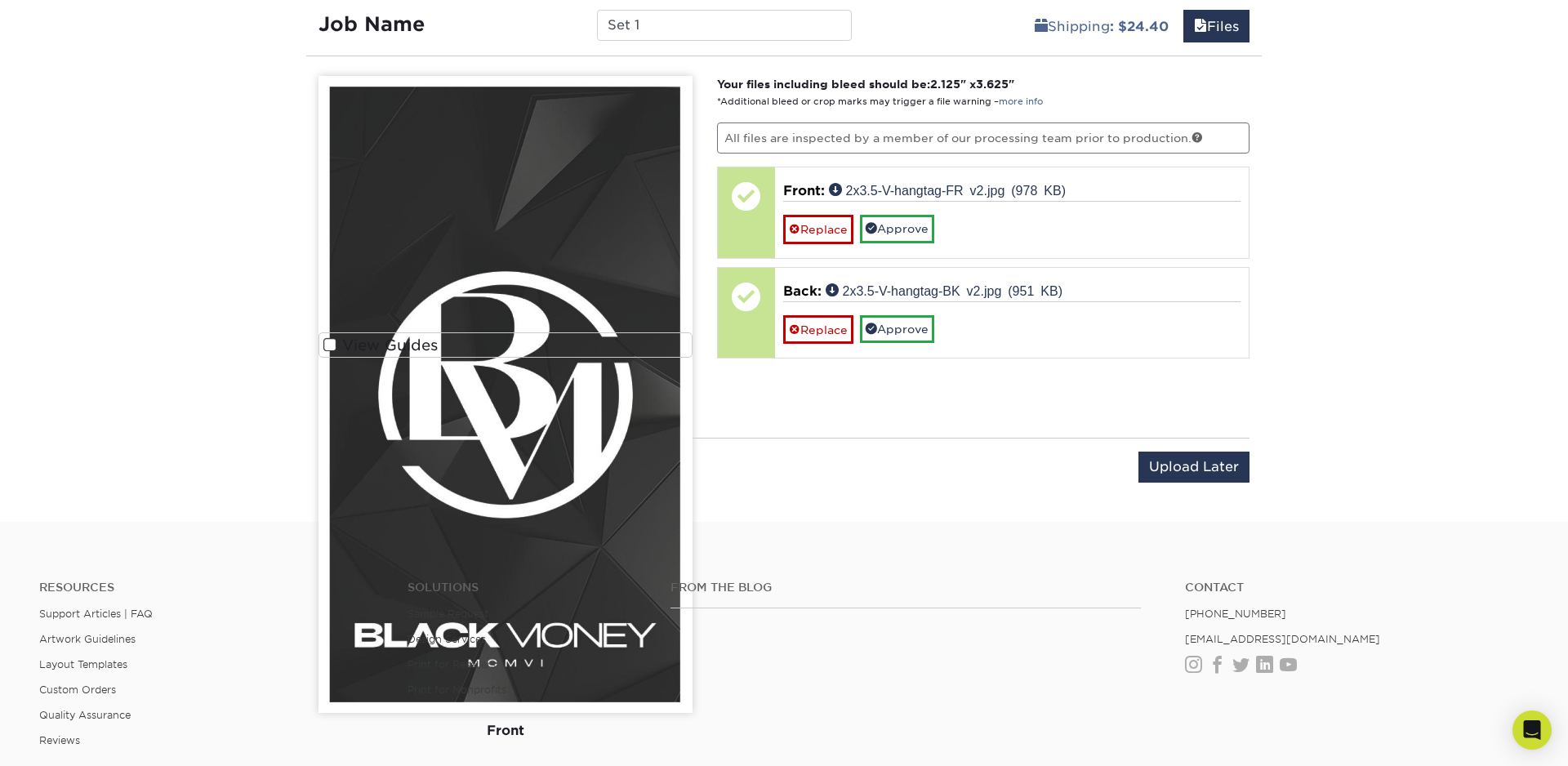
scroll to position [939, 0]
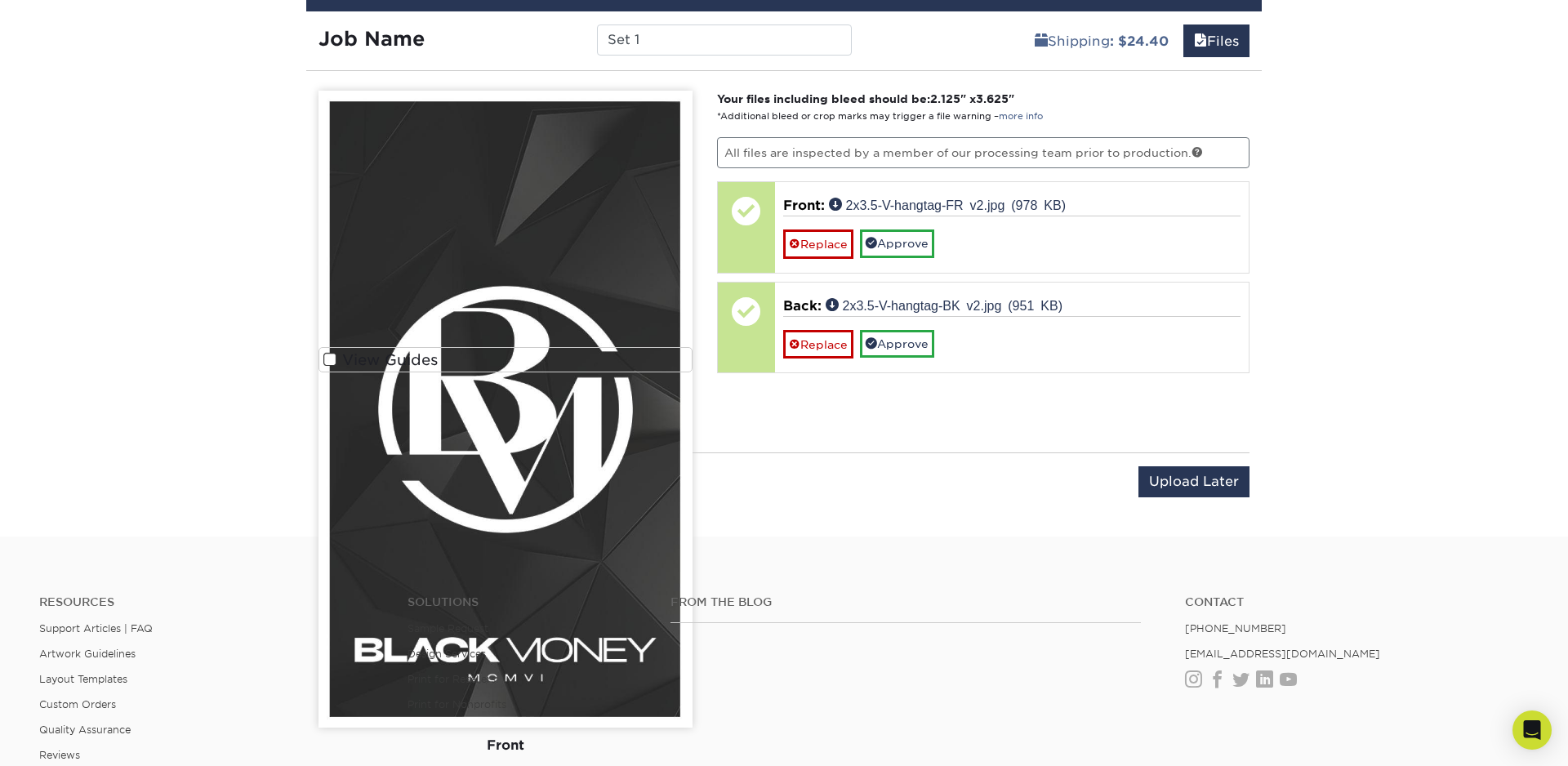
click at [880, 541] on footer "Resources Support Articles | FAQ Artwork Guidelines Layout Templates Custom Ord…" at bounding box center [784, 776] width 1568 height 478
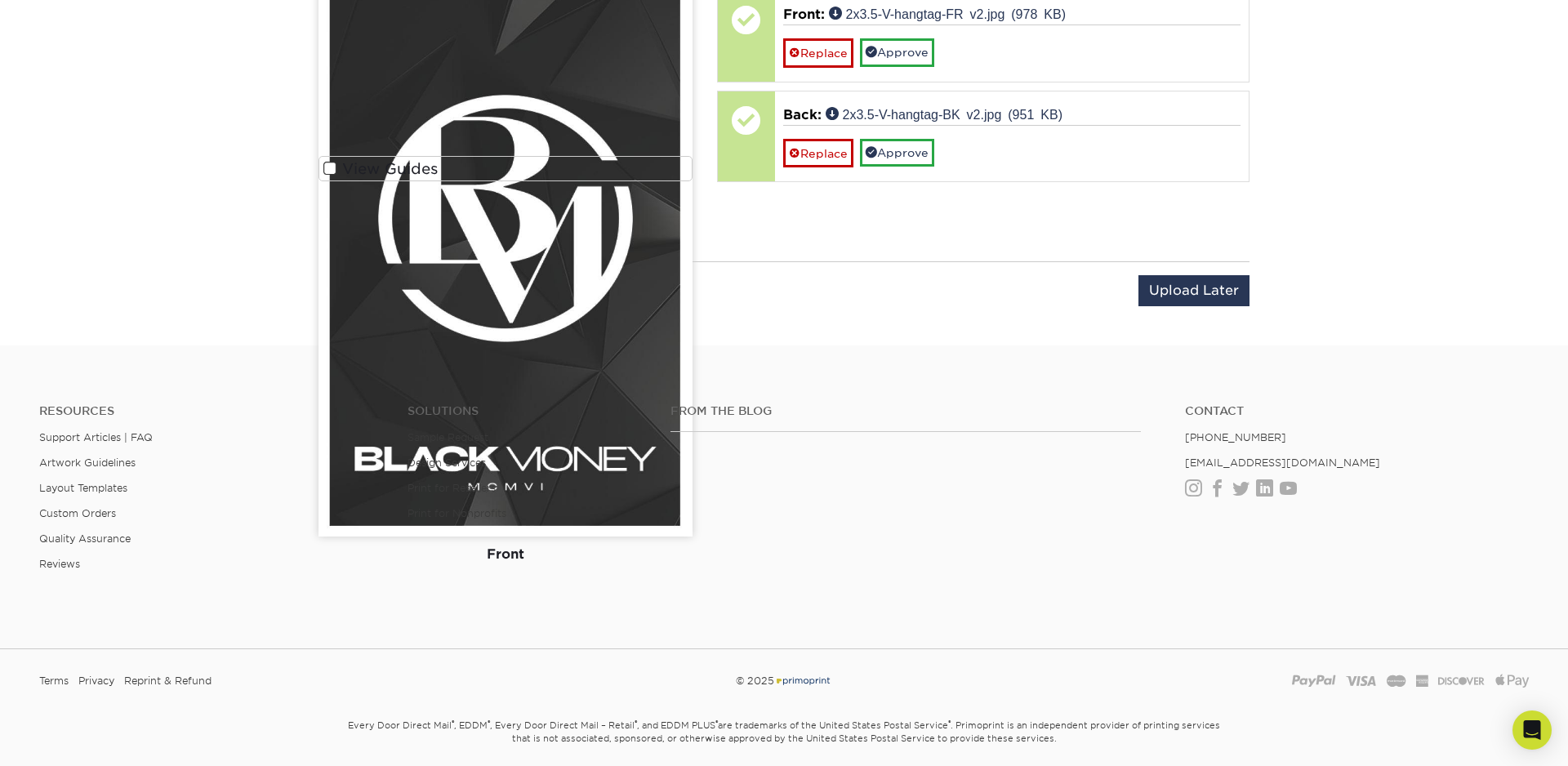
scroll to position [1188, 0]
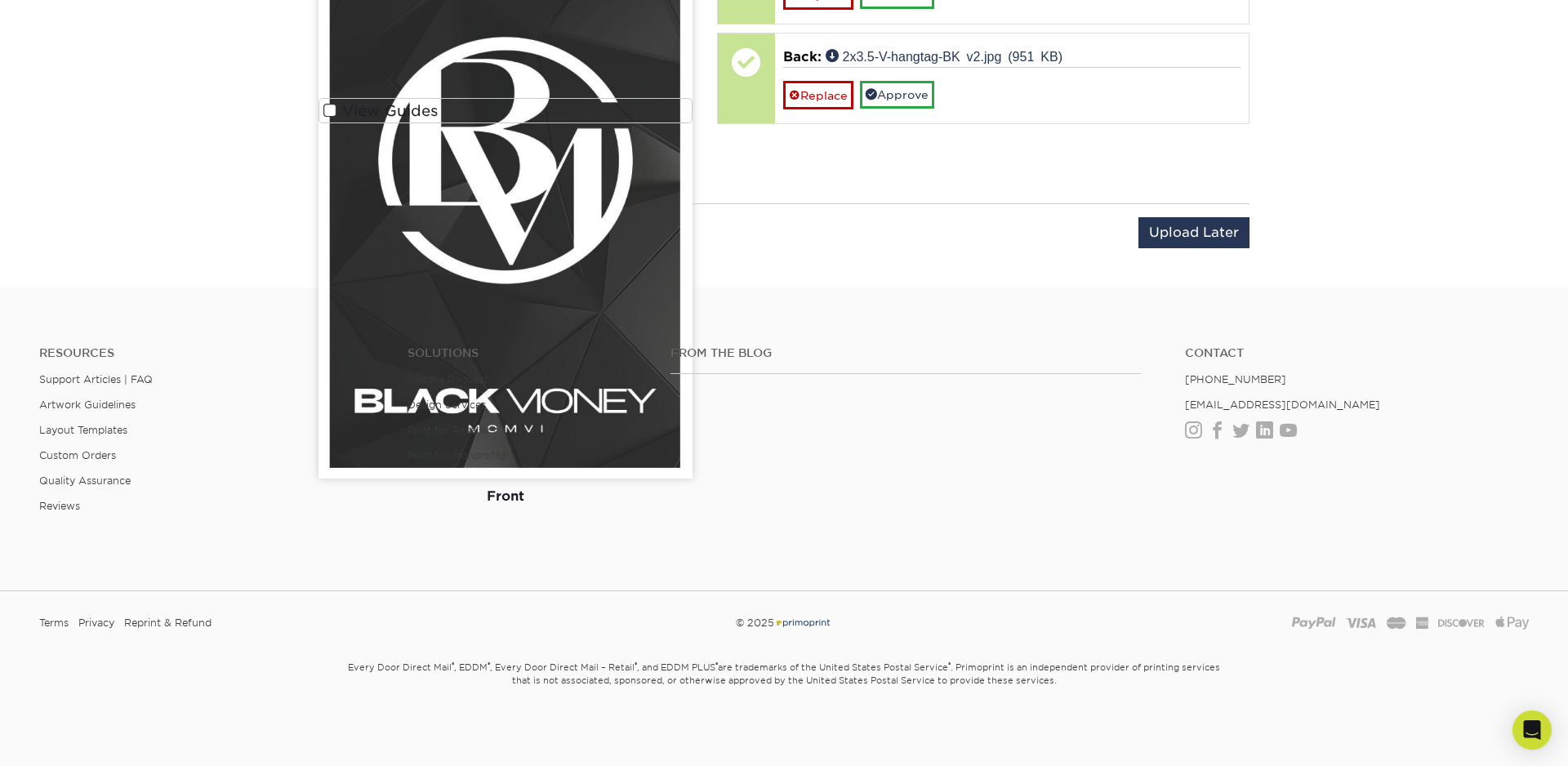
drag, startPoint x: 640, startPoint y: 498, endPoint x: 549, endPoint y: 499, distance: 91.0
click at [639, 498] on div "Front" at bounding box center [505, 496] width 374 height 36
click at [569, 507] on div "Front" at bounding box center [505, 496] width 374 height 36
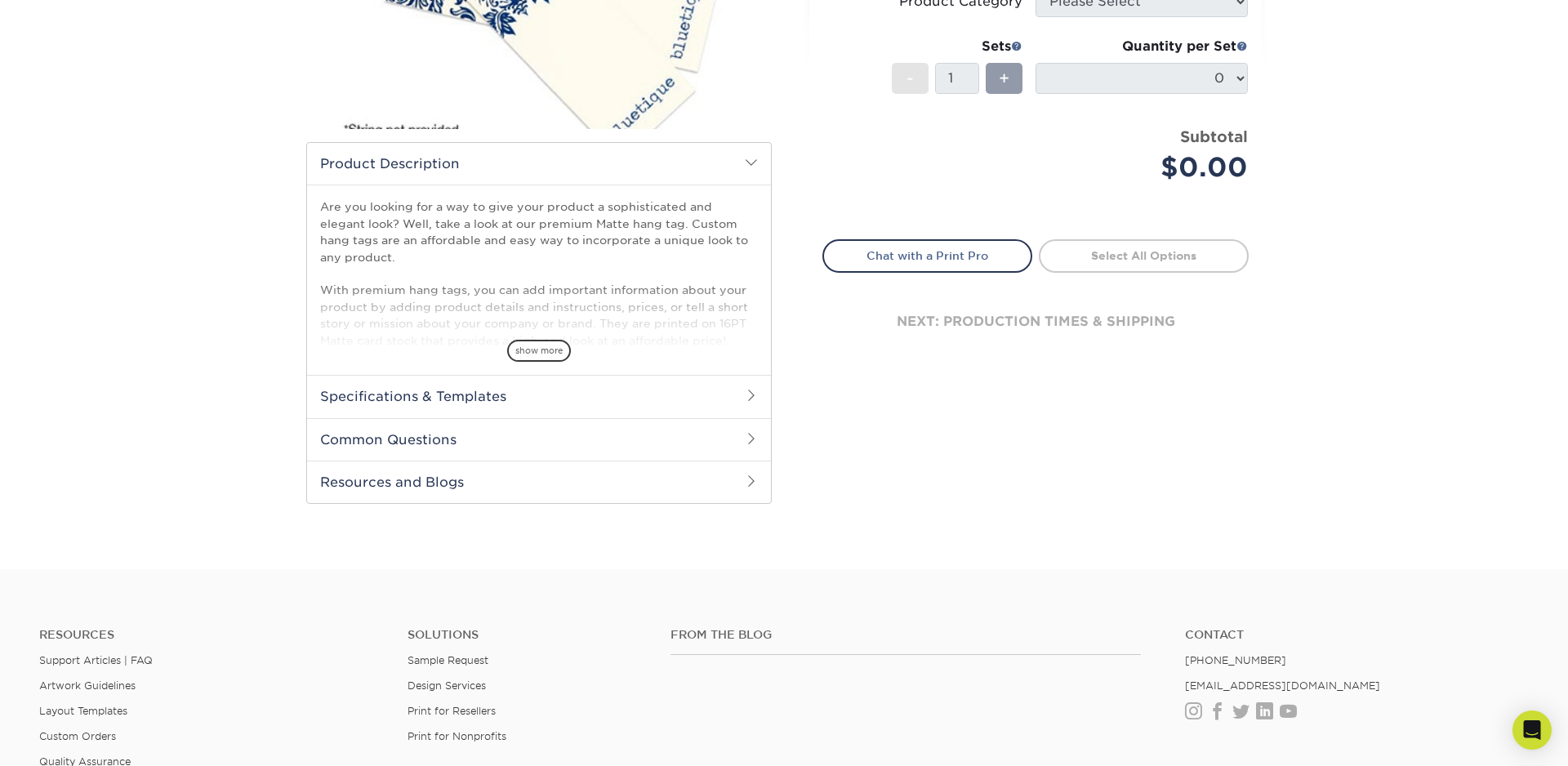
scroll to position [351, 0]
